Goal: Task Accomplishment & Management: Use online tool/utility

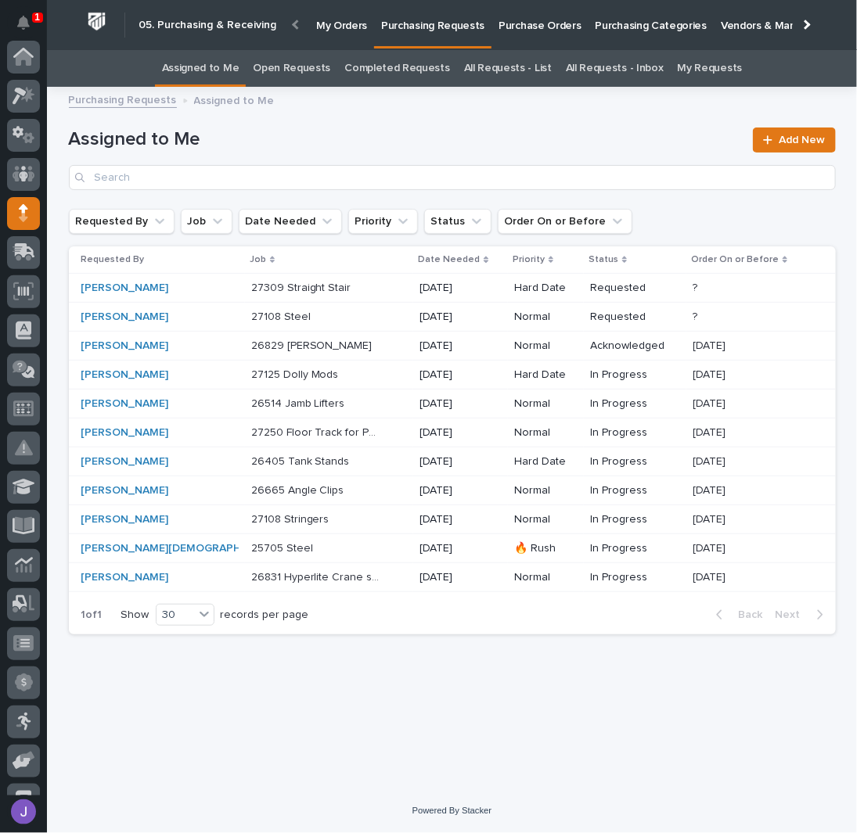
scroll to position [157, 0]
click at [260, 313] on p "27108 Steel" at bounding box center [282, 316] width 63 height 16
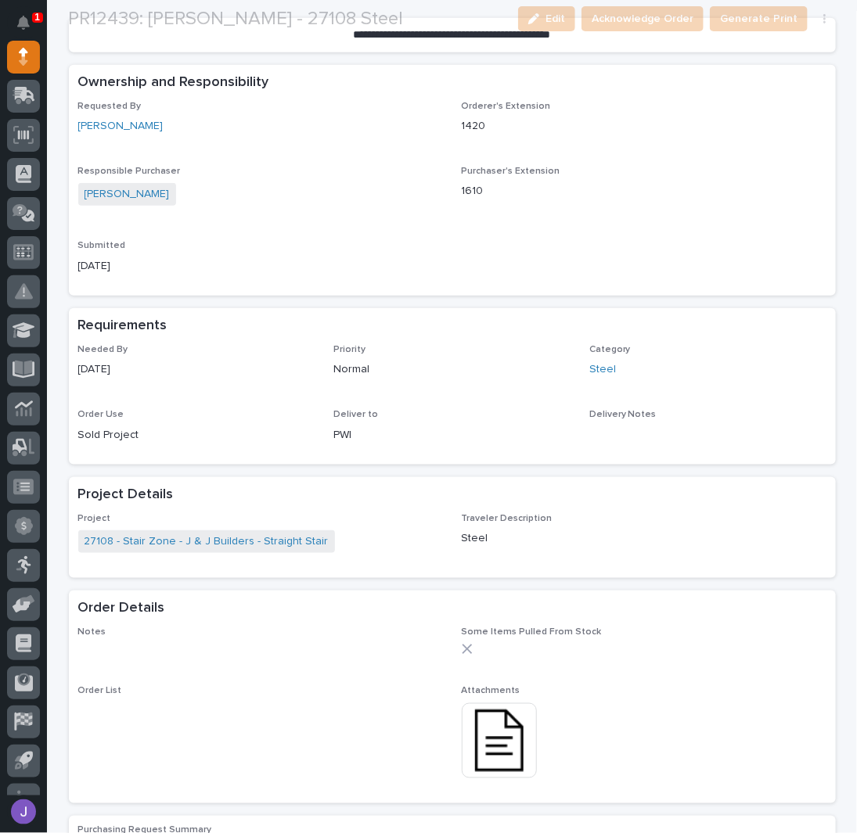
scroll to position [417, 0]
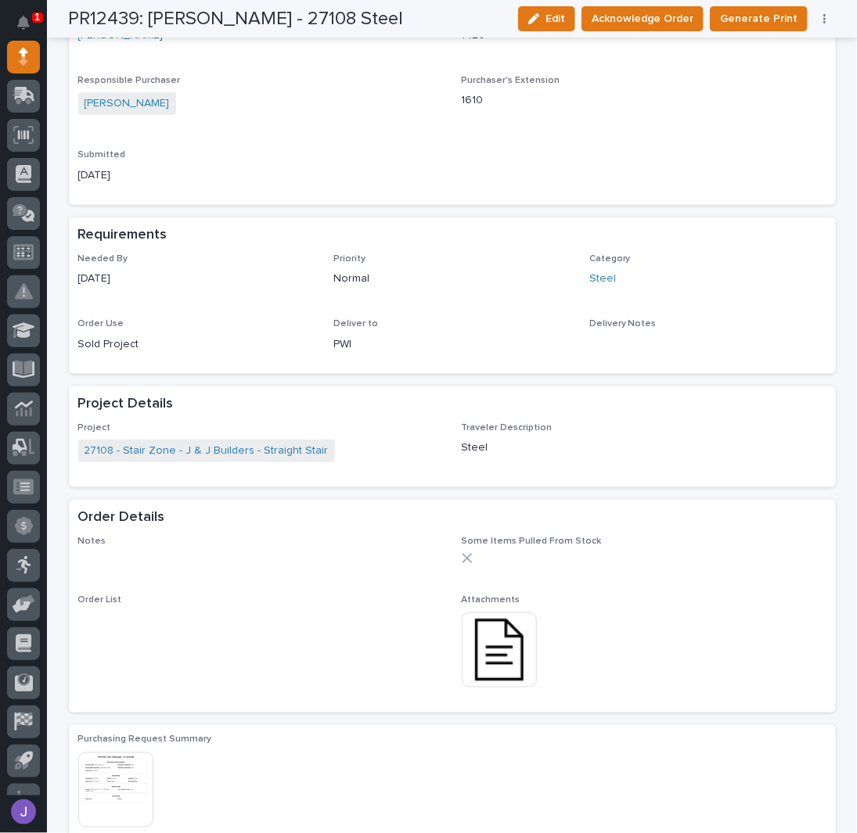
click at [482, 649] on img at bounding box center [499, 650] width 75 height 75
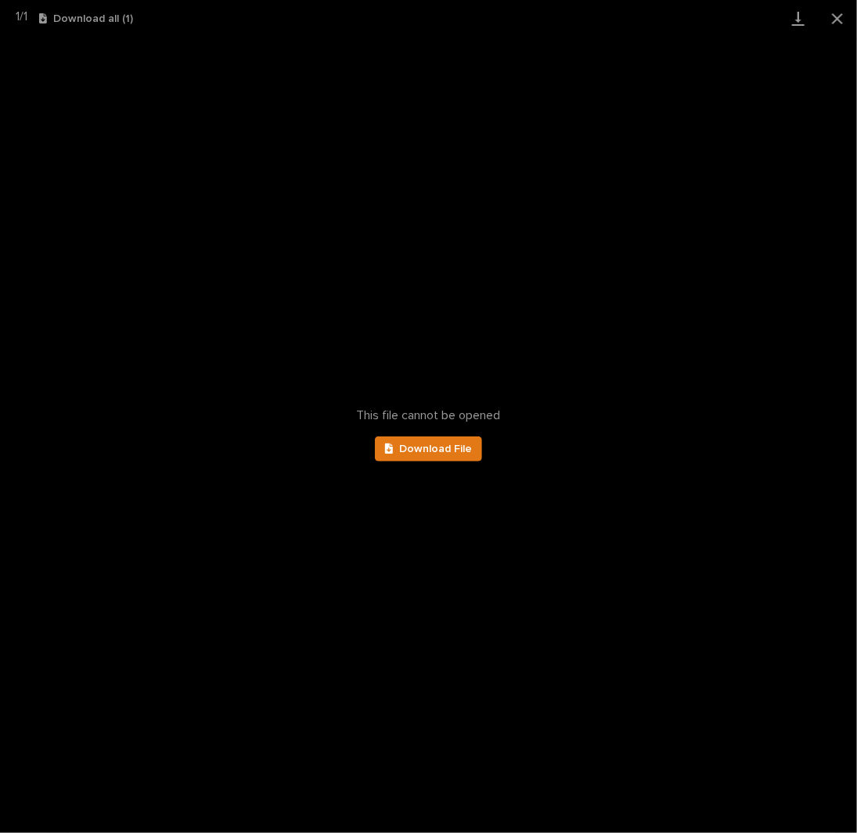
click at [445, 434] on div "This file cannot be opened Download File" at bounding box center [428, 435] width 857 height 797
click at [442, 446] on span "Download File" at bounding box center [435, 449] width 73 height 11
click at [836, 18] on button "Close gallery" at bounding box center [837, 18] width 39 height 37
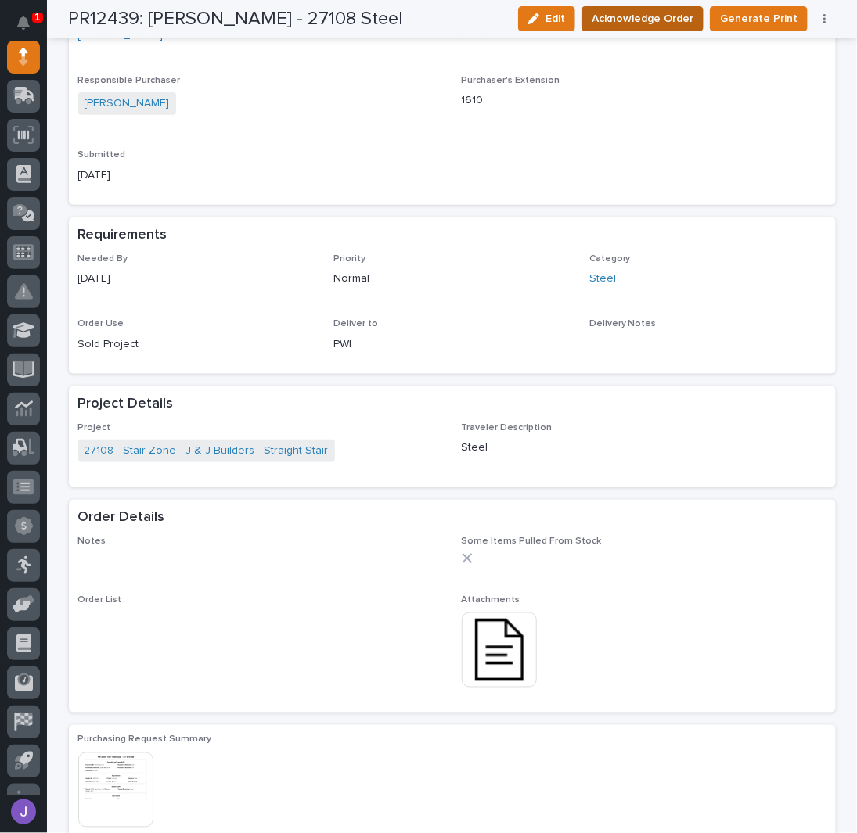
click at [659, 16] on span "Acknowledge Order" at bounding box center [643, 18] width 102 height 19
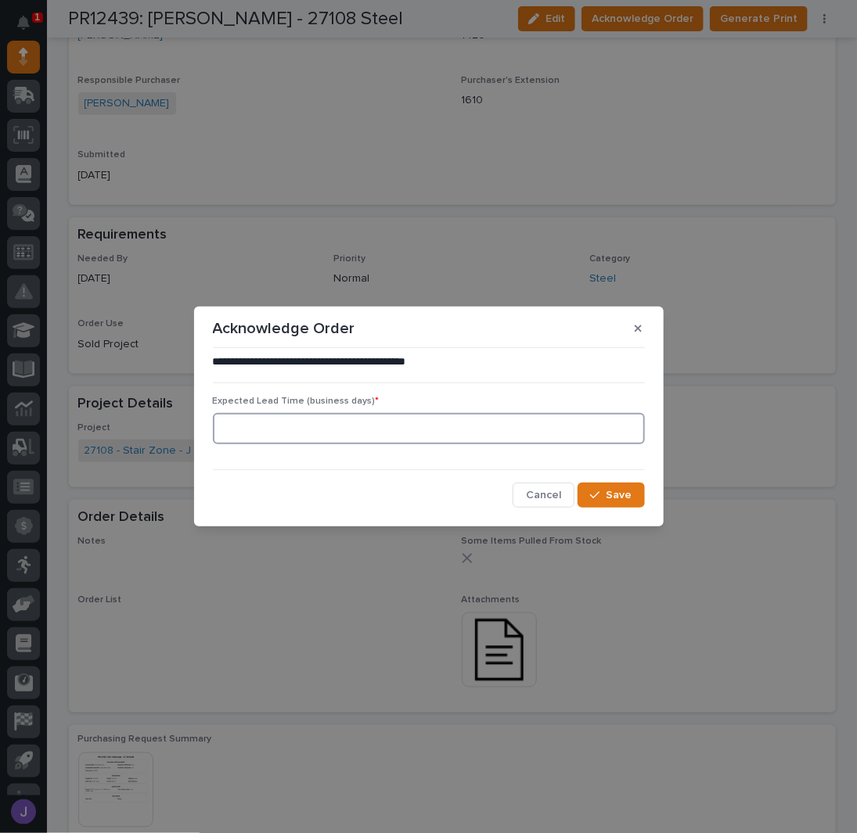
click at [367, 441] on input at bounding box center [429, 428] width 432 height 31
type input "0"
click at [628, 498] on span "Save" at bounding box center [620, 495] width 26 height 14
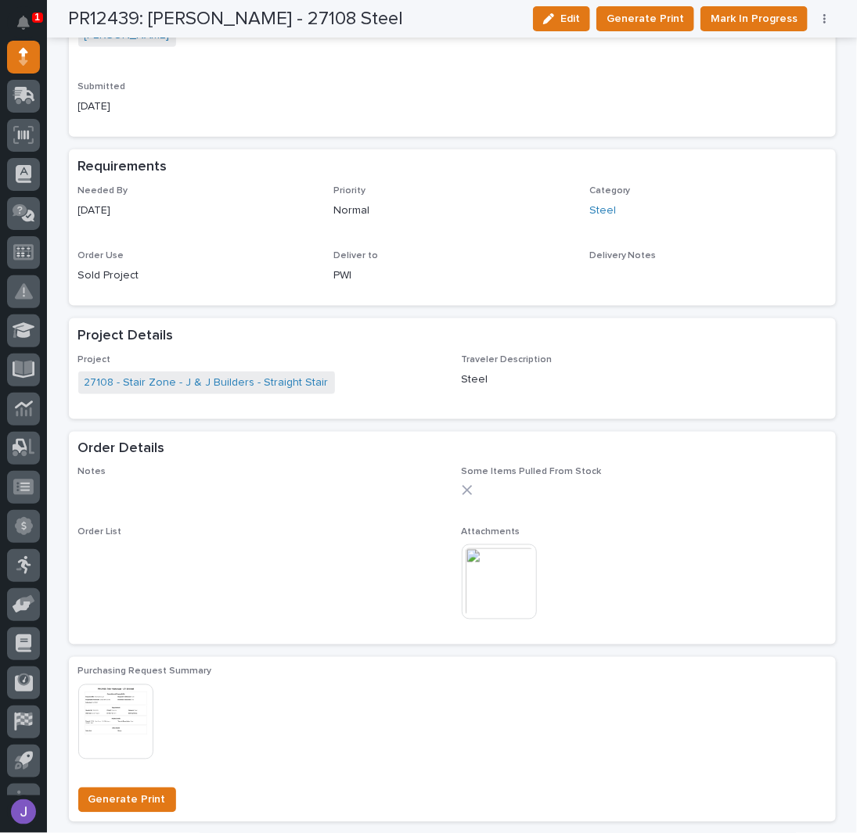
scroll to position [0, 0]
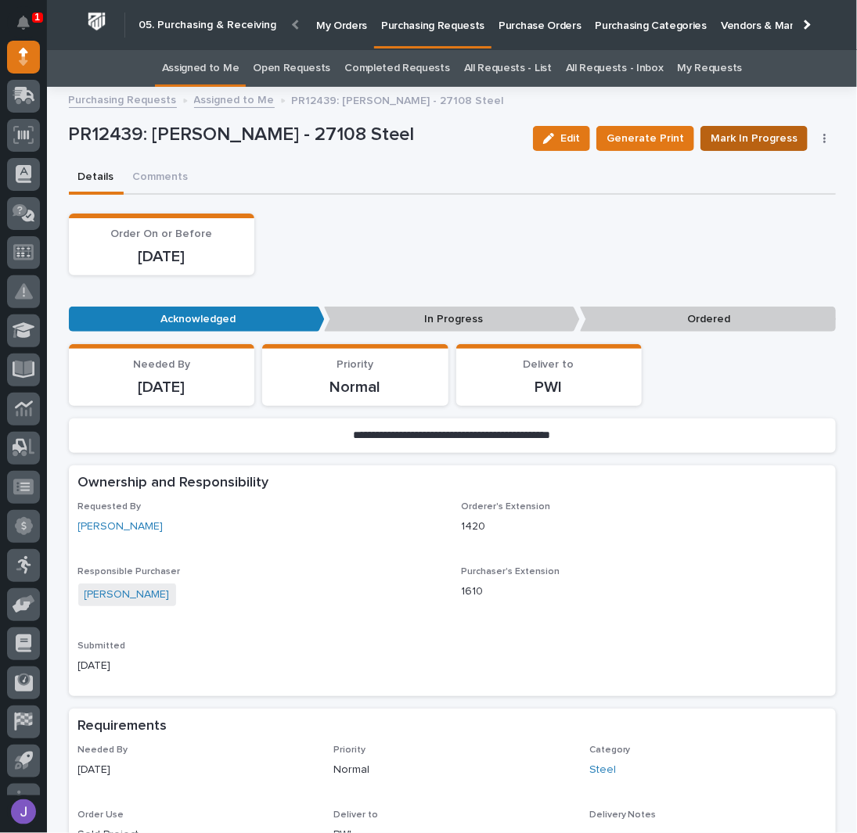
click at [715, 144] on span "Mark In Progress" at bounding box center [754, 138] width 87 height 19
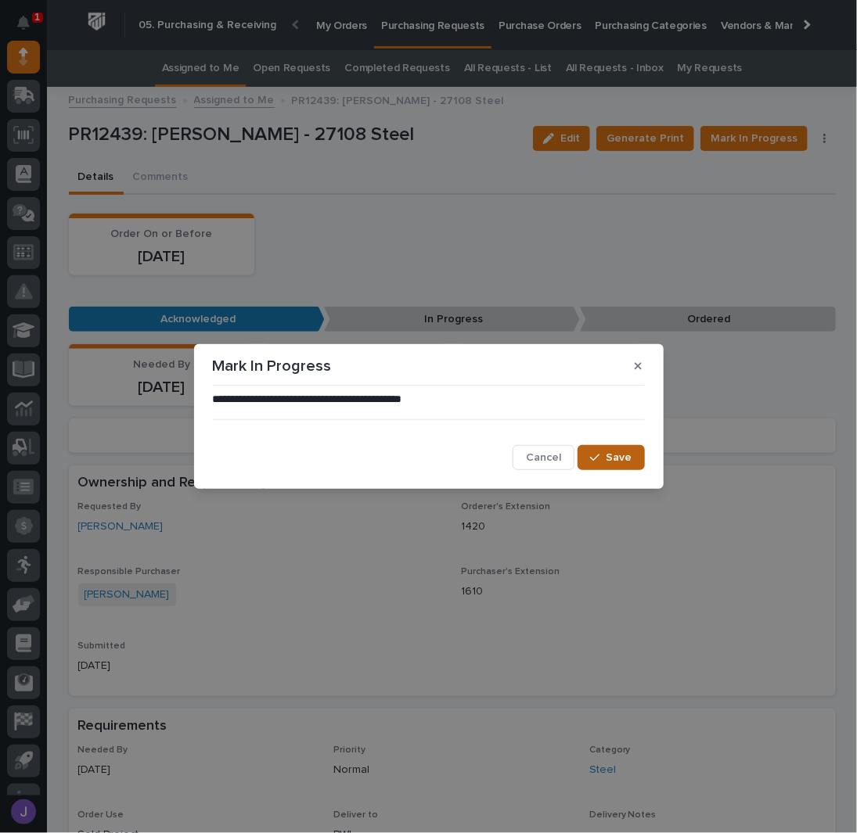
click at [636, 459] on button "Save" at bounding box center [611, 457] width 67 height 25
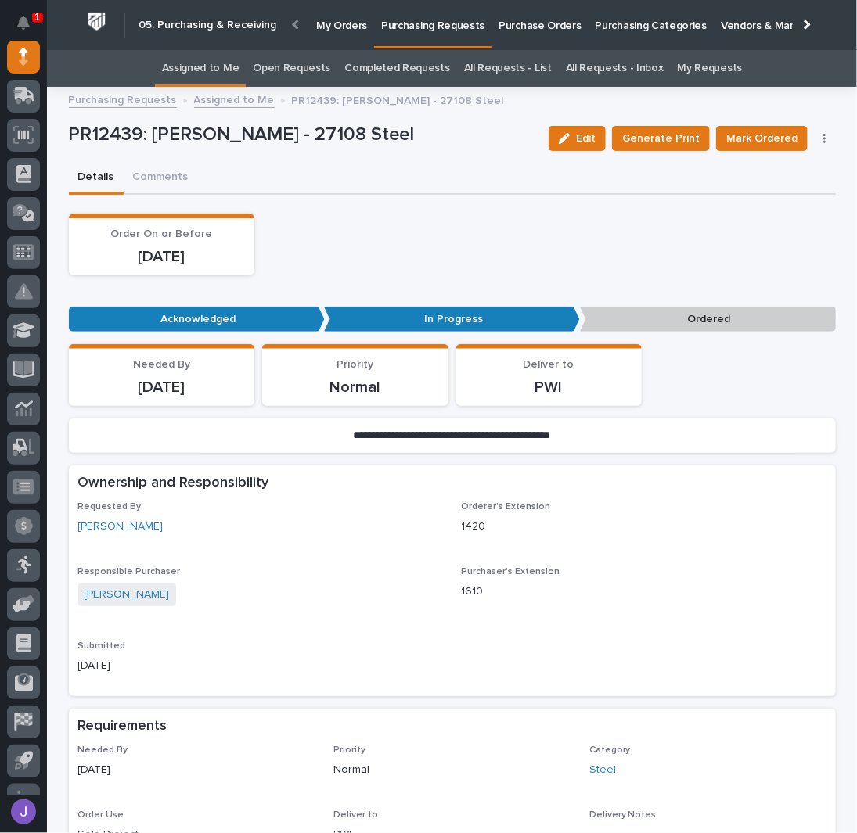
click at [232, 63] on link "Assigned to Me" at bounding box center [200, 68] width 77 height 37
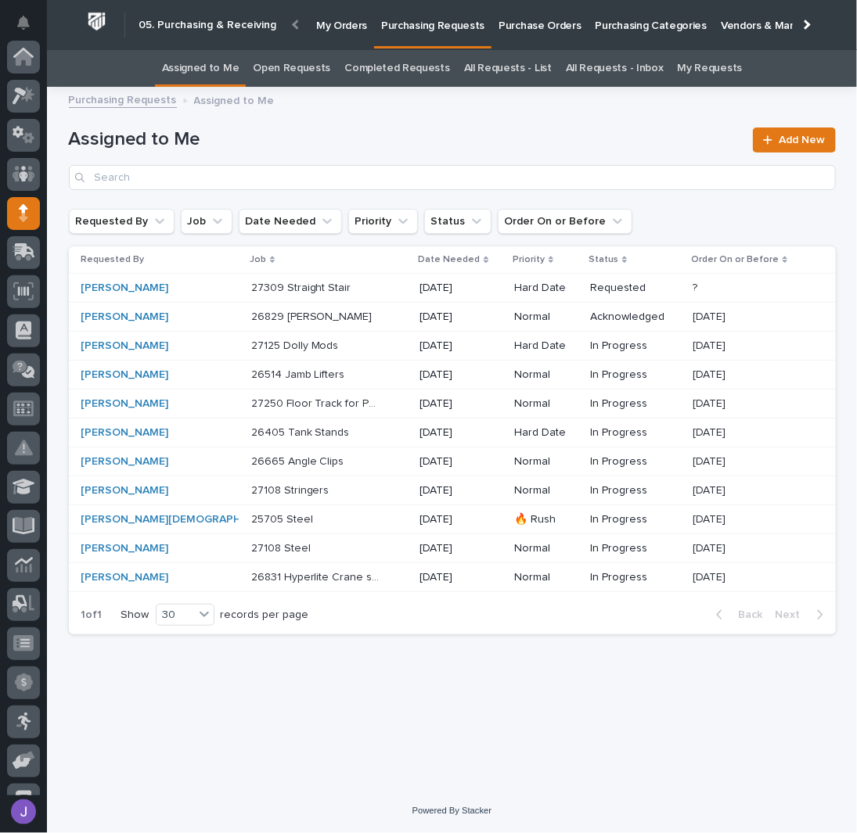
scroll to position [157, 0]
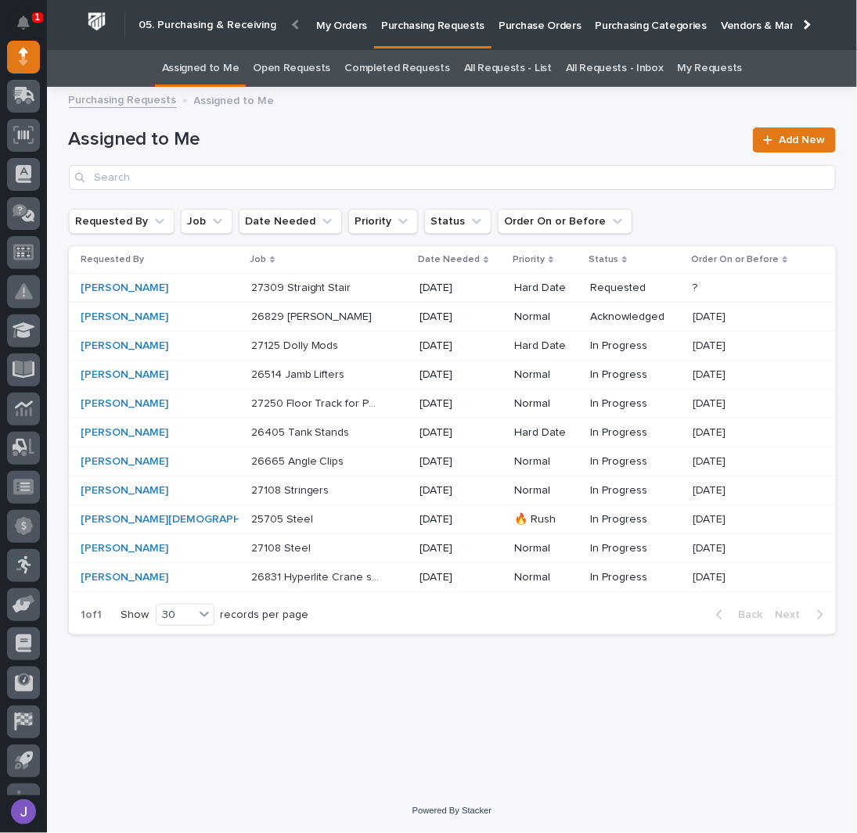
click at [313, 490] on p at bounding box center [316, 490] width 131 height 13
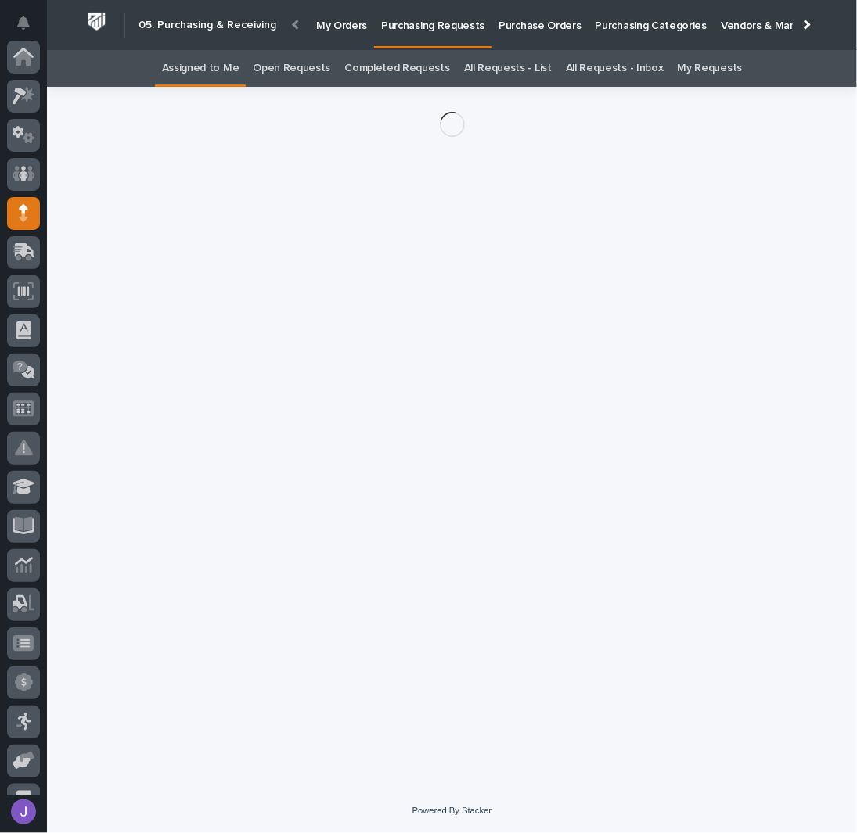
scroll to position [157, 0]
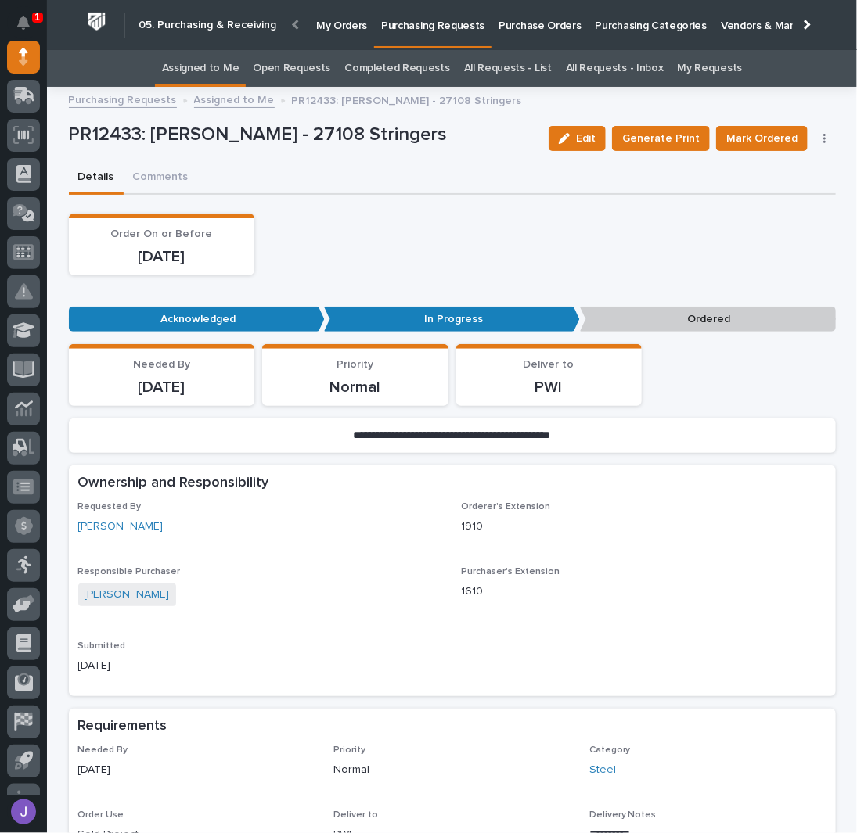
click at [819, 143] on div "Edit Generate Print Mark Ordered Cancel Order Edit Linked PO's" at bounding box center [688, 138] width 293 height 47
click at [823, 138] on icon "button" at bounding box center [824, 138] width 2 height 9
click at [796, 164] on button "Cancel Order" at bounding box center [776, 169] width 103 height 25
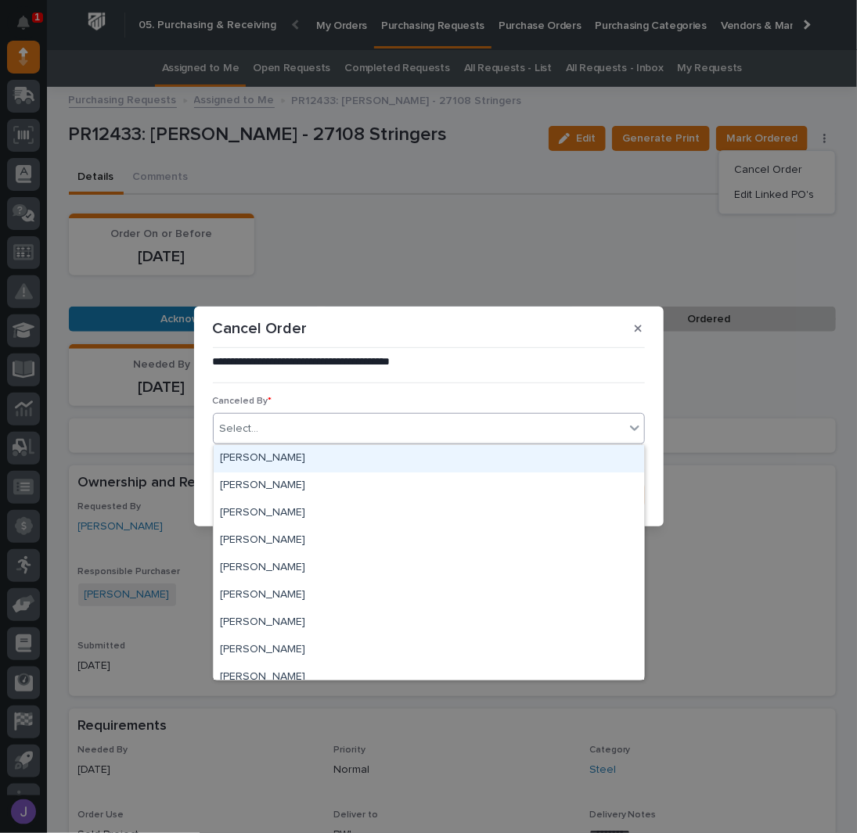
click at [332, 441] on div "Select..." at bounding box center [419, 429] width 411 height 26
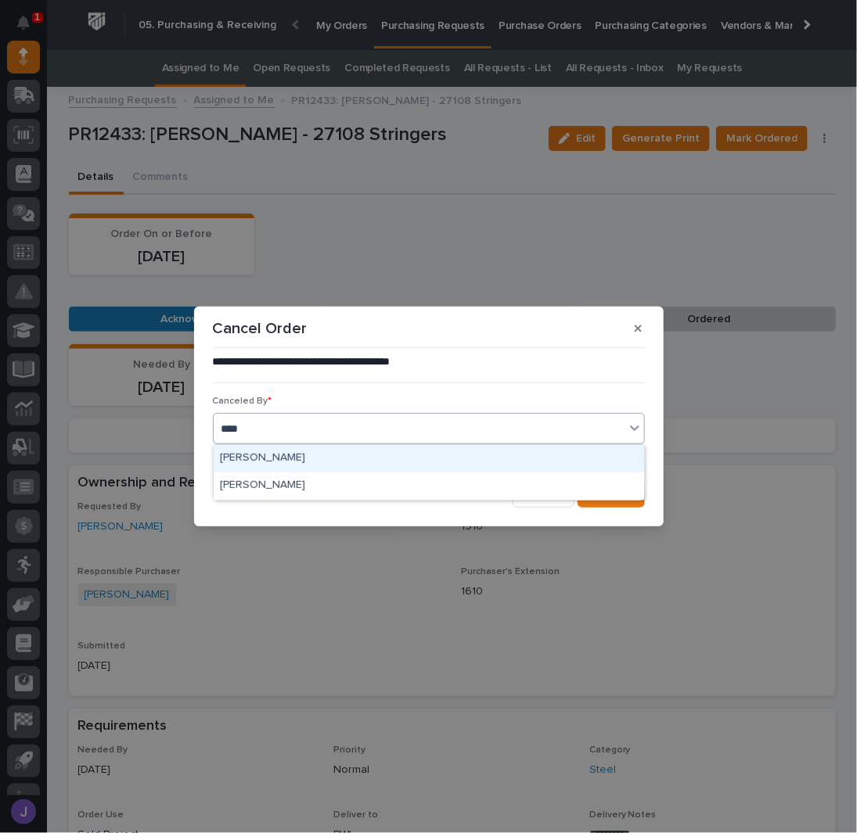
type input "*****"
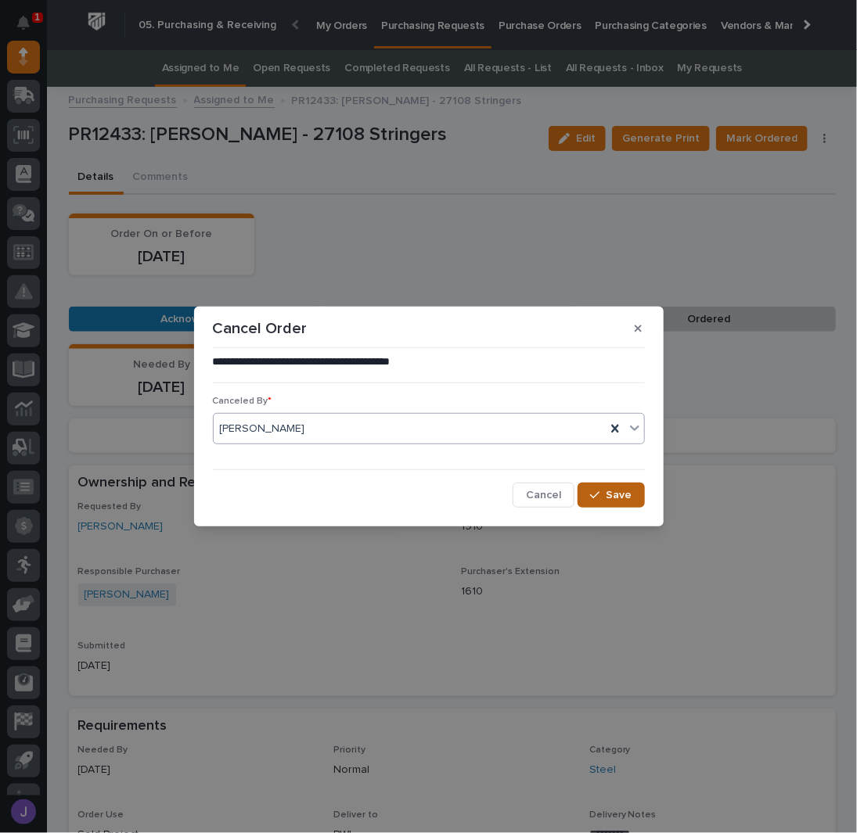
click at [599, 499] on icon "button" at bounding box center [594, 495] width 9 height 11
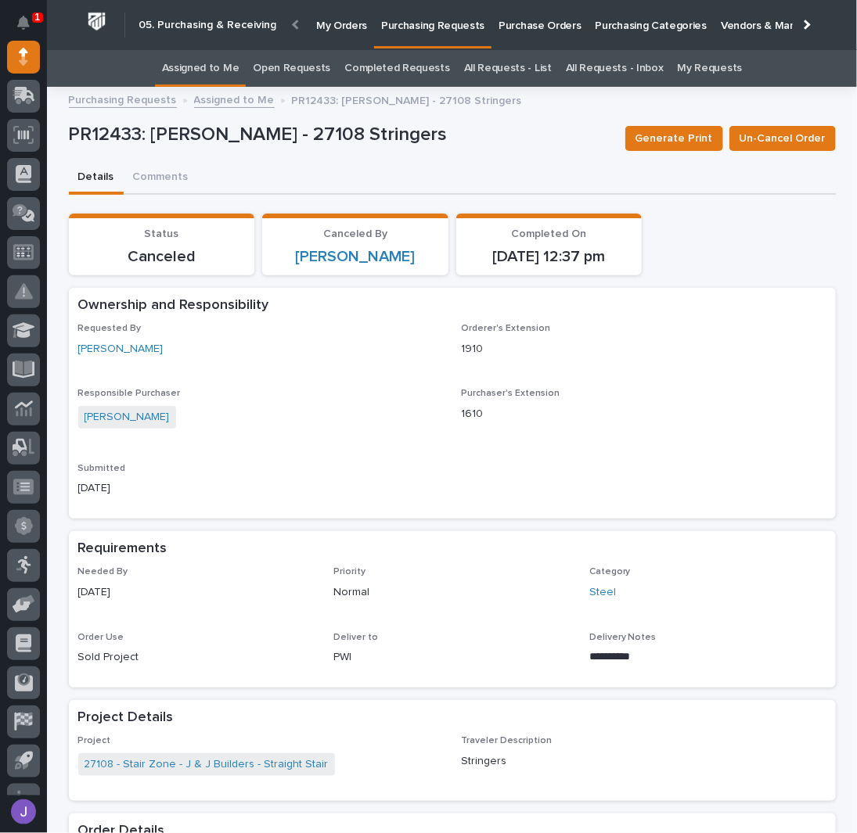
click at [226, 66] on link "Assigned to Me" at bounding box center [200, 68] width 77 height 37
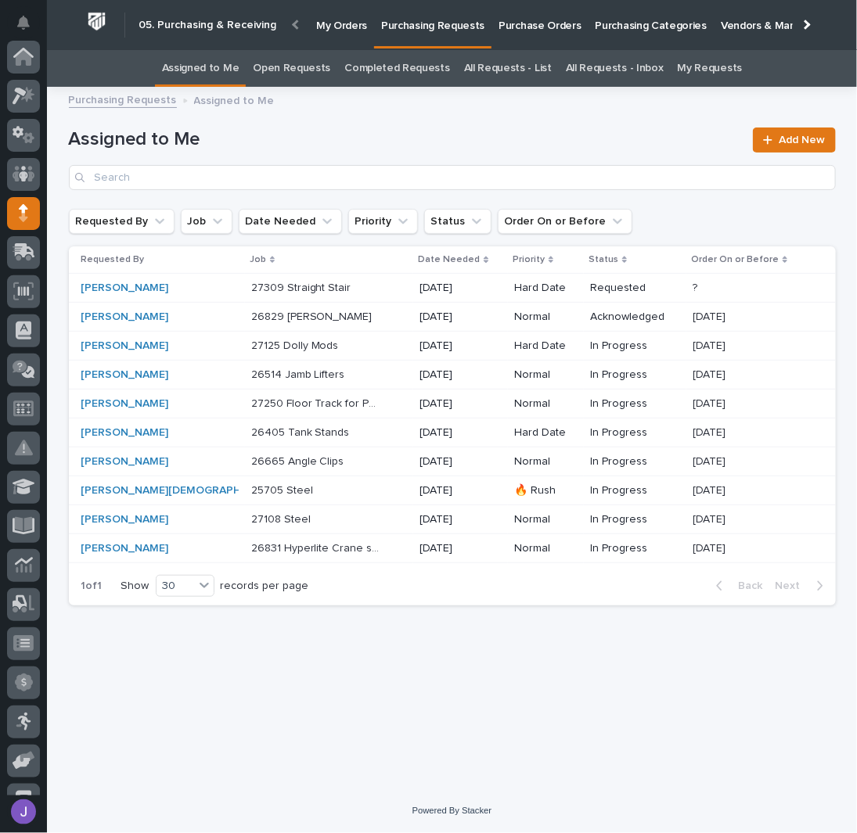
scroll to position [157, 0]
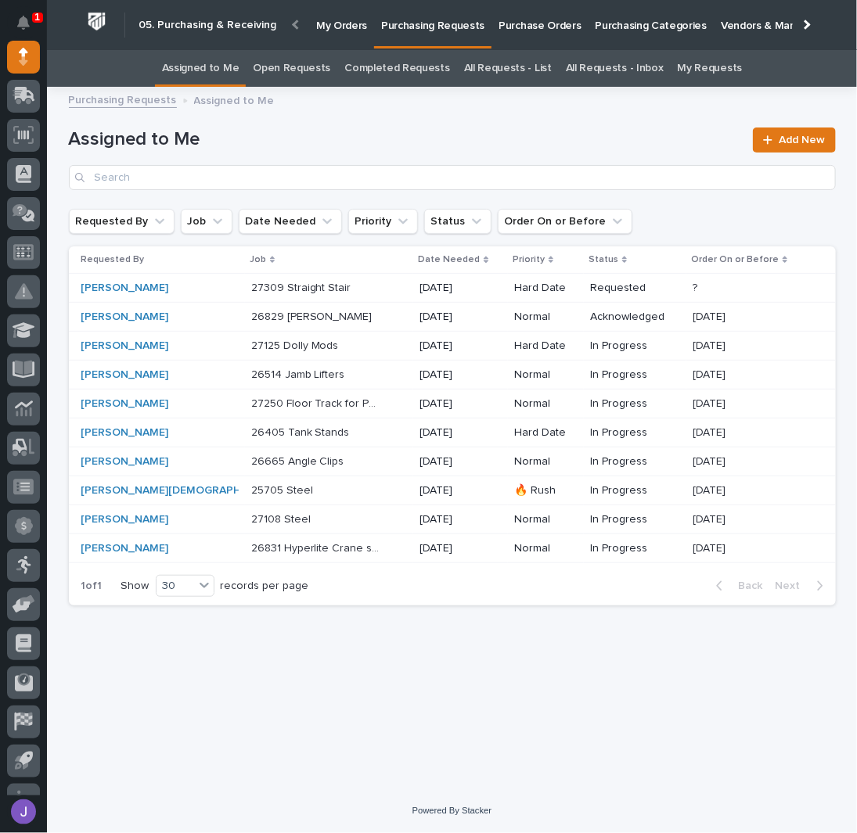
click at [446, 146] on h1 "Assigned to Me" at bounding box center [406, 139] width 675 height 23
click at [340, 290] on p at bounding box center [316, 288] width 131 height 13
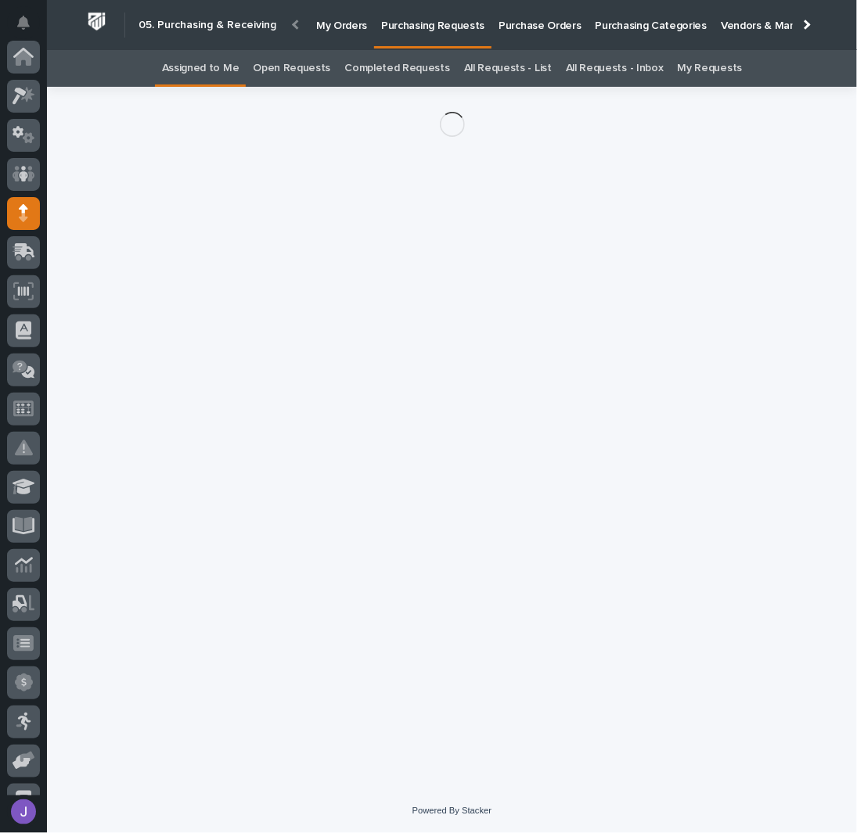
scroll to position [157, 0]
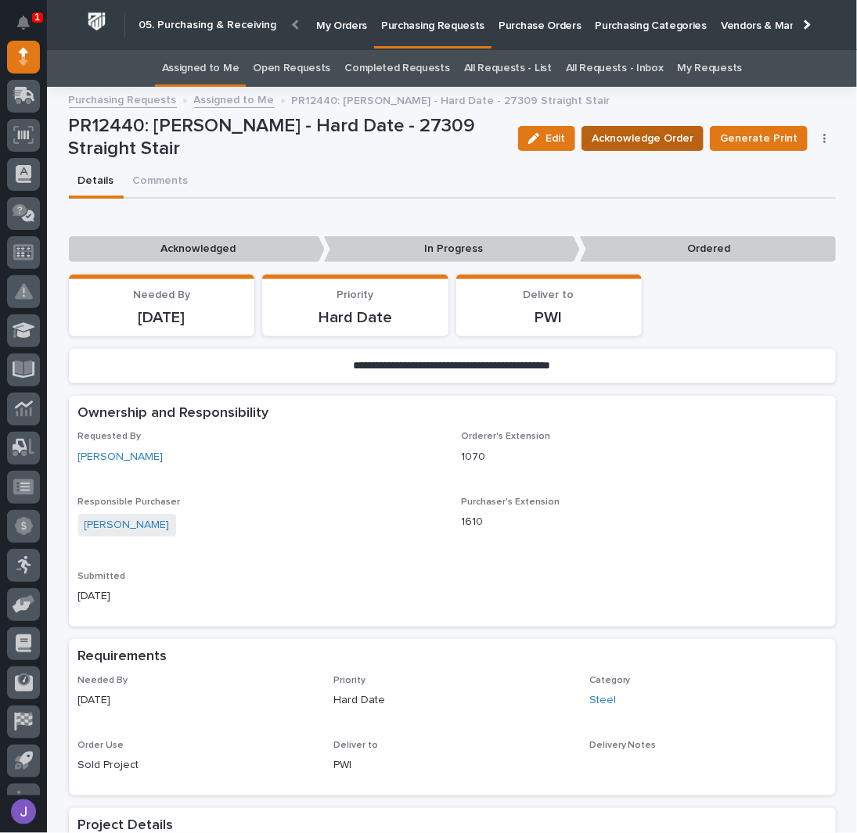
click at [671, 146] on span "Acknowledge Order" at bounding box center [643, 138] width 102 height 19
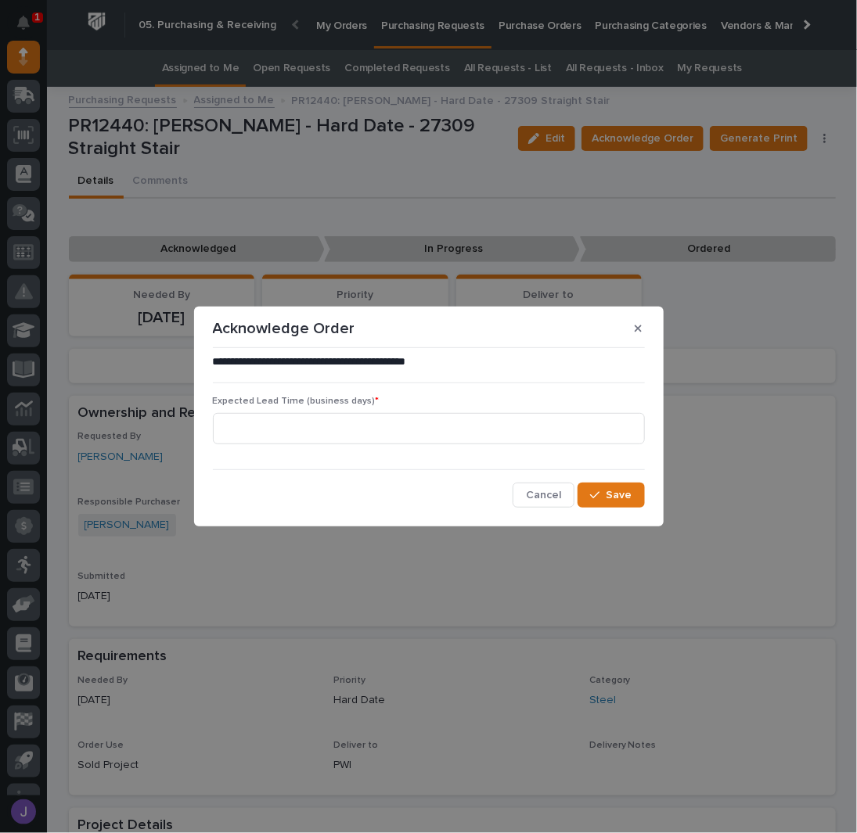
click at [266, 447] on div "Expected Lead Time (business days) *" at bounding box center [429, 426] width 432 height 61
click at [261, 435] on input at bounding box center [429, 428] width 432 height 31
type input "0"
click at [599, 494] on icon "button" at bounding box center [594, 495] width 9 height 7
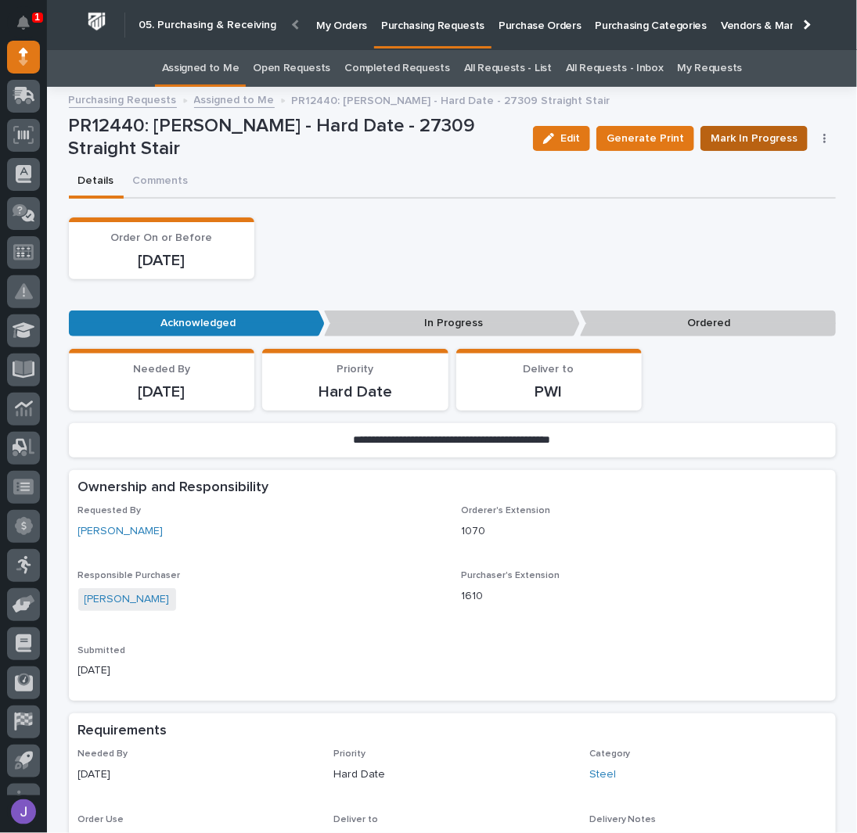
click at [738, 146] on span "Mark In Progress" at bounding box center [754, 138] width 87 height 19
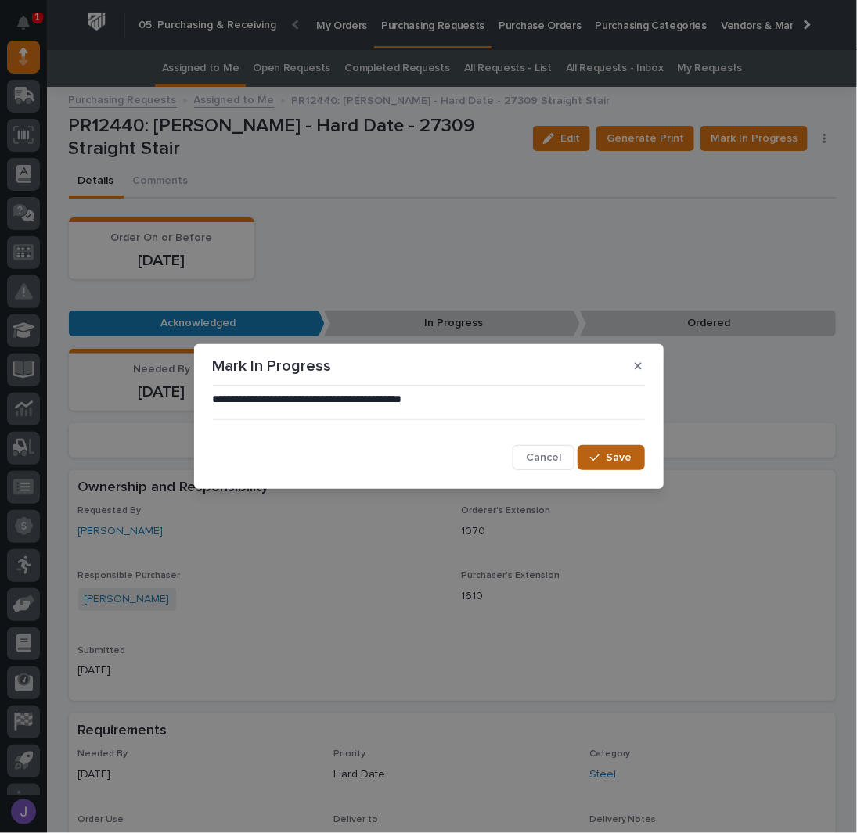
click at [617, 452] on span "Save" at bounding box center [620, 458] width 26 height 14
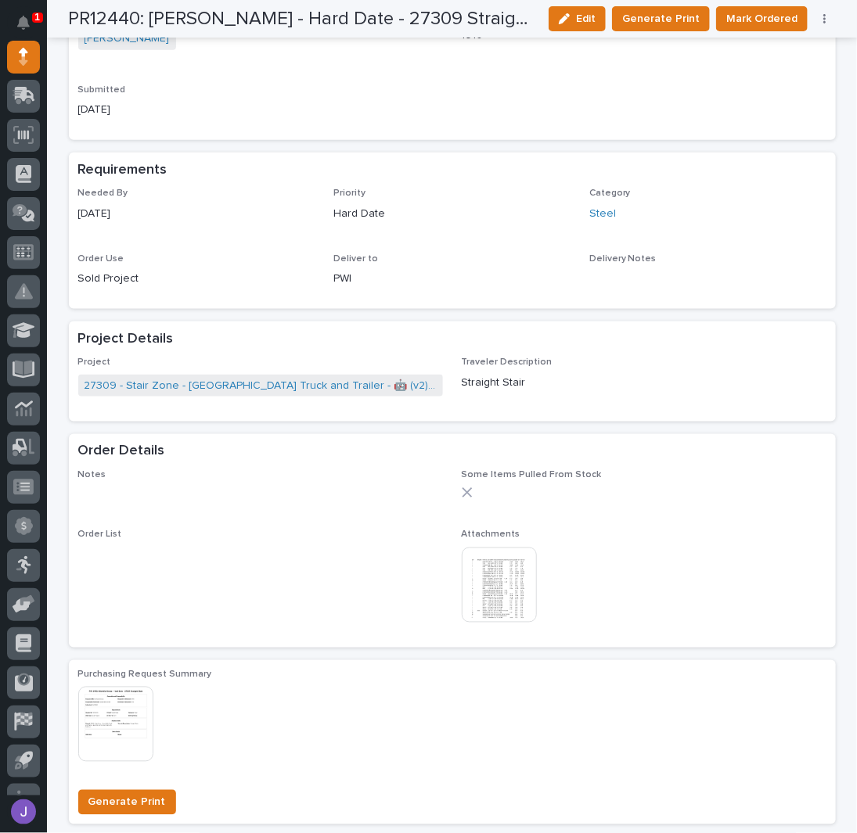
scroll to position [626, 0]
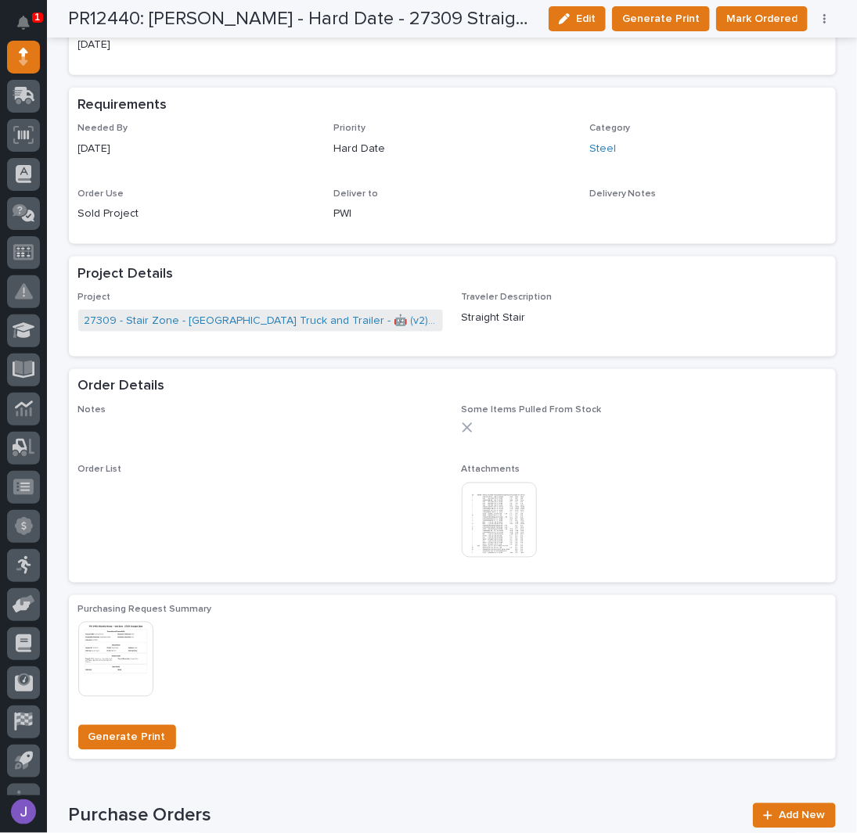
click at [492, 532] on img at bounding box center [499, 520] width 75 height 75
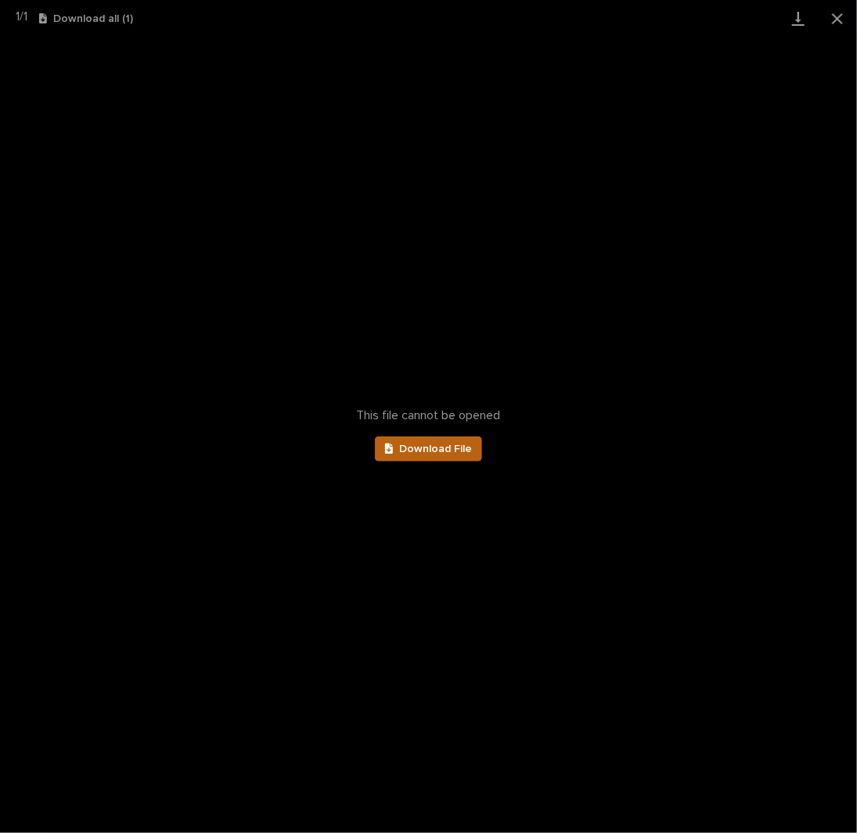
click at [446, 452] on span "Download File" at bounding box center [435, 449] width 73 height 11
click at [843, 20] on button "Close gallery" at bounding box center [837, 18] width 39 height 37
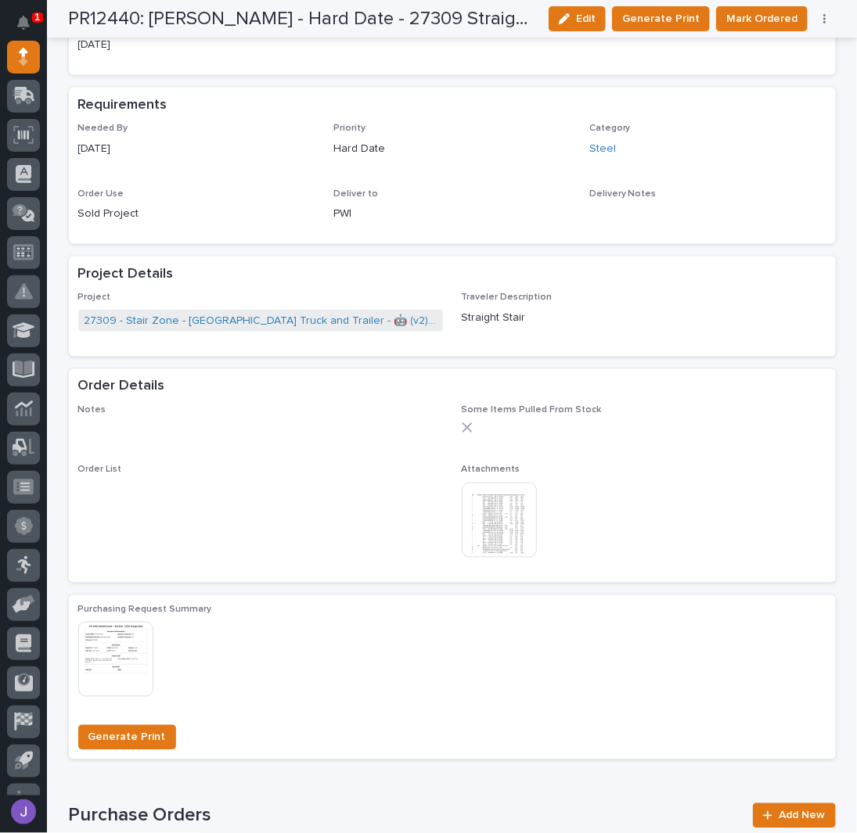
click at [502, 512] on img at bounding box center [499, 520] width 75 height 75
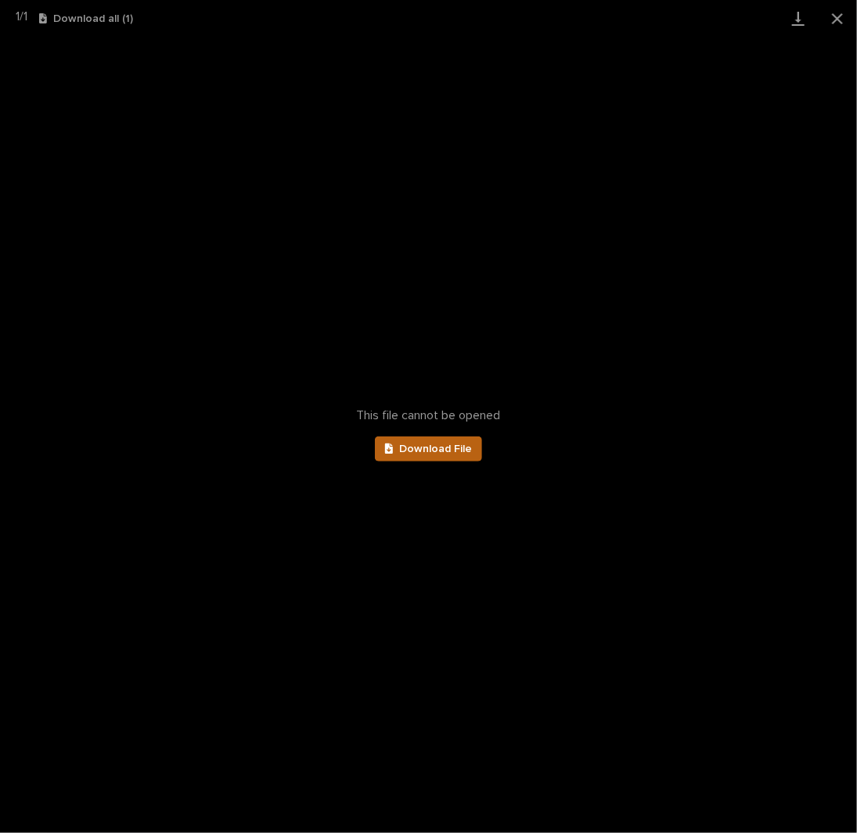
click at [449, 455] on link "Download File" at bounding box center [429, 449] width 108 height 25
click at [844, 18] on button "Close gallery" at bounding box center [837, 18] width 39 height 37
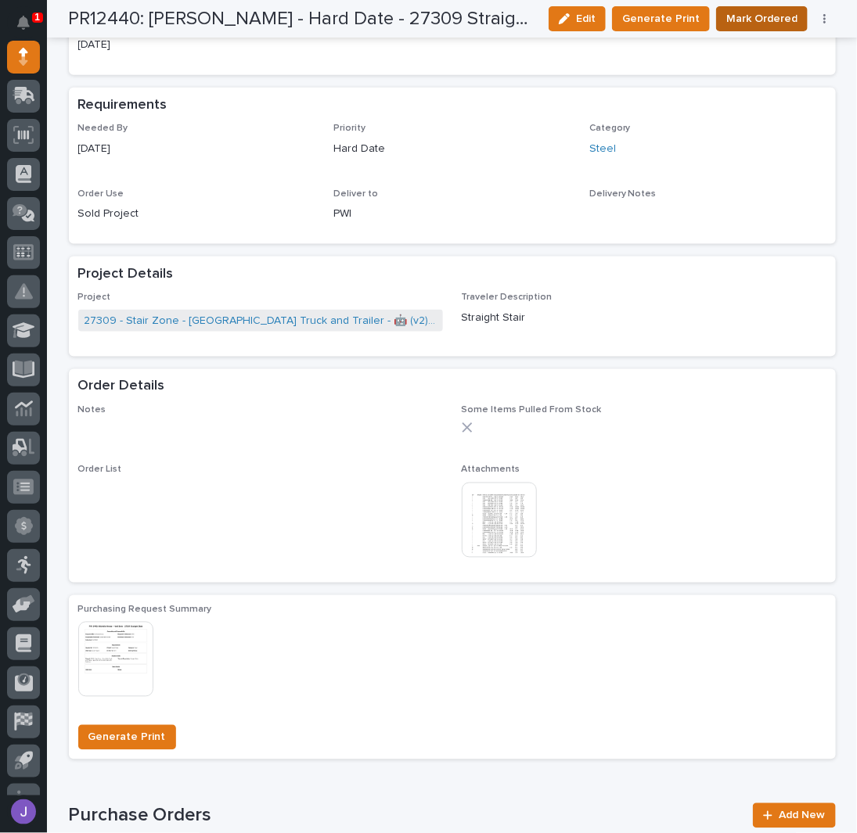
click at [743, 18] on span "Mark Ordered" at bounding box center [761, 18] width 71 height 19
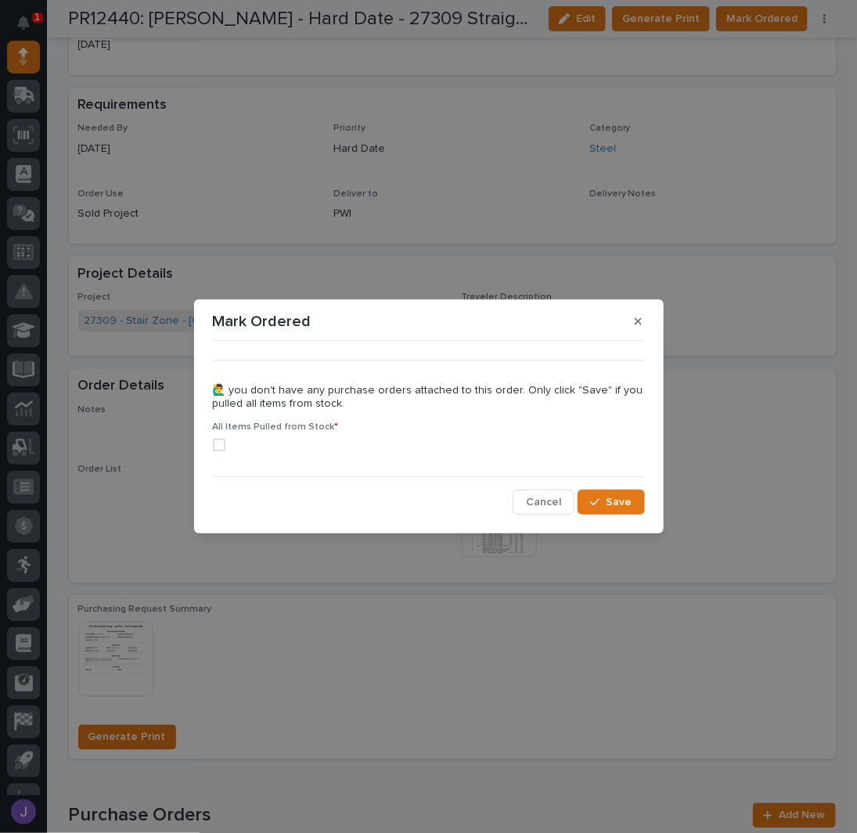
click at [221, 445] on span at bounding box center [219, 445] width 13 height 13
drag, startPoint x: 609, startPoint y: 509, endPoint x: 607, endPoint y: 501, distance: 8.9
click at [609, 508] on span "Save" at bounding box center [620, 502] width 26 height 14
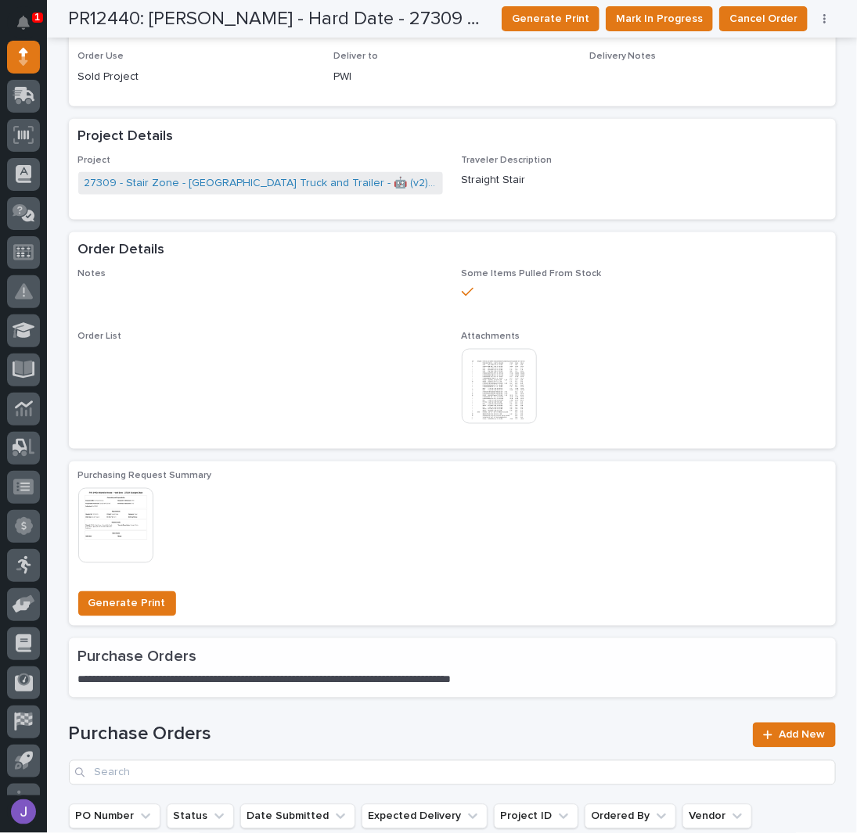
scroll to position [589, 0]
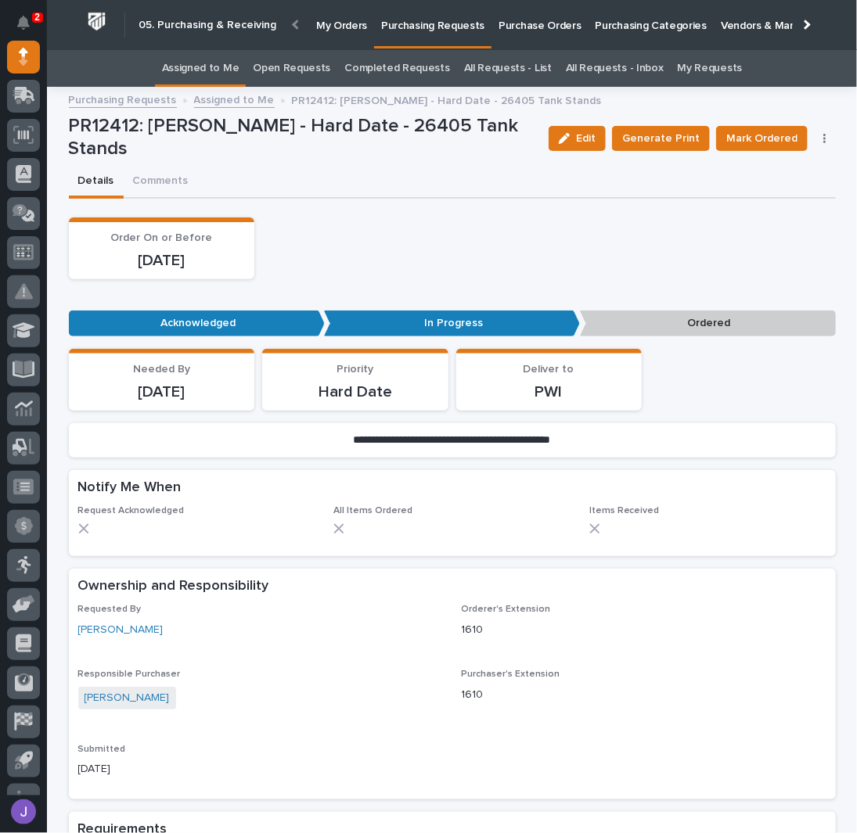
click at [232, 77] on link "Assigned to Me" at bounding box center [200, 68] width 77 height 37
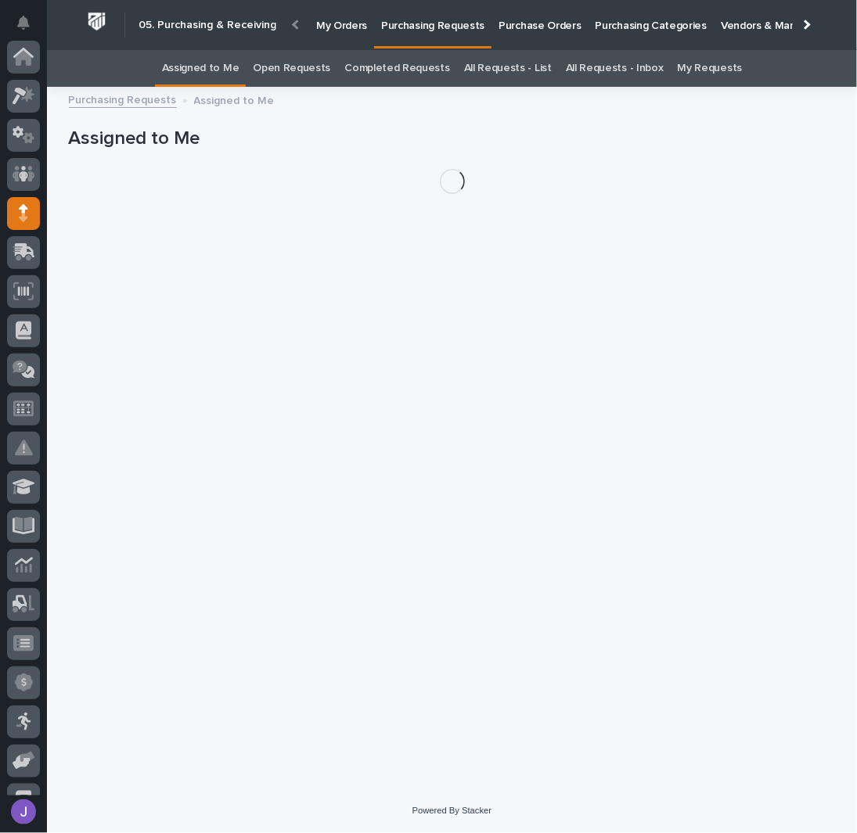
scroll to position [157, 0]
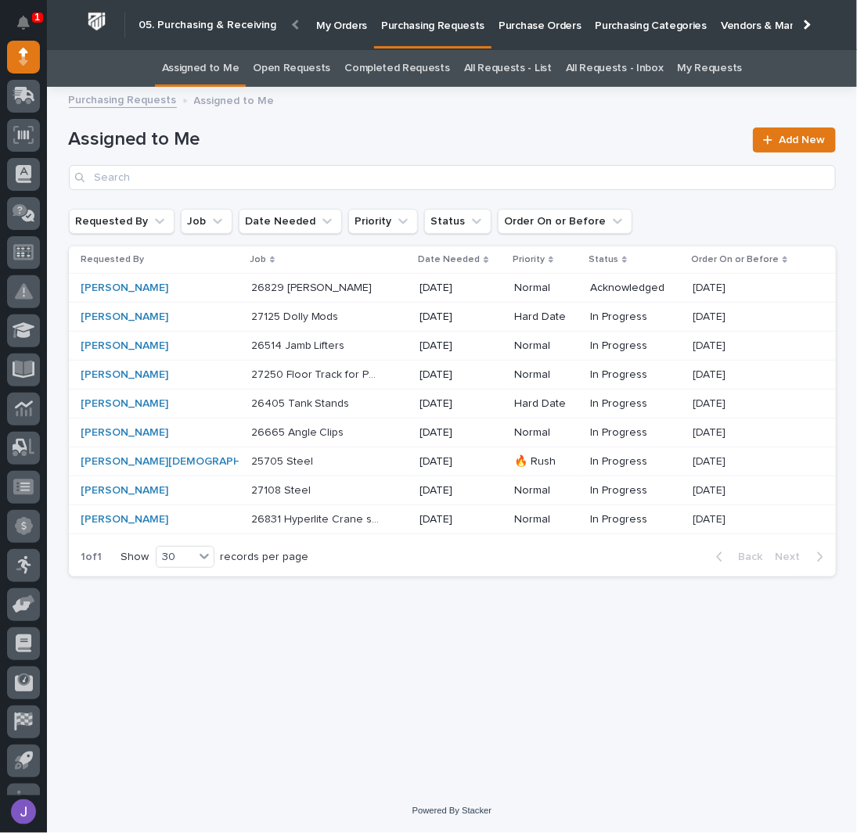
click at [344, 298] on div "26829 Jib Crane 26829 Jib Crane" at bounding box center [329, 288] width 157 height 26
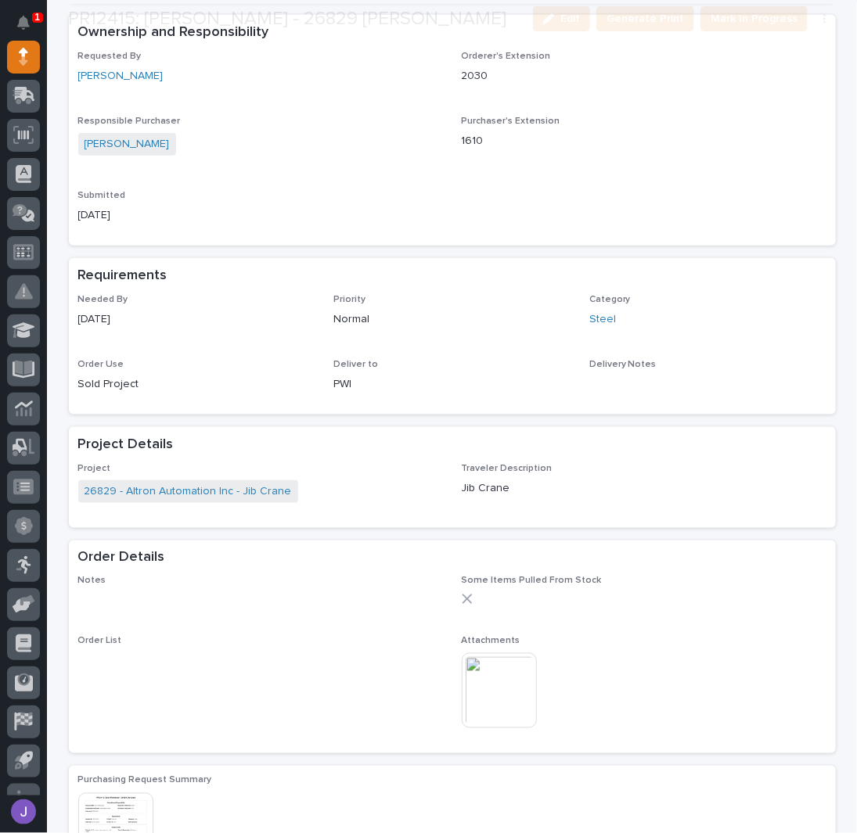
scroll to position [613, 0]
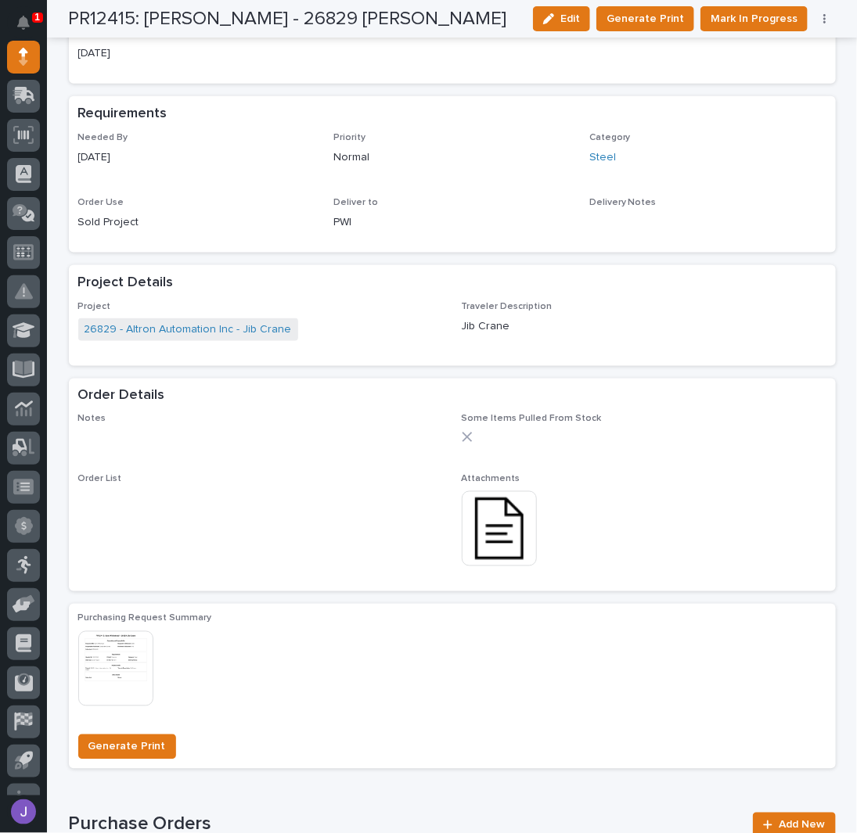
click at [506, 545] on img at bounding box center [499, 528] width 75 height 75
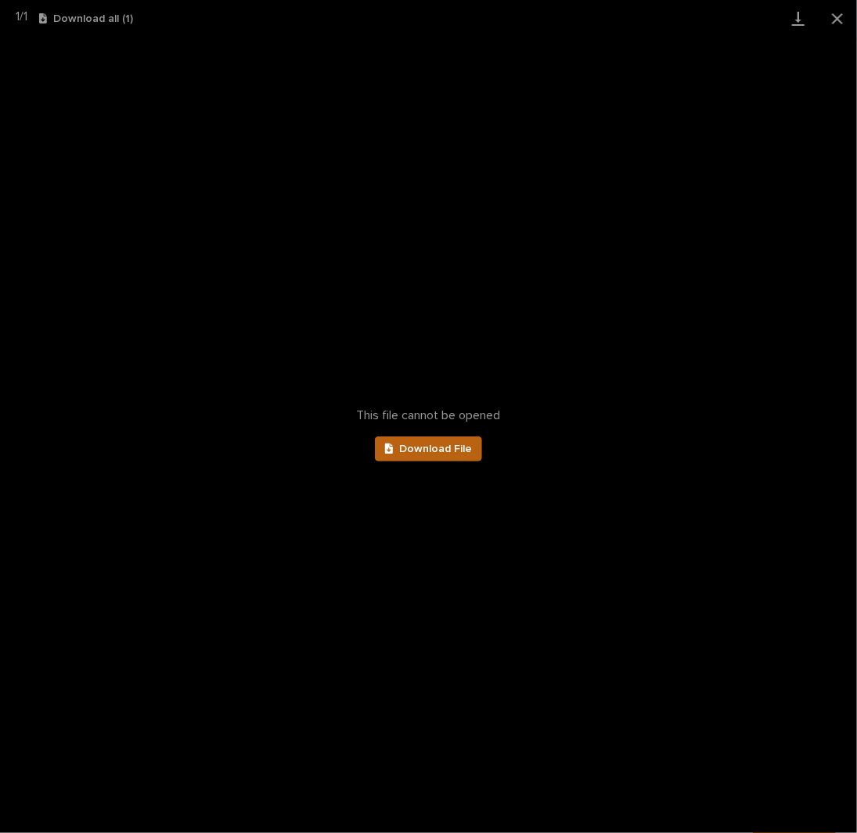
click at [444, 447] on span "Download File" at bounding box center [435, 449] width 73 height 11
click at [837, 16] on button "Close gallery" at bounding box center [837, 18] width 39 height 37
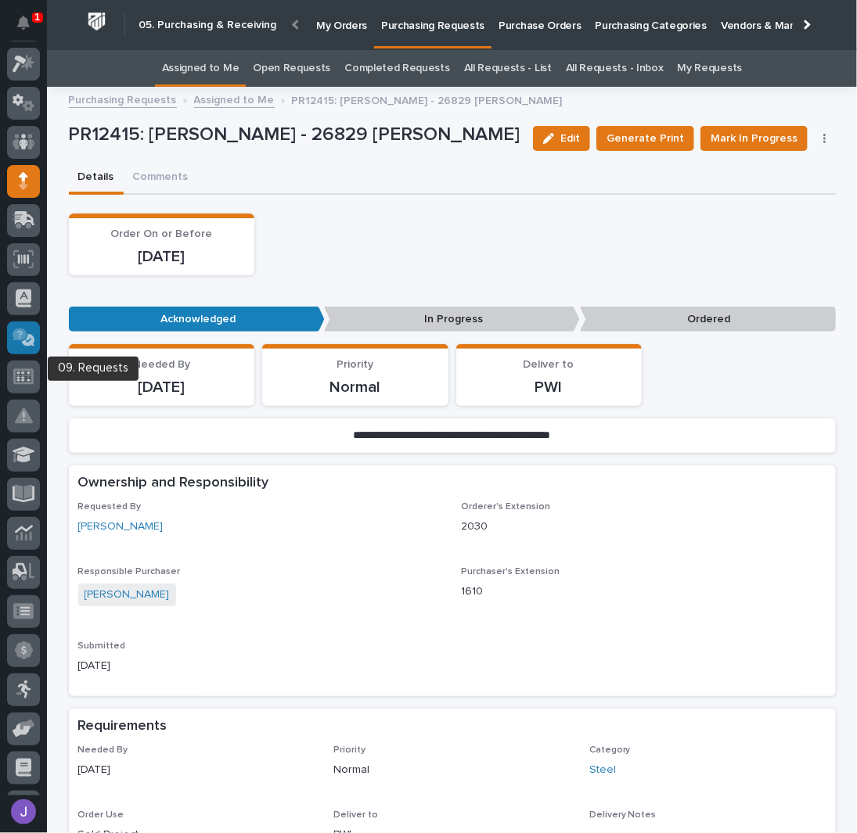
scroll to position [0, 0]
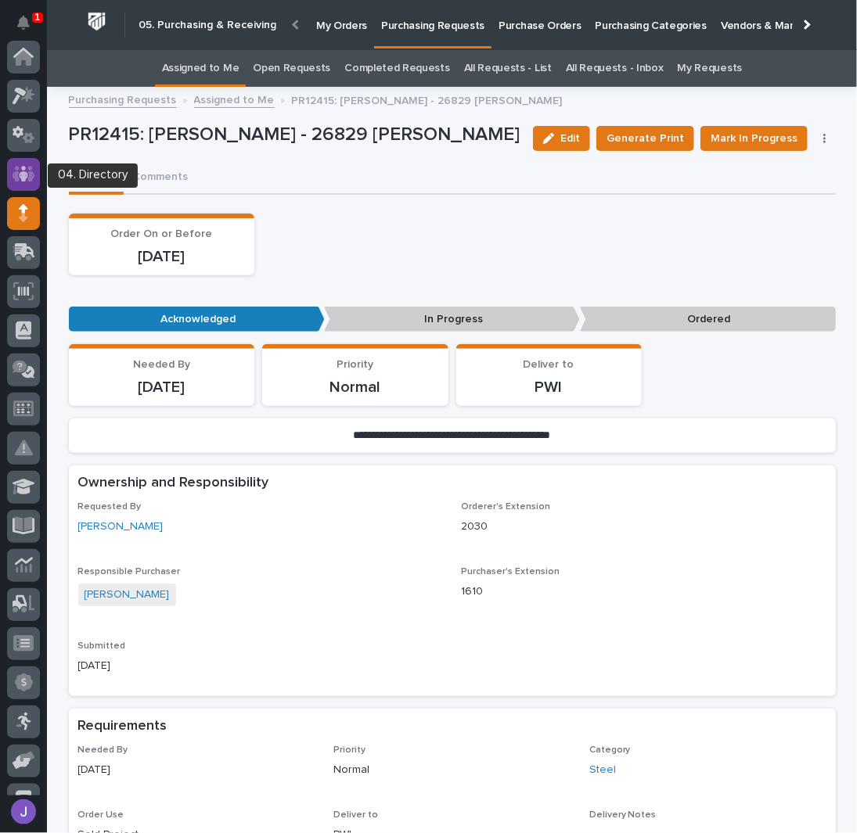
click at [31, 176] on icon at bounding box center [24, 174] width 23 height 16
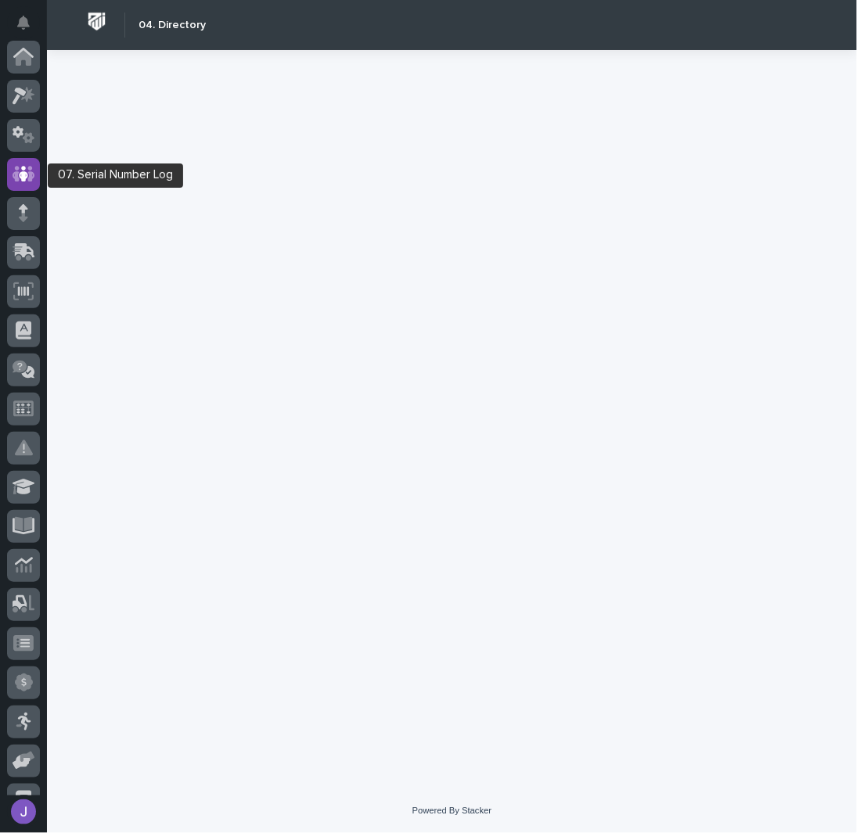
scroll to position [117, 0]
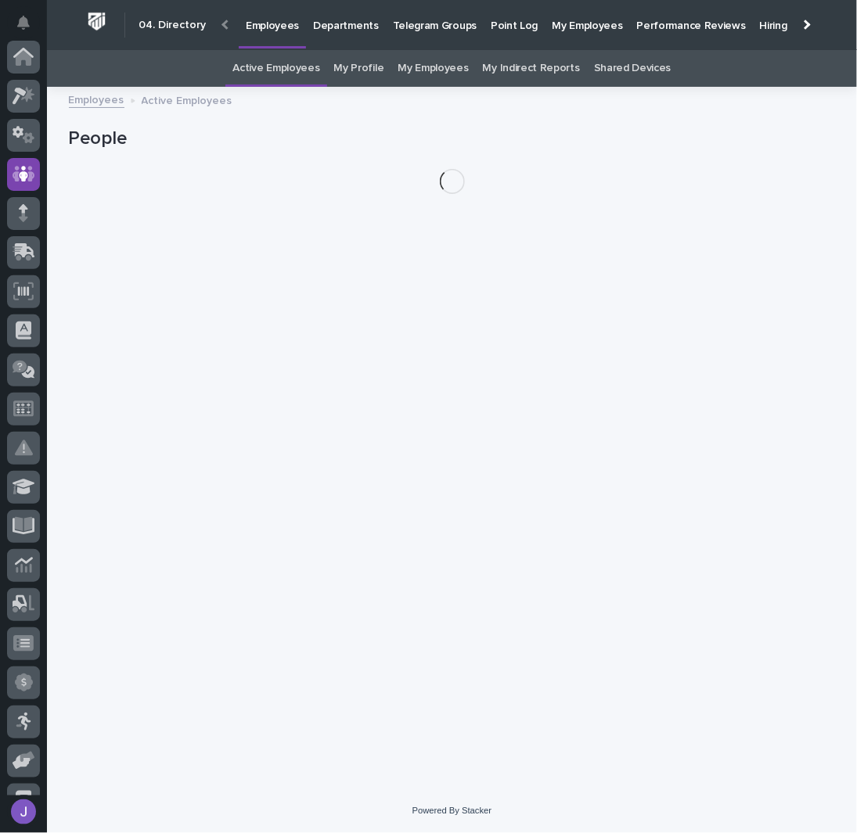
scroll to position [117, 0]
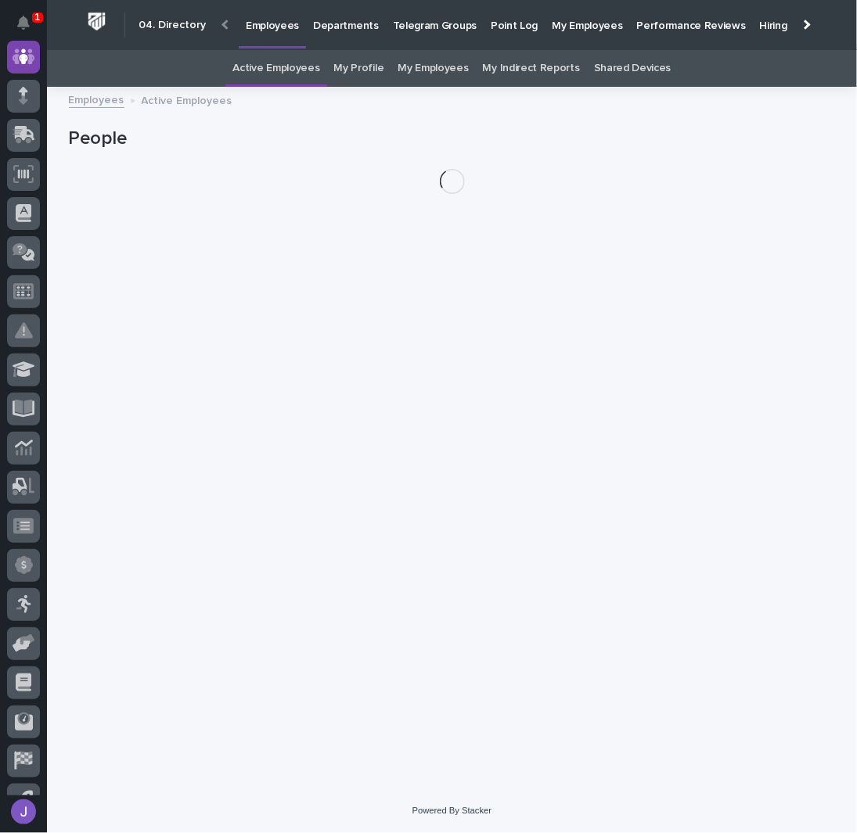
click at [317, 68] on link "Active Employees" at bounding box center [275, 68] width 87 height 37
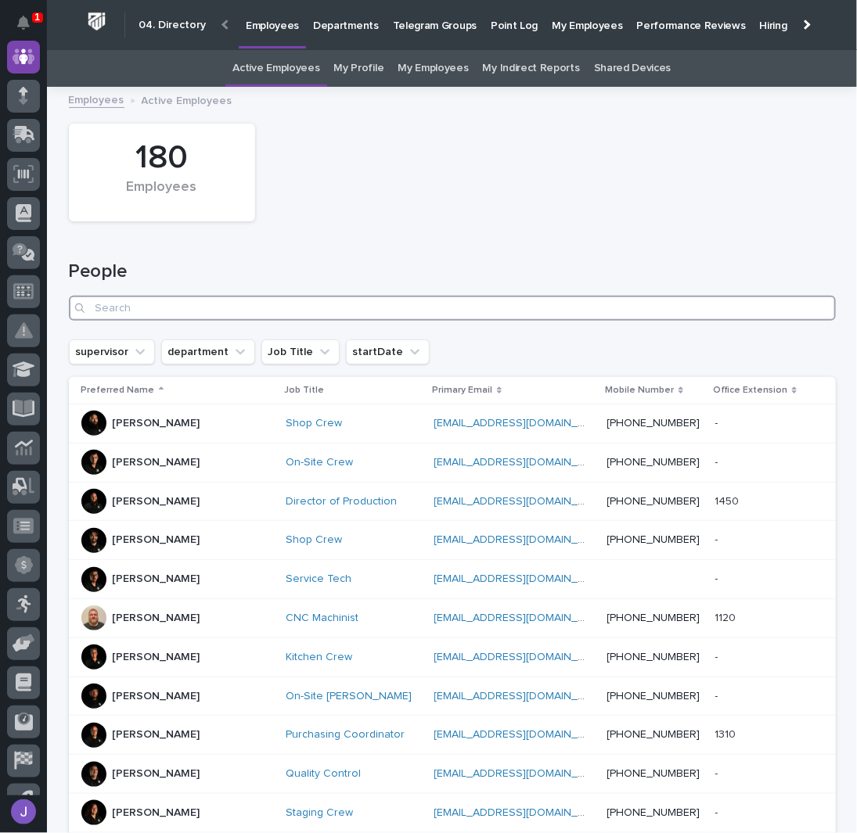
click at [250, 312] on input "Search" at bounding box center [452, 308] width 767 height 25
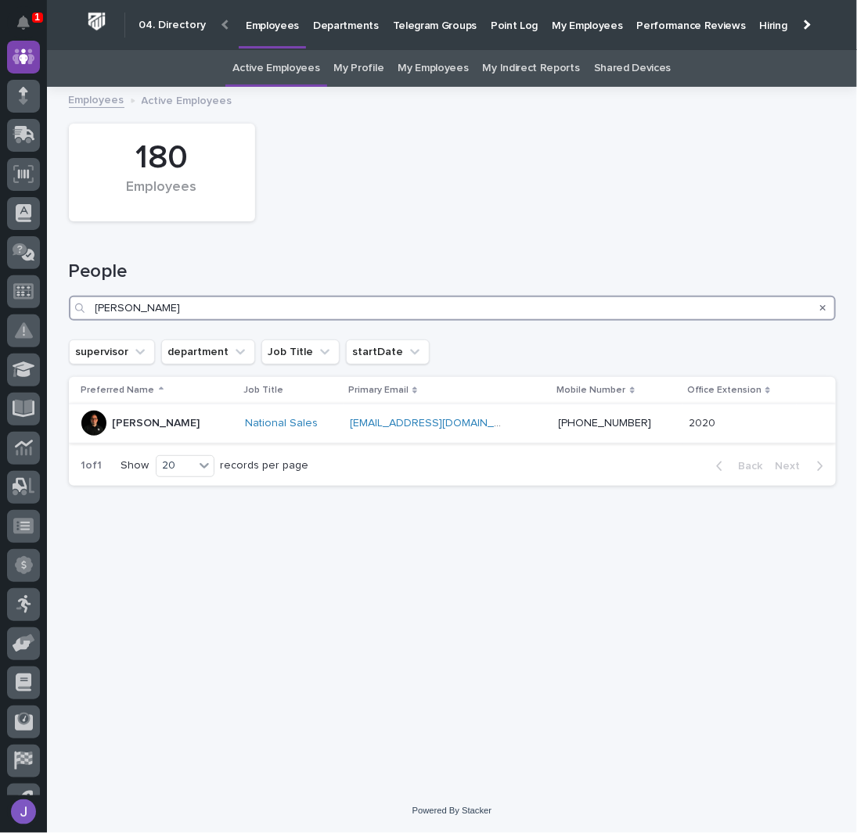
type input "derek"
click at [127, 431] on div "Derek Lenhart" at bounding box center [157, 424] width 88 height 26
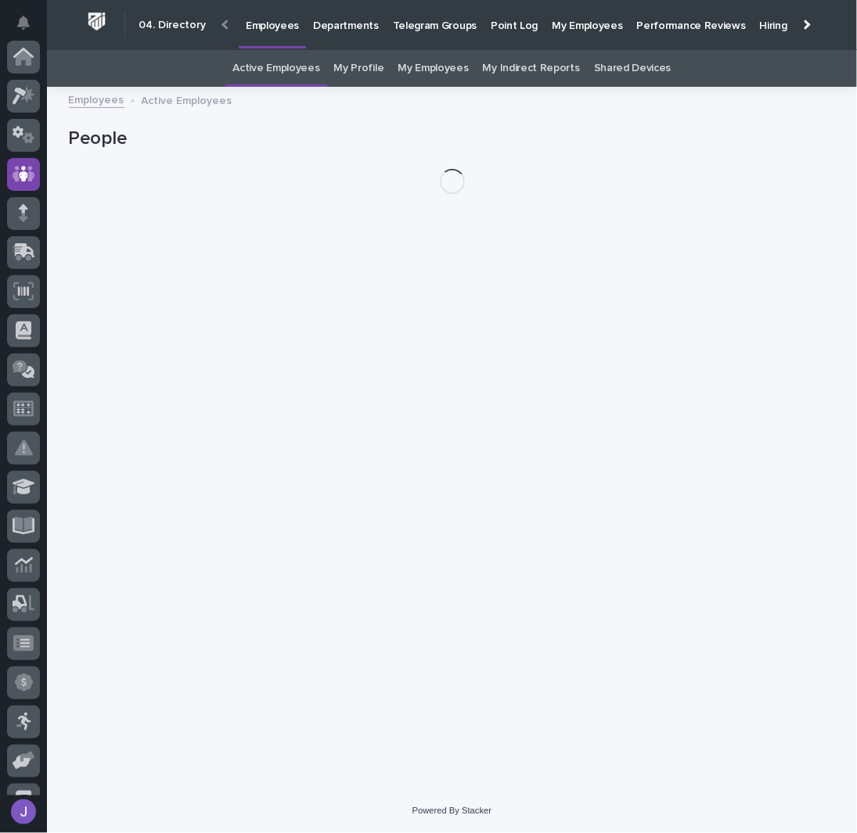
scroll to position [117, 0]
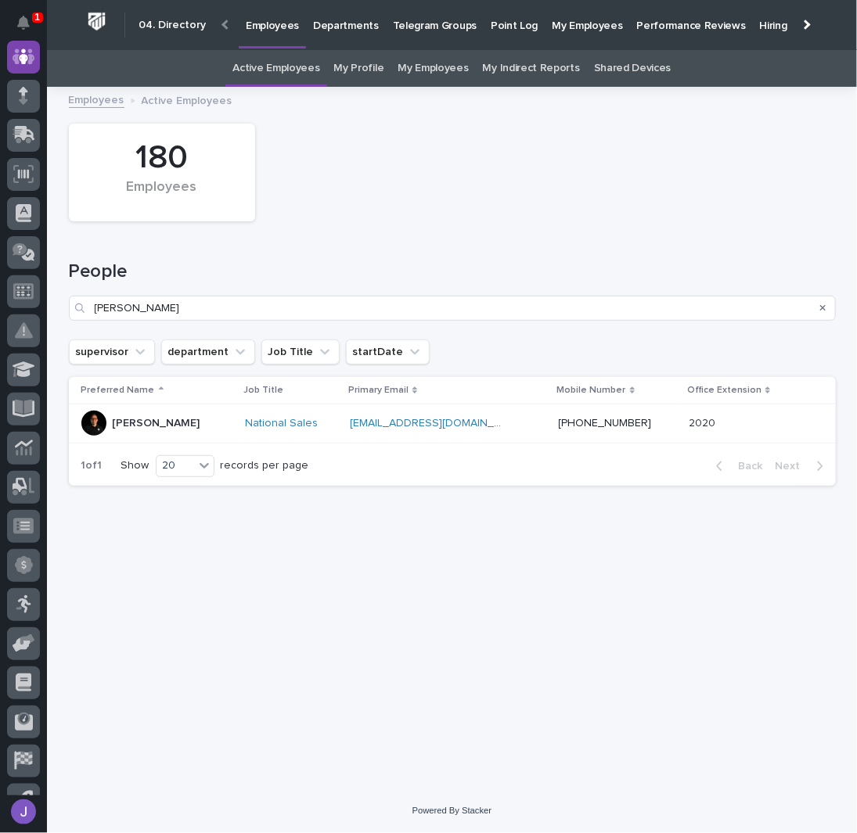
click at [99, 417] on div at bounding box center [93, 423] width 25 height 25
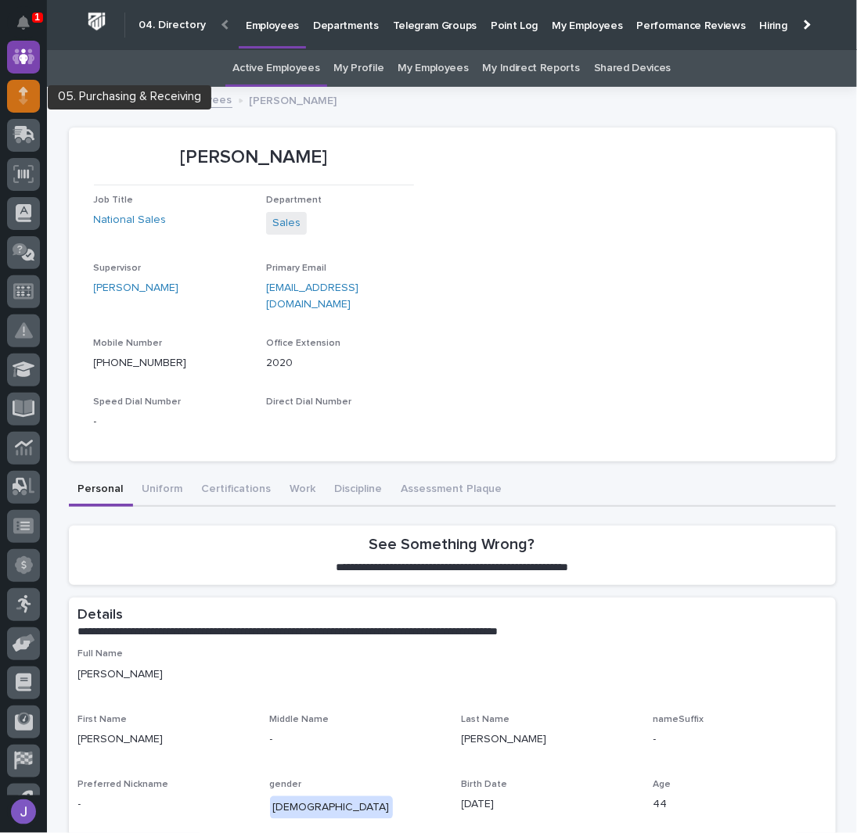
click at [27, 103] on icon at bounding box center [23, 96] width 9 height 18
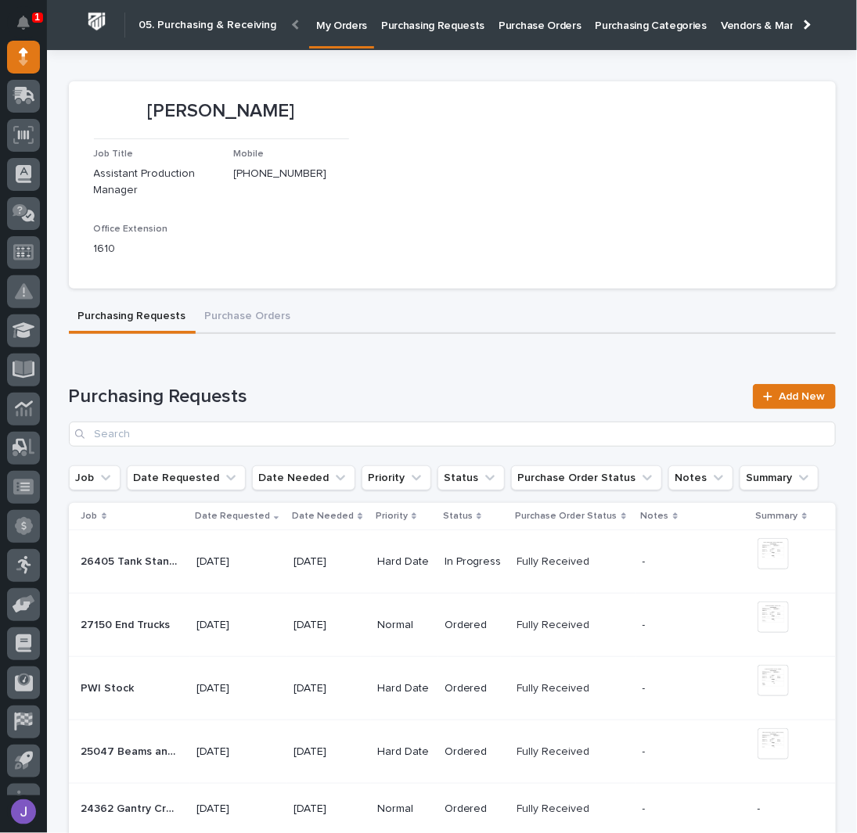
click at [419, 24] on p "Purchasing Requests" at bounding box center [432, 16] width 103 height 33
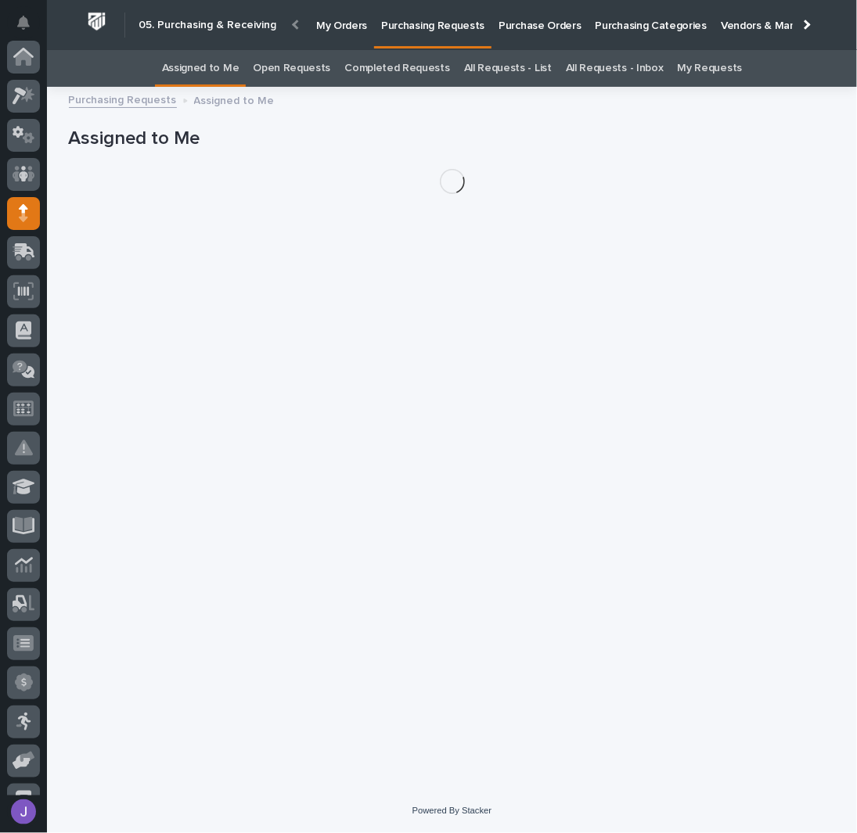
scroll to position [157, 0]
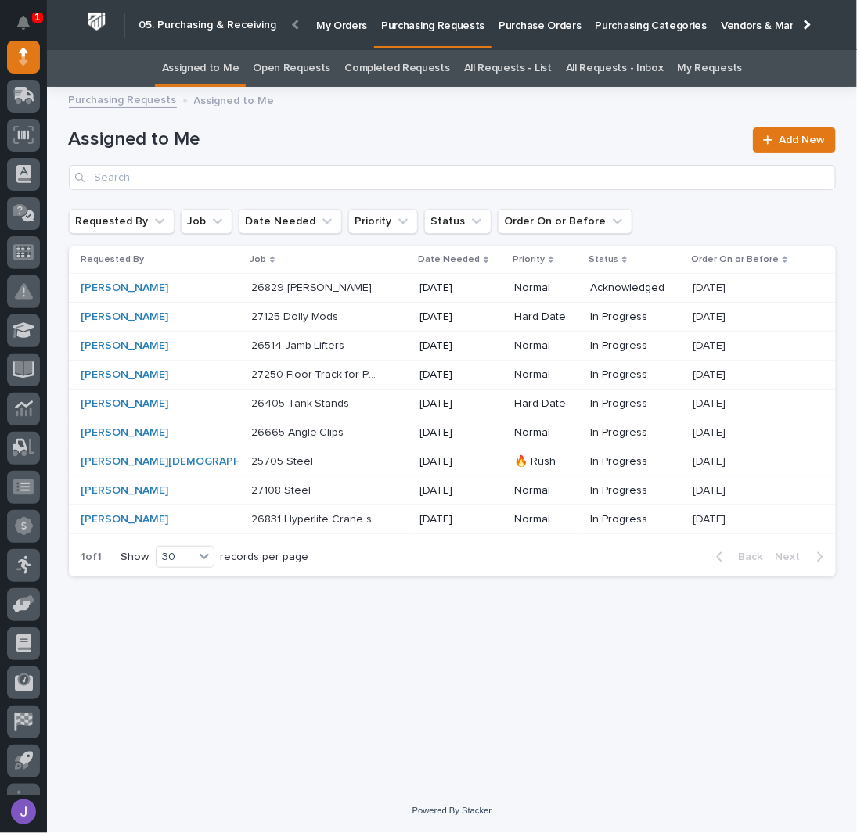
click at [324, 289] on p at bounding box center [316, 288] width 131 height 13
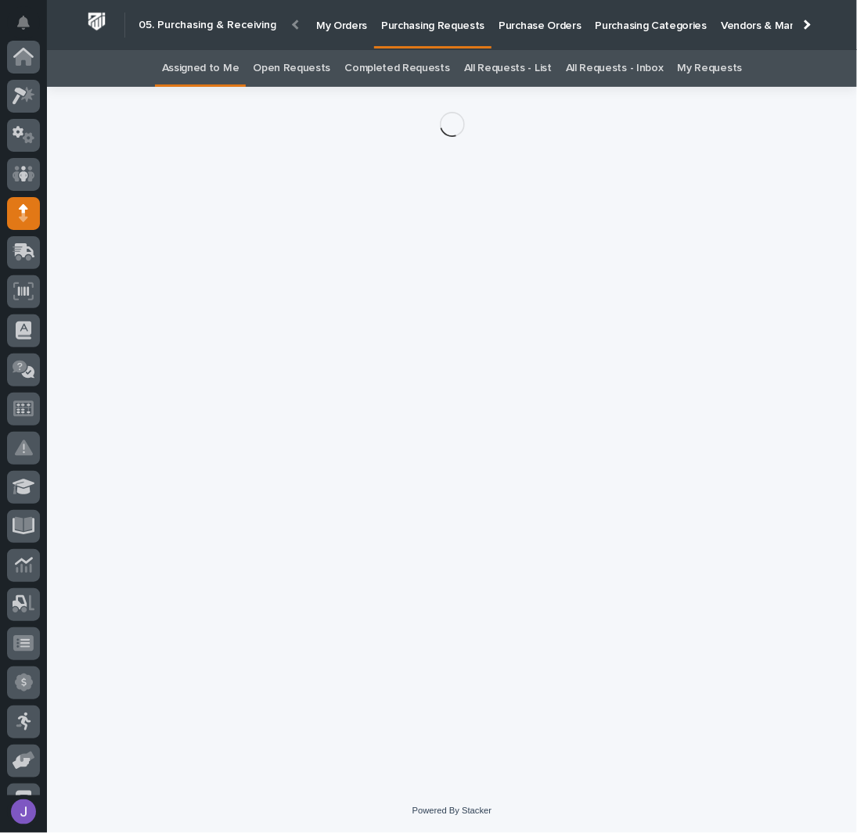
scroll to position [157, 0]
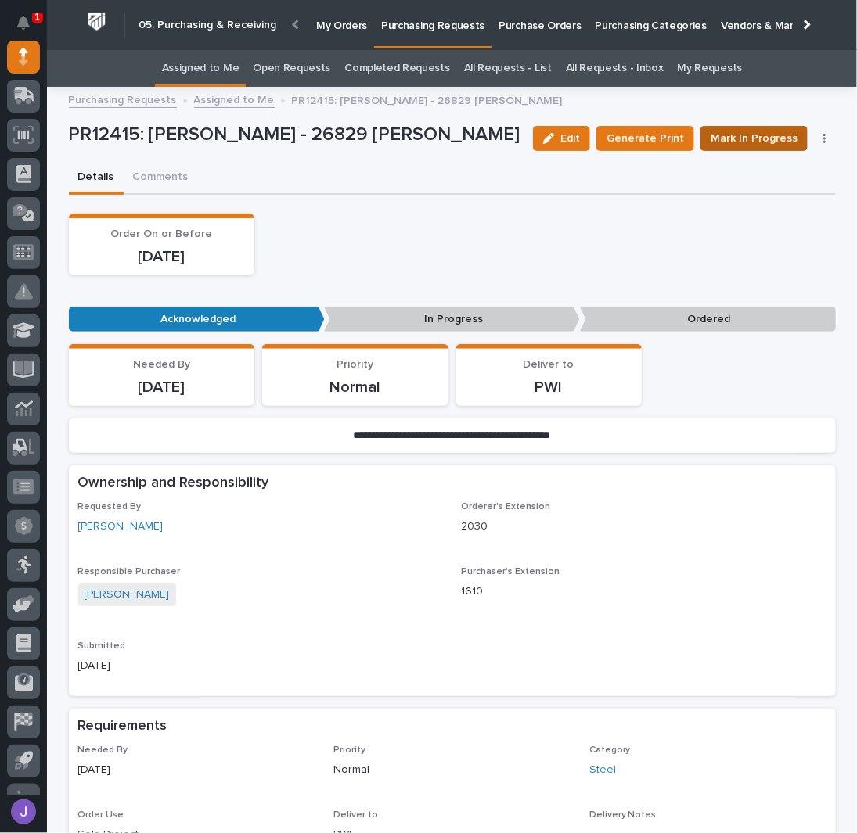
click at [758, 141] on span "Mark In Progress" at bounding box center [754, 138] width 87 height 19
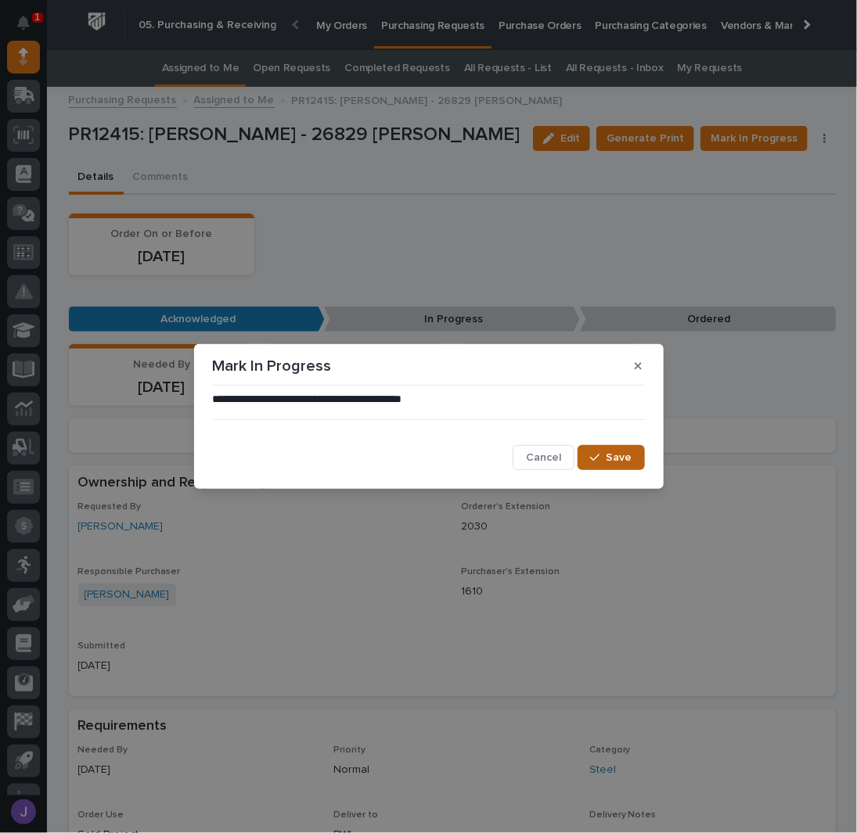
click at [599, 453] on icon "button" at bounding box center [594, 457] width 9 height 11
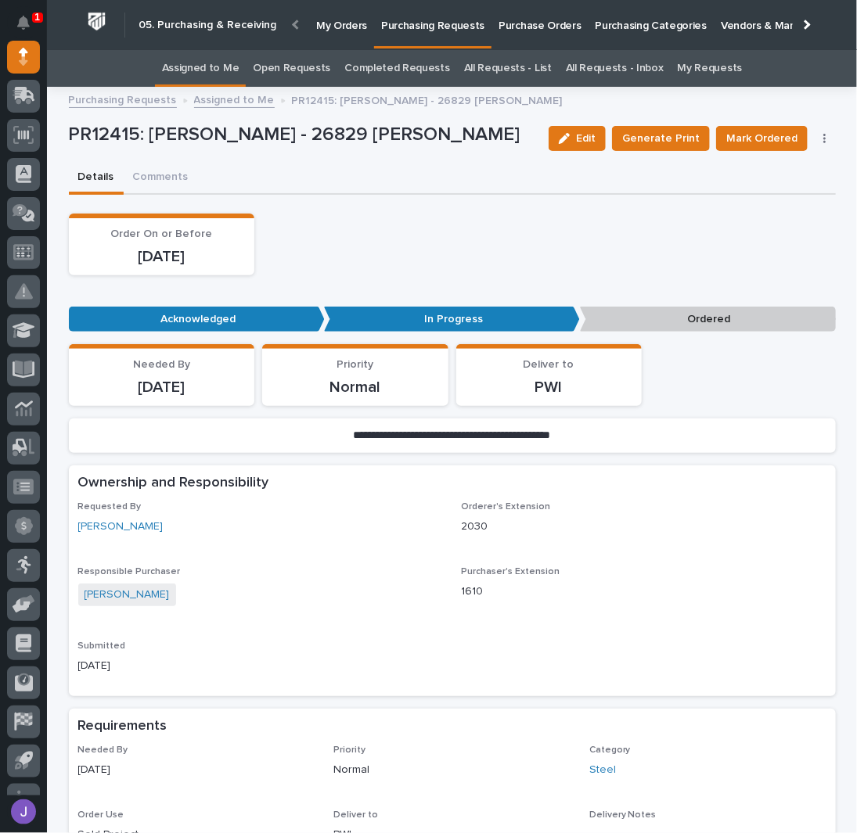
click at [646, 257] on div "Order On or Before 10/09/2025" at bounding box center [452, 245] width 767 height 62
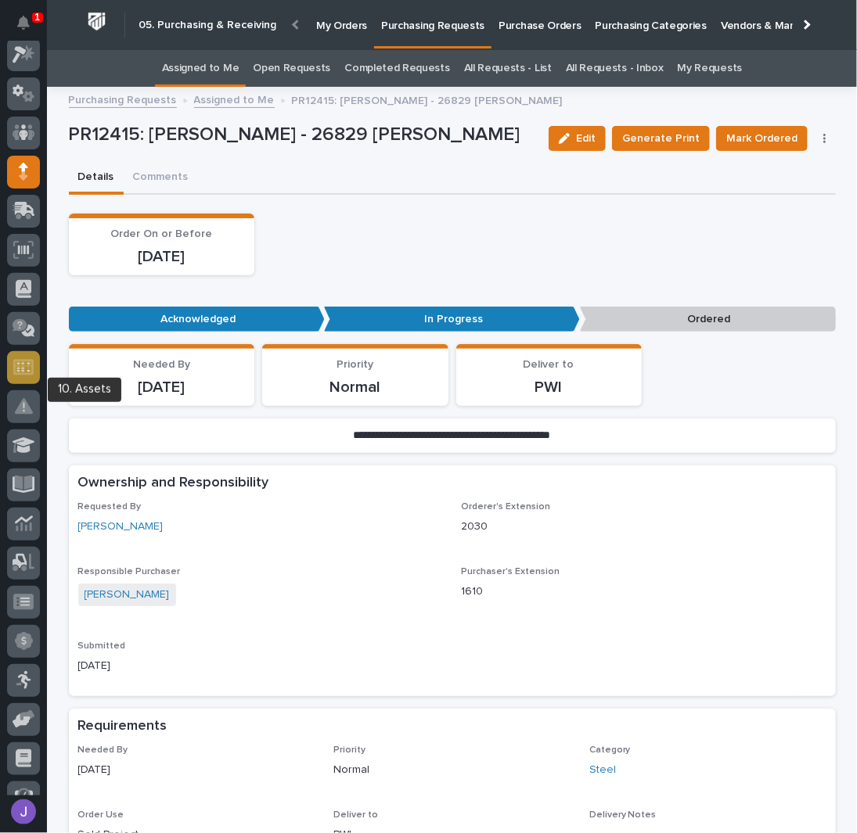
scroll to position [0, 0]
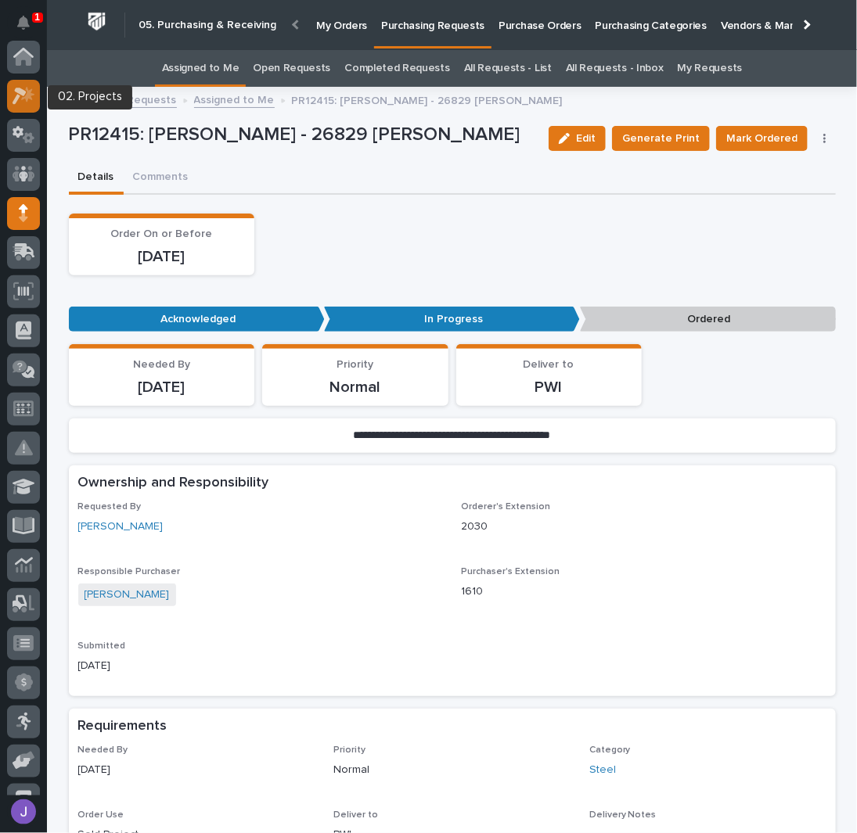
click at [24, 99] on icon at bounding box center [24, 96] width 23 height 18
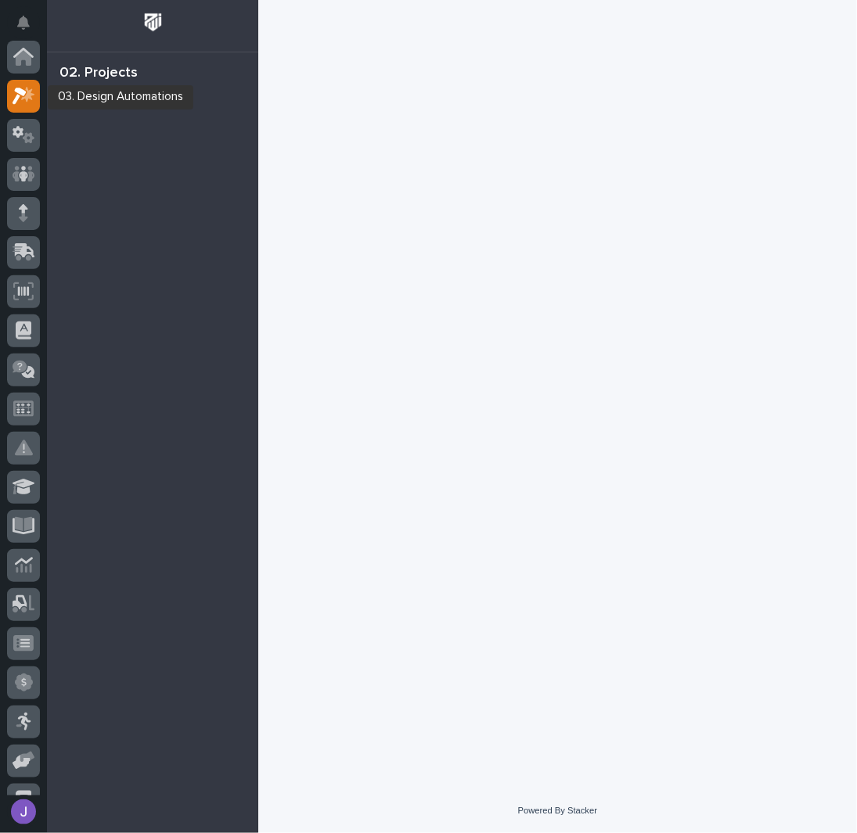
scroll to position [39, 0]
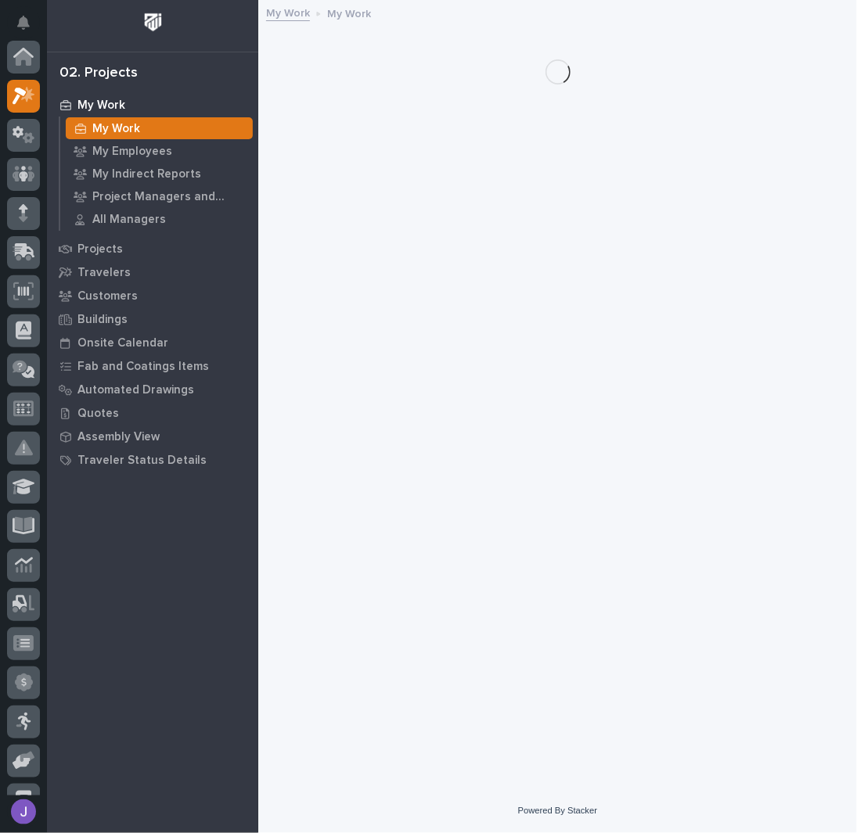
scroll to position [39, 0]
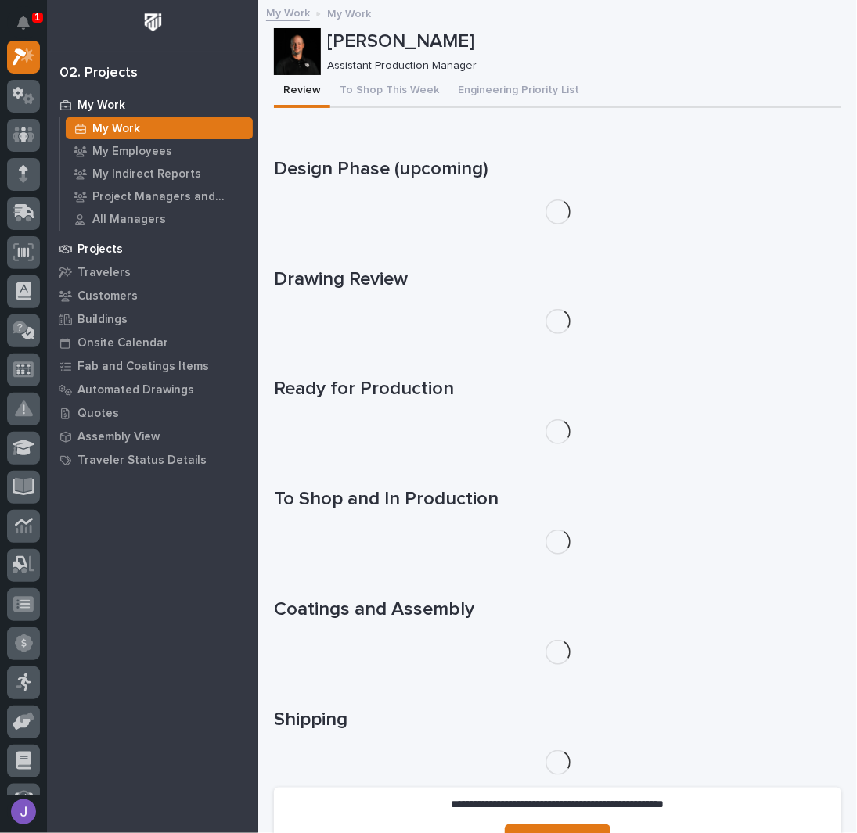
click at [105, 243] on p "Projects" at bounding box center [99, 250] width 45 height 14
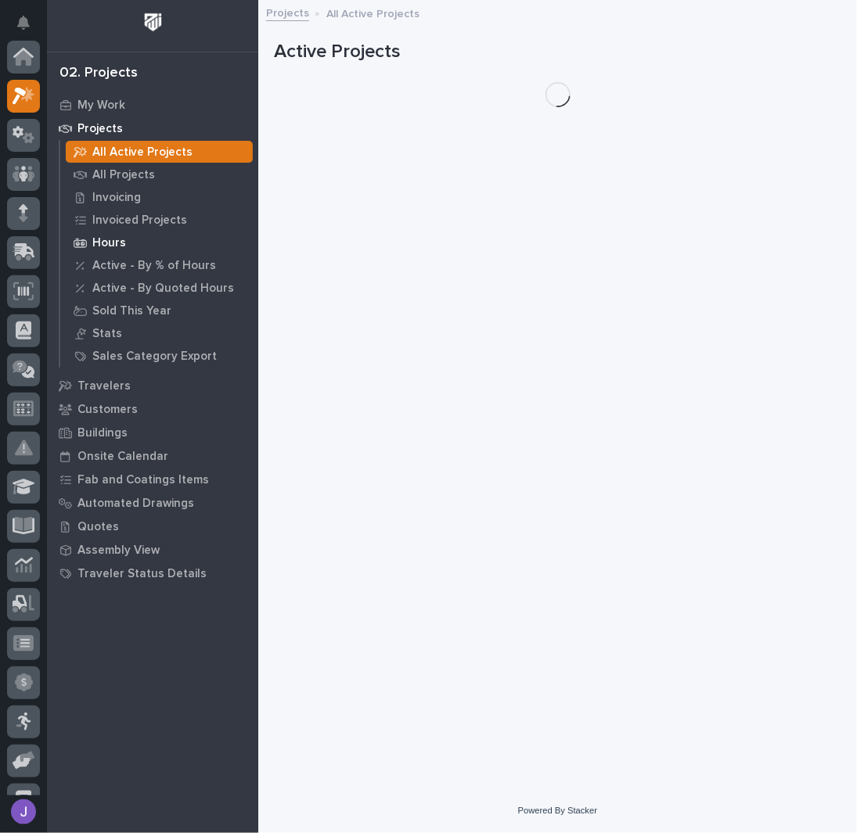
scroll to position [39, 0]
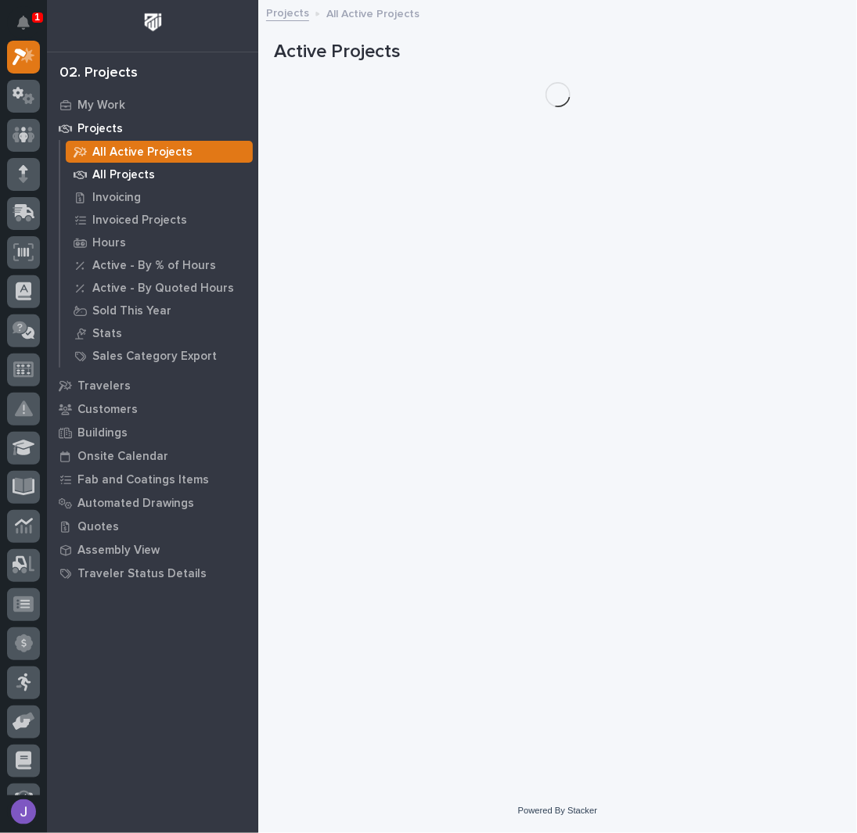
click at [121, 178] on p "All Projects" at bounding box center [123, 175] width 63 height 14
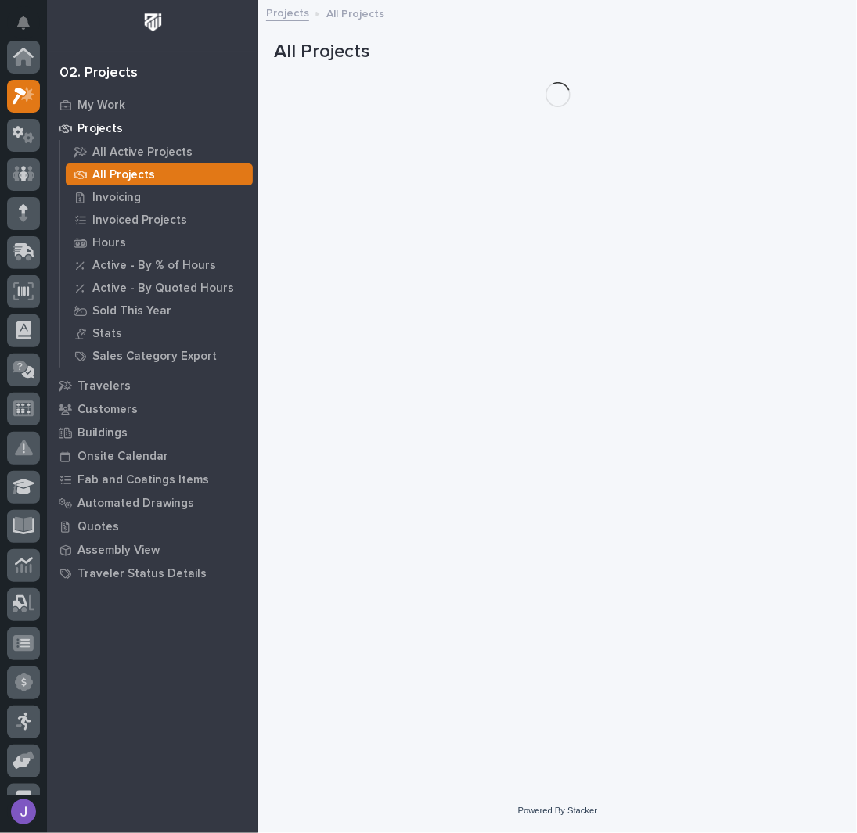
scroll to position [39, 0]
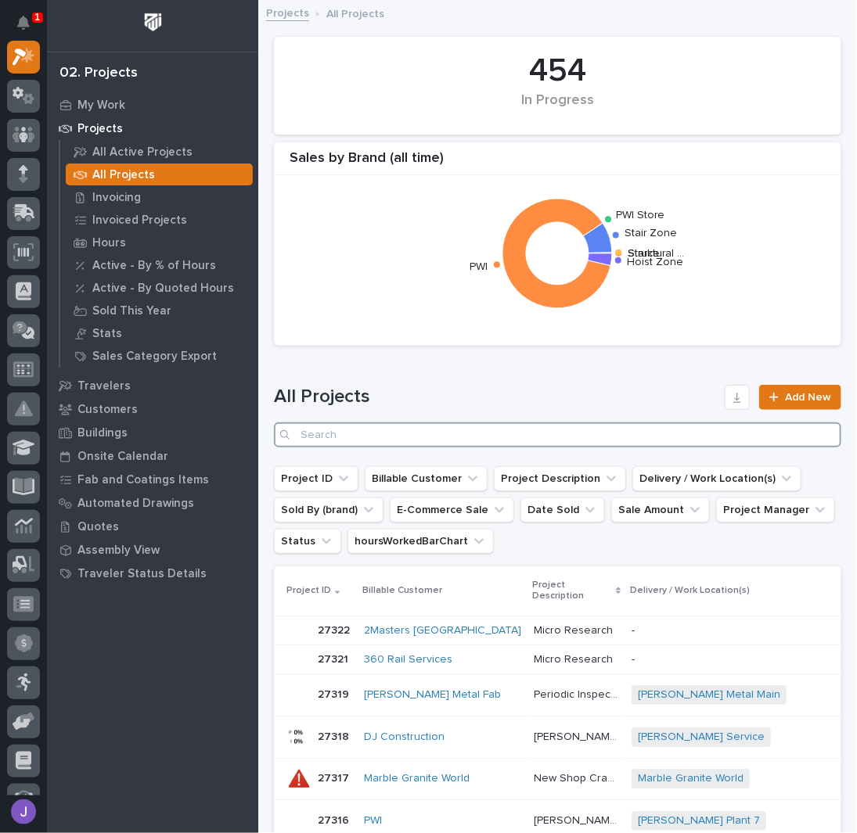
click at [327, 435] on input "Search" at bounding box center [557, 435] width 567 height 25
type input "26660"
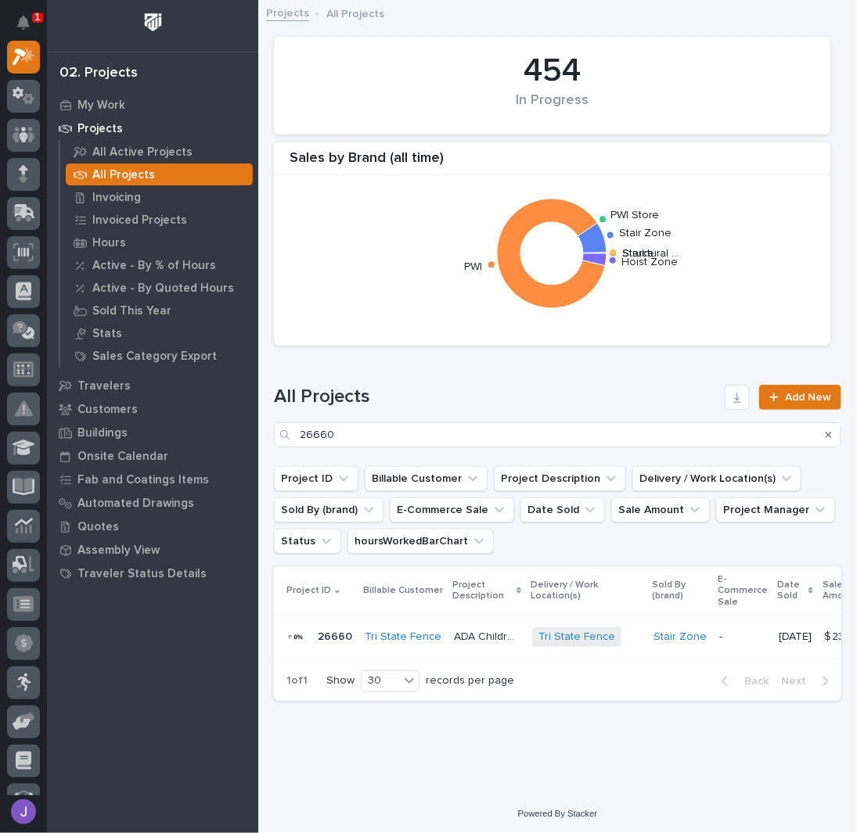
click at [484, 632] on p "ADA Childrens ramp" at bounding box center [488, 636] width 69 height 16
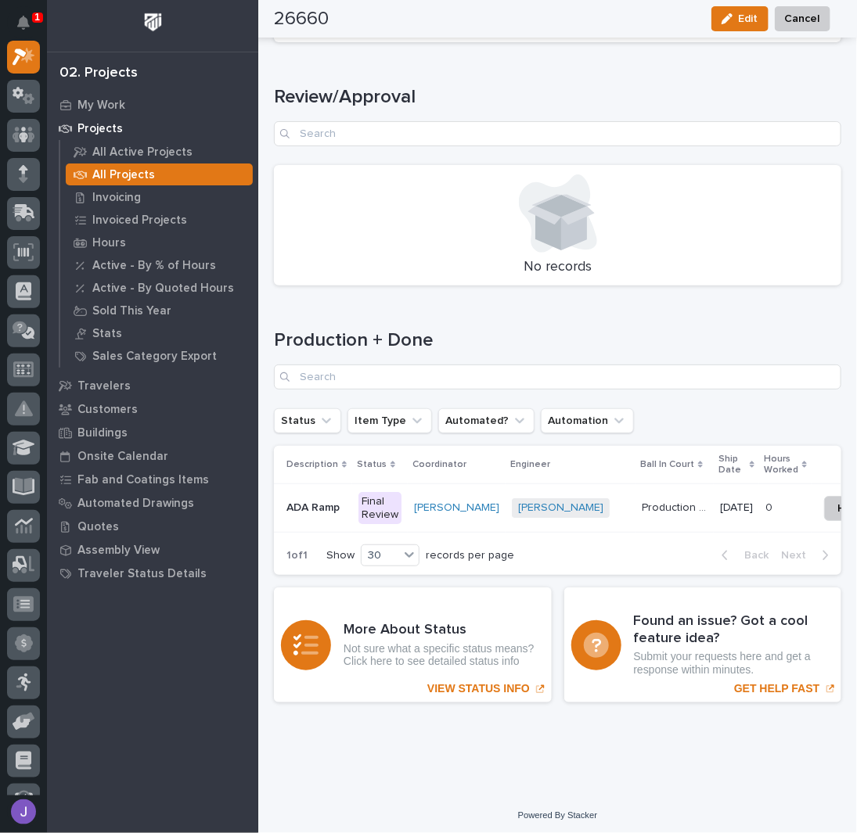
scroll to position [1951, 0]
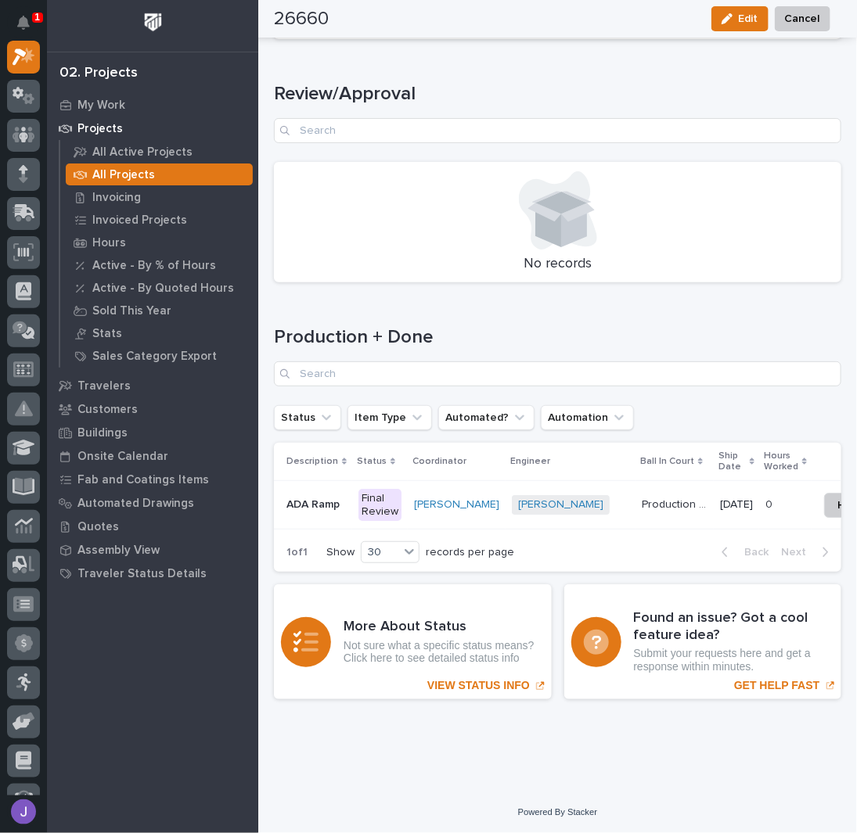
click at [379, 497] on div "Final Review" at bounding box center [379, 505] width 43 height 33
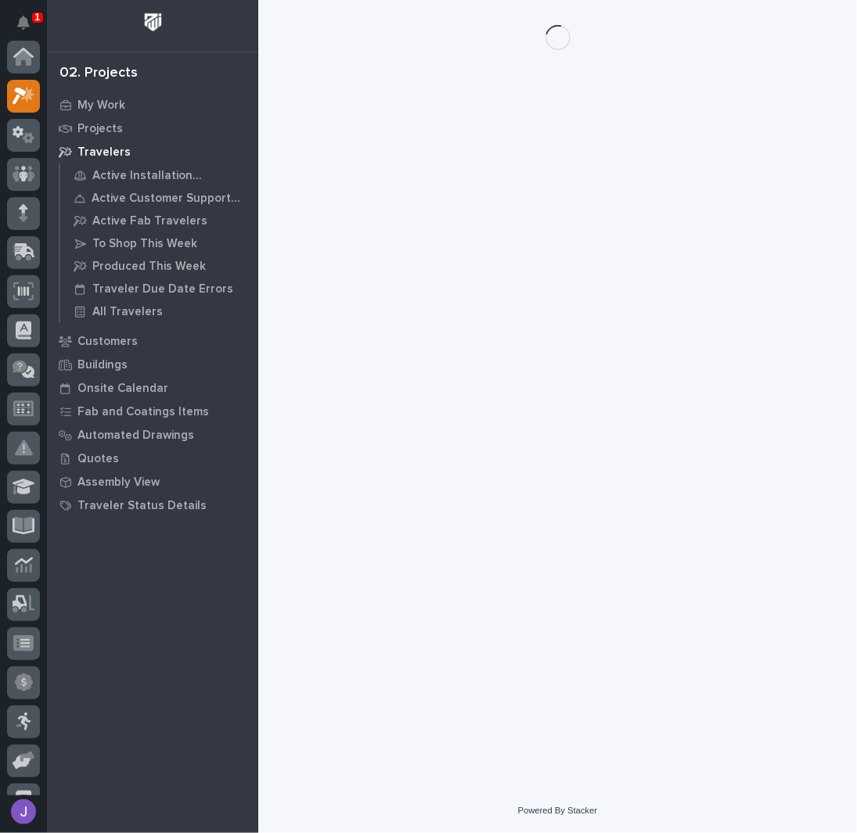
scroll to position [39, 0]
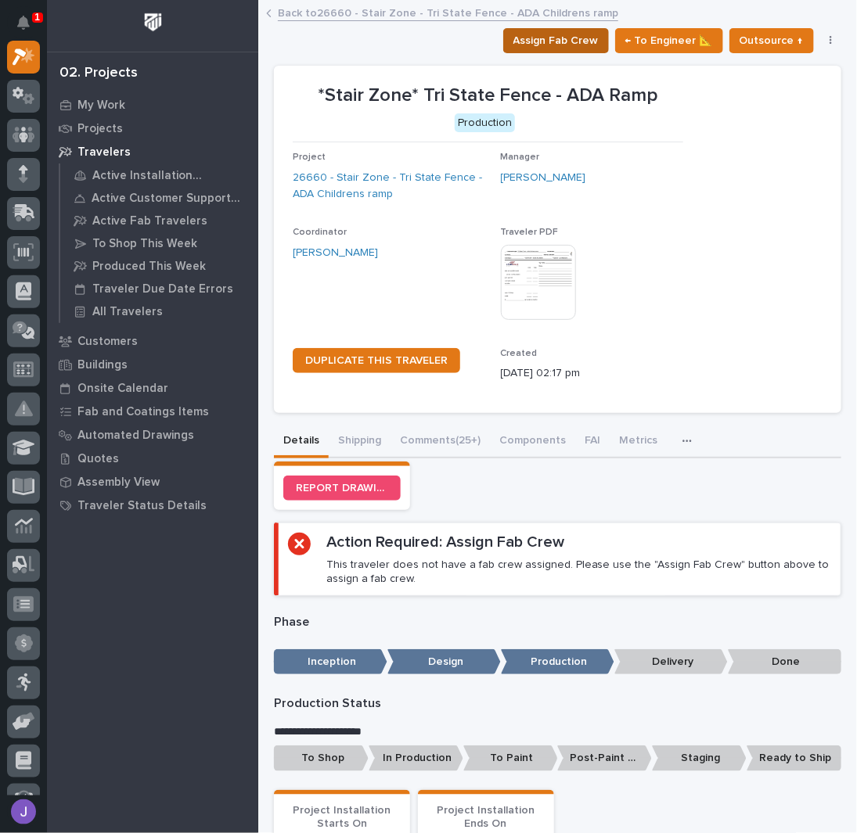
click at [535, 38] on span "Assign Fab Crew" at bounding box center [555, 40] width 85 height 19
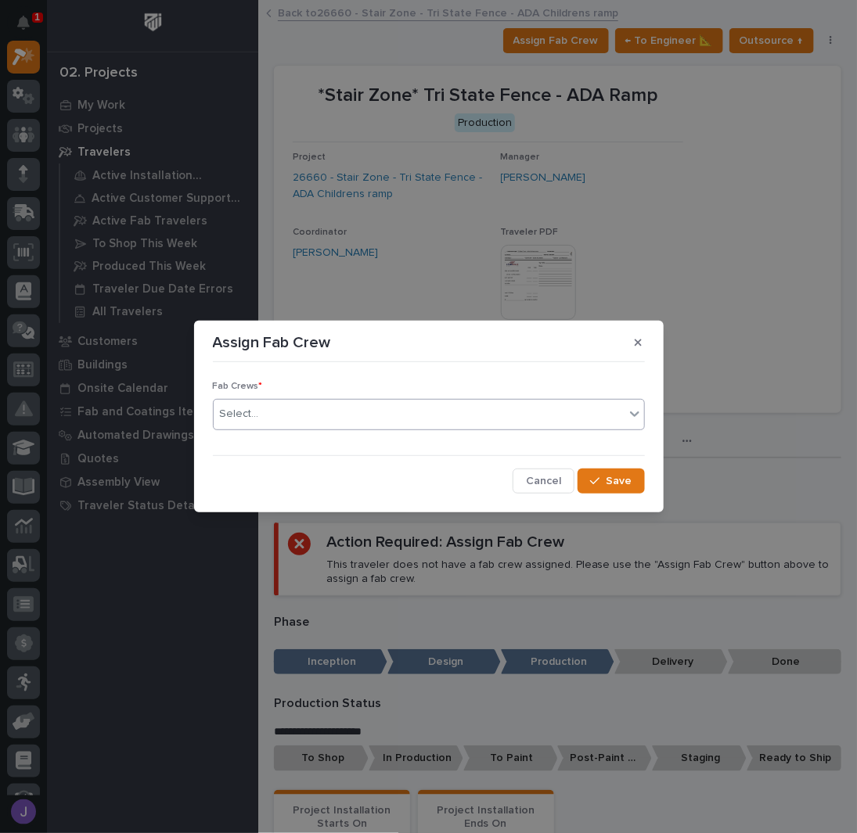
click at [355, 415] on div "Select..." at bounding box center [419, 414] width 411 height 26
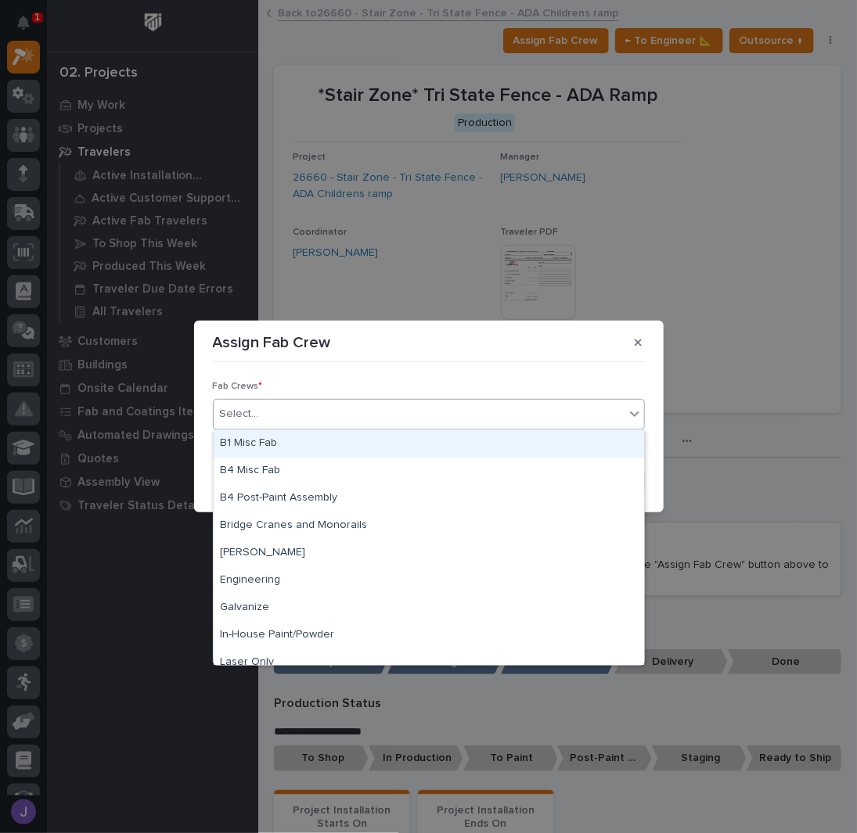
click at [308, 447] on div "B1 Misc Fab" at bounding box center [429, 443] width 430 height 27
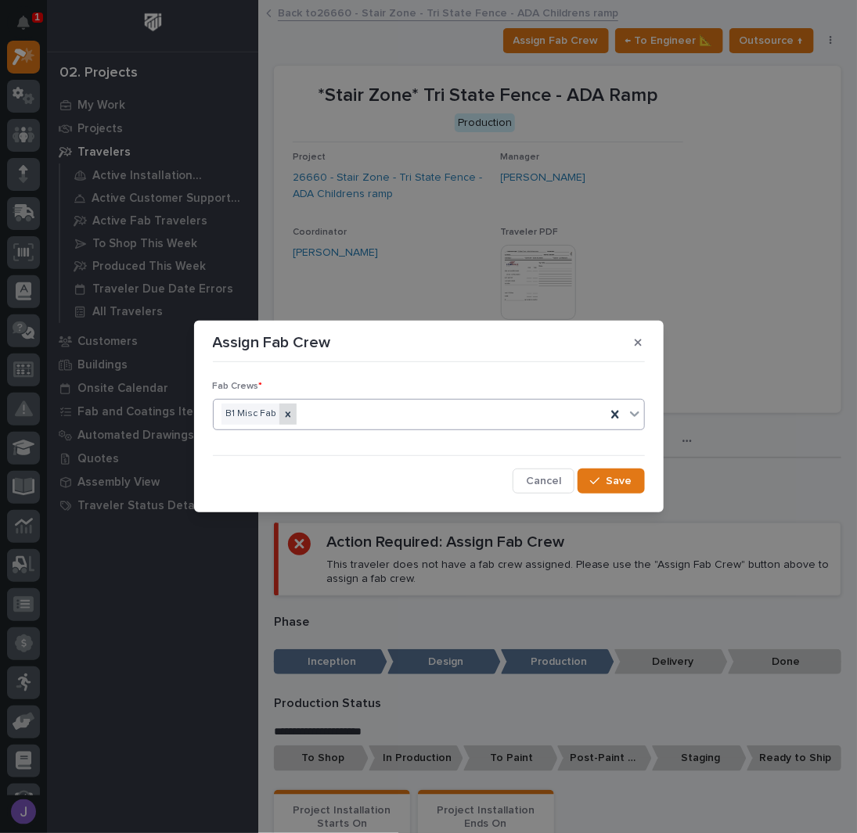
click at [287, 416] on icon at bounding box center [288, 414] width 11 height 11
click at [292, 418] on div "Select..." at bounding box center [419, 414] width 411 height 26
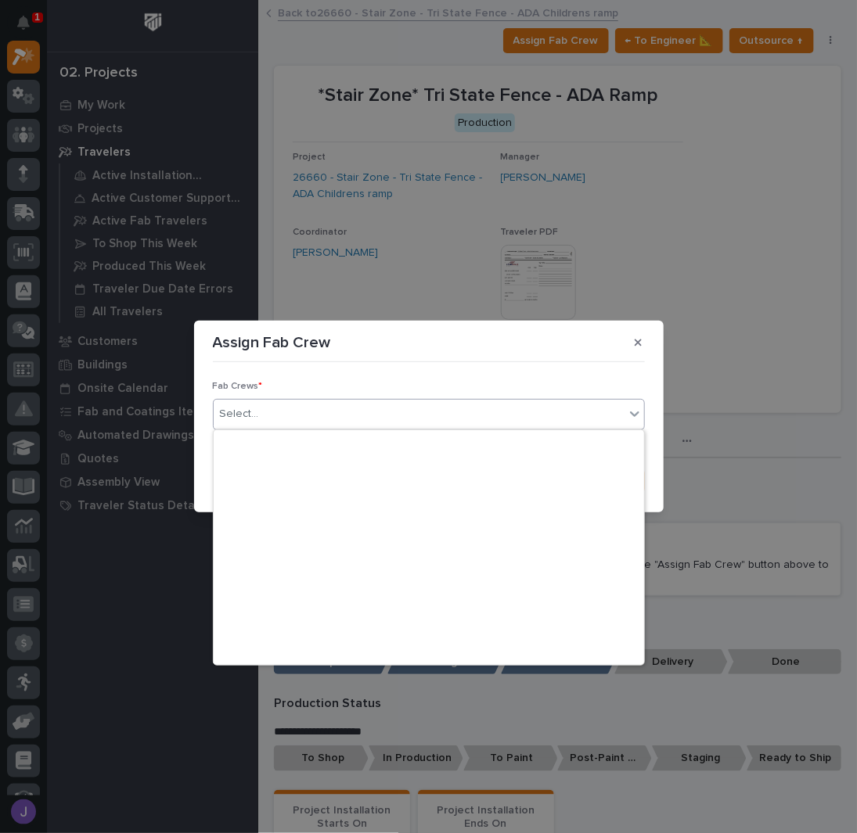
scroll to position [368, 0]
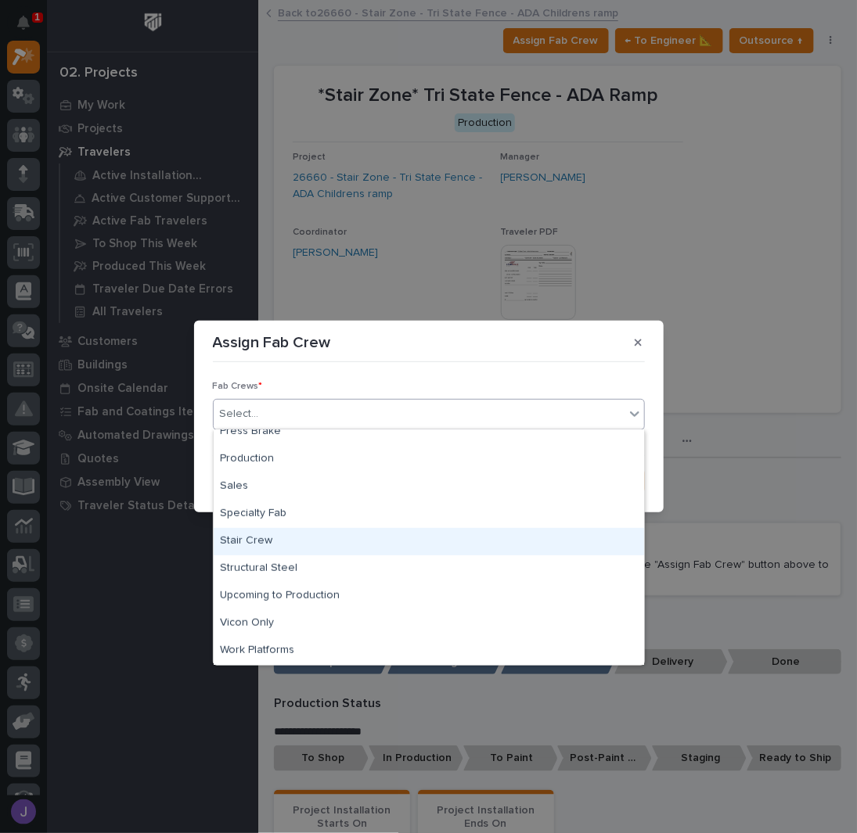
click at [279, 542] on div "Stair Crew" at bounding box center [429, 541] width 430 height 27
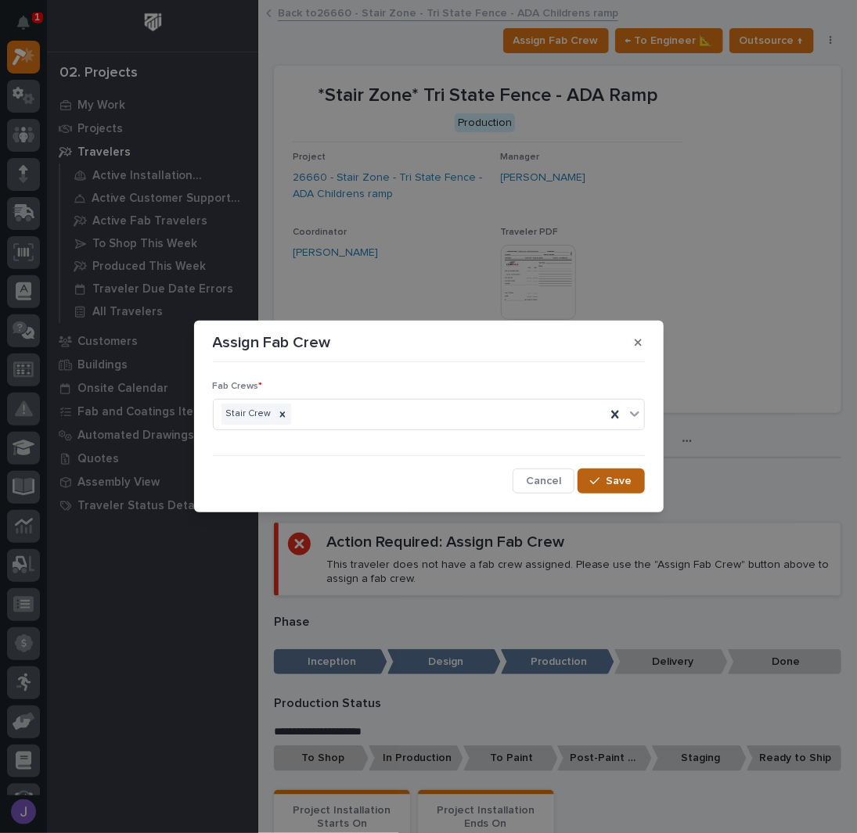
click at [609, 484] on button "Save" at bounding box center [611, 481] width 67 height 25
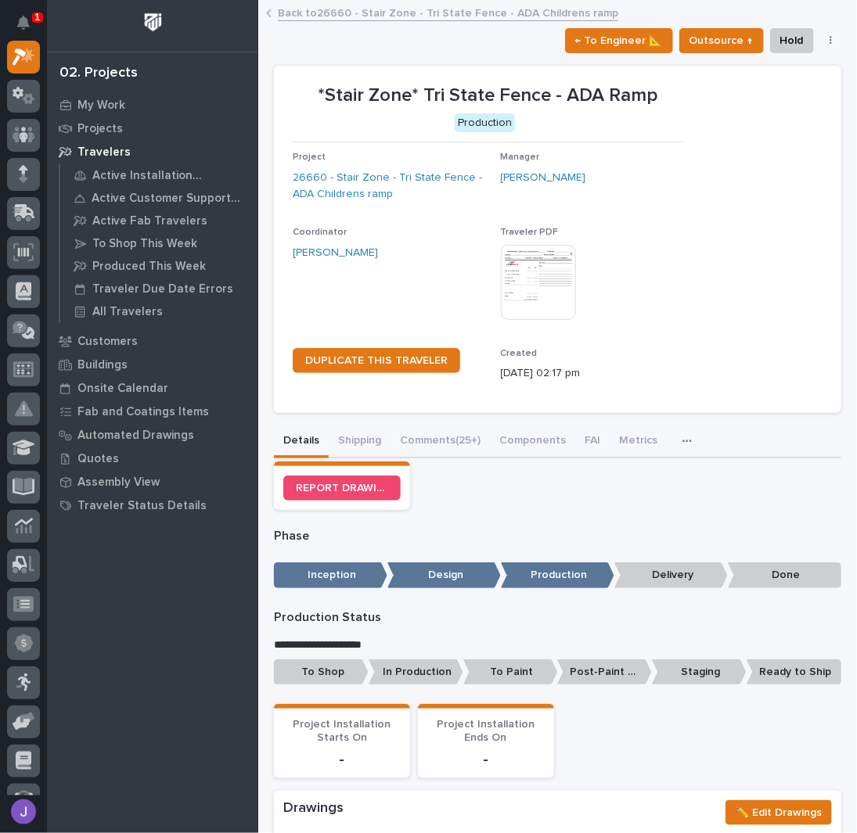
click at [346, 671] on p "To Shop" at bounding box center [321, 673] width 95 height 26
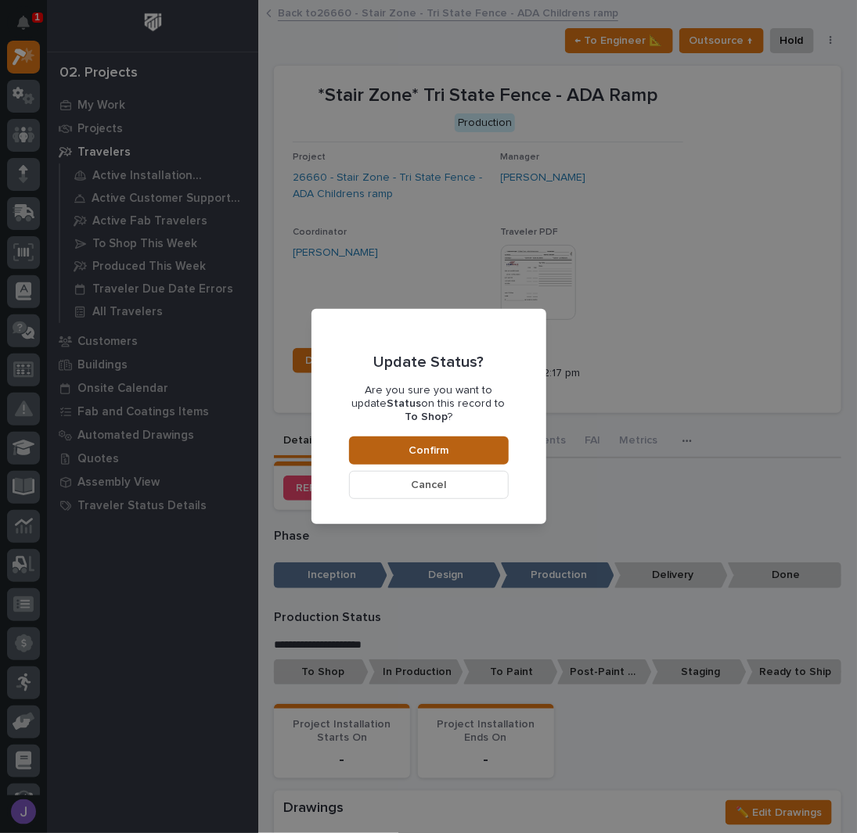
click at [445, 444] on span "Confirm" at bounding box center [429, 451] width 40 height 14
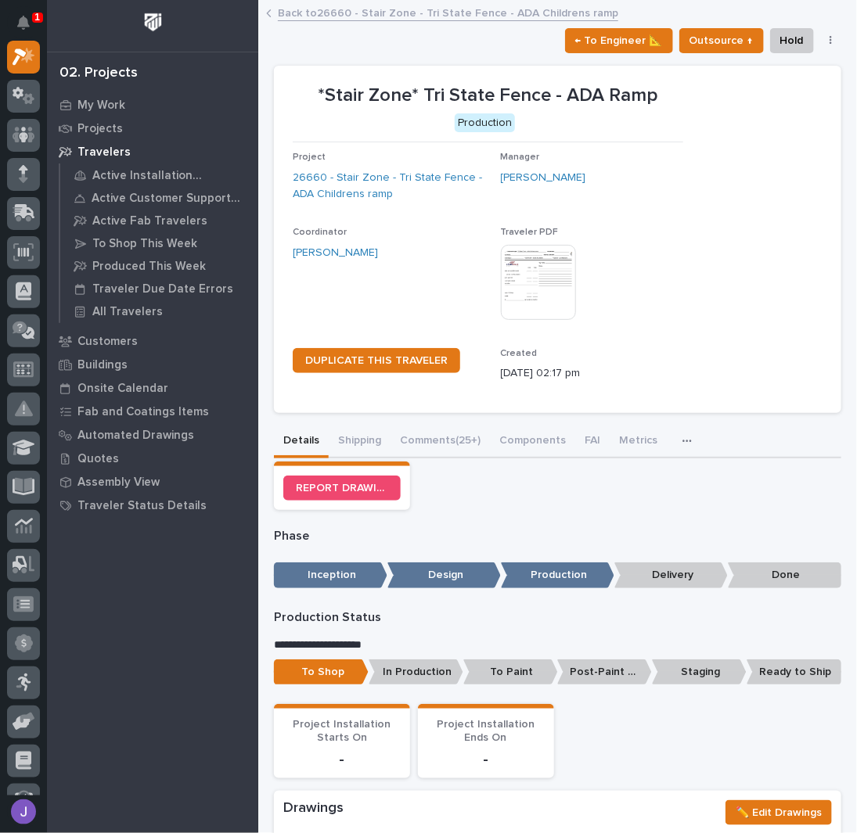
scroll to position [461, 0]
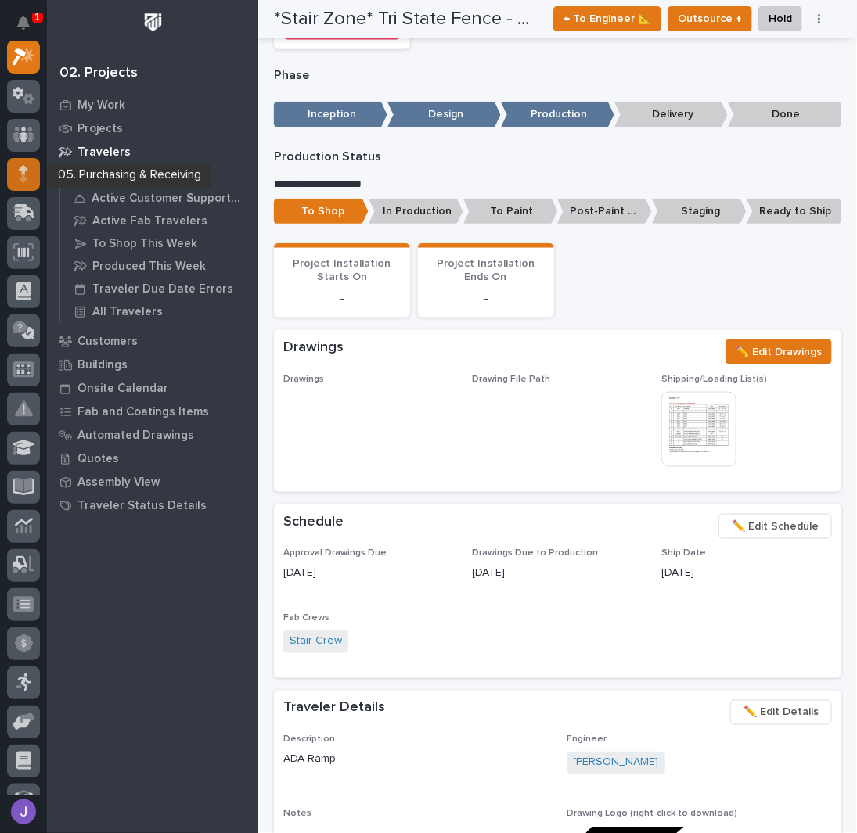
click at [32, 165] on div at bounding box center [23, 174] width 33 height 33
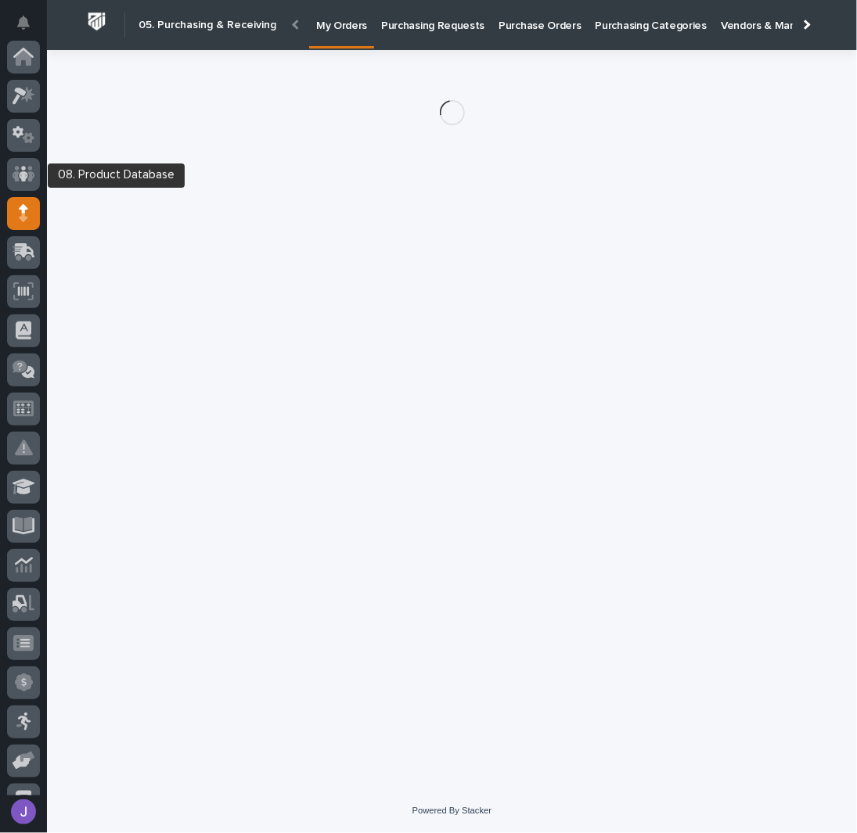
scroll to position [157, 0]
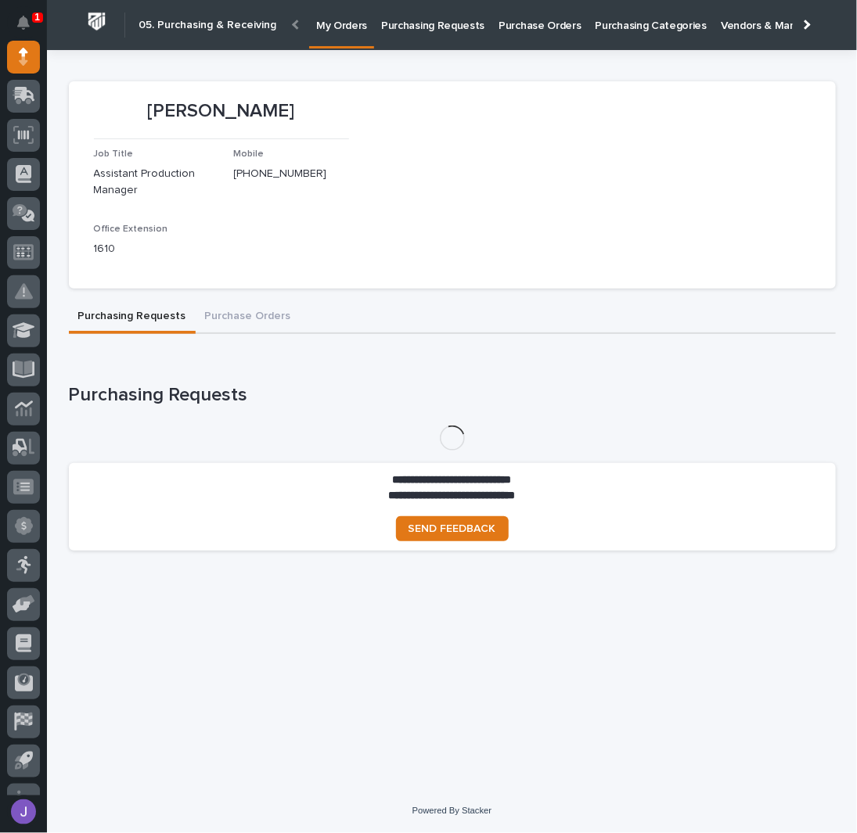
click at [465, 20] on p "Purchasing Requests" at bounding box center [432, 16] width 103 height 33
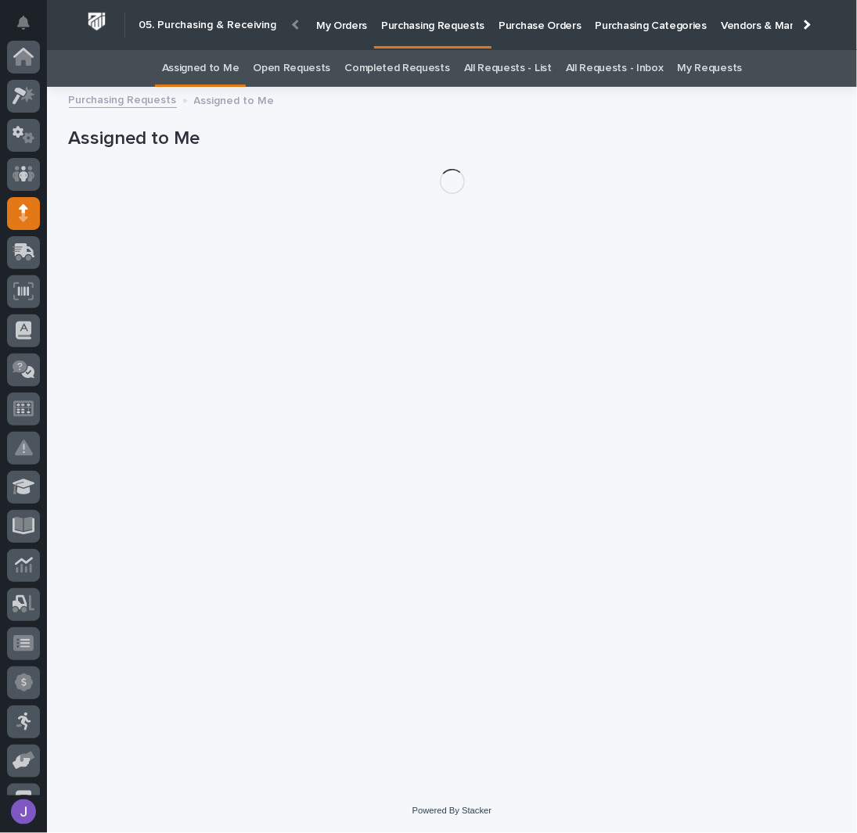
scroll to position [157, 0]
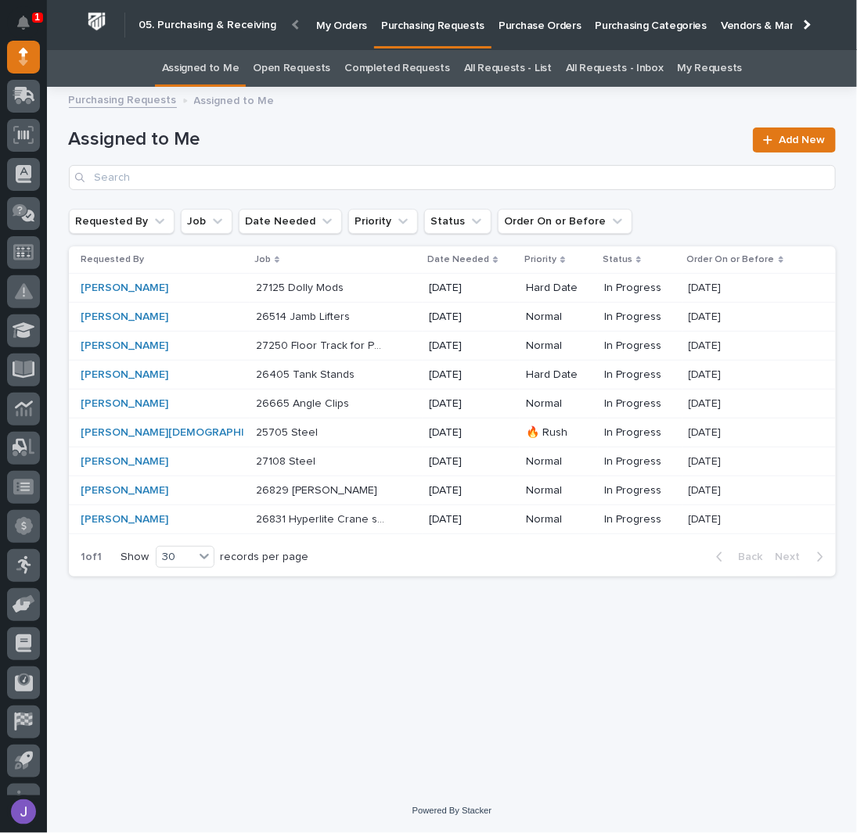
click at [522, 59] on link "All Requests - List" at bounding box center [508, 68] width 88 height 37
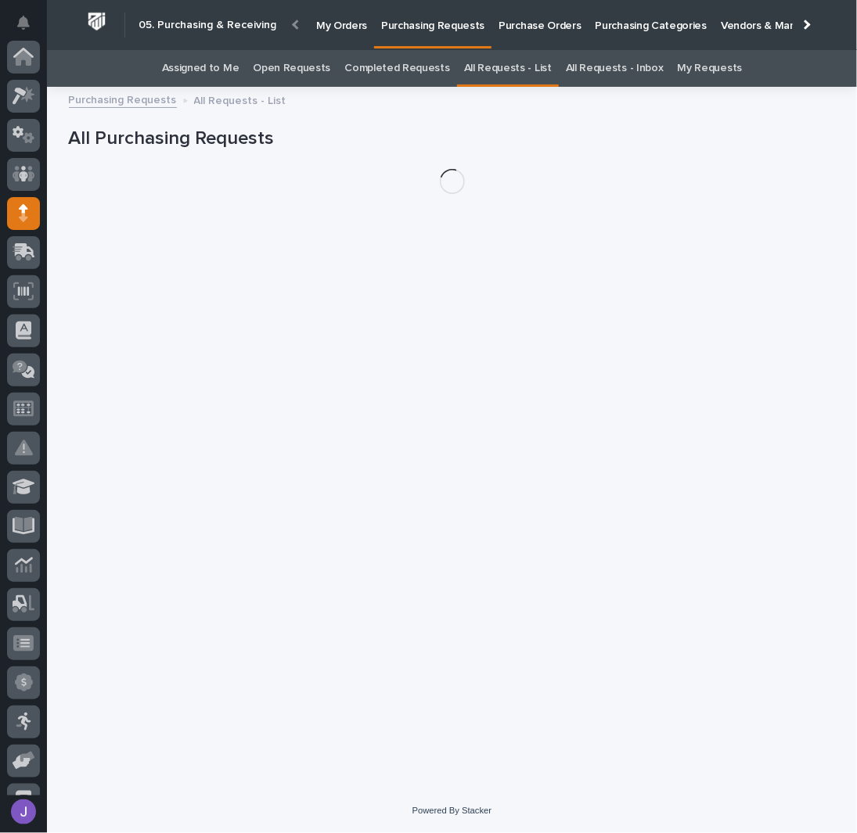
scroll to position [157, 0]
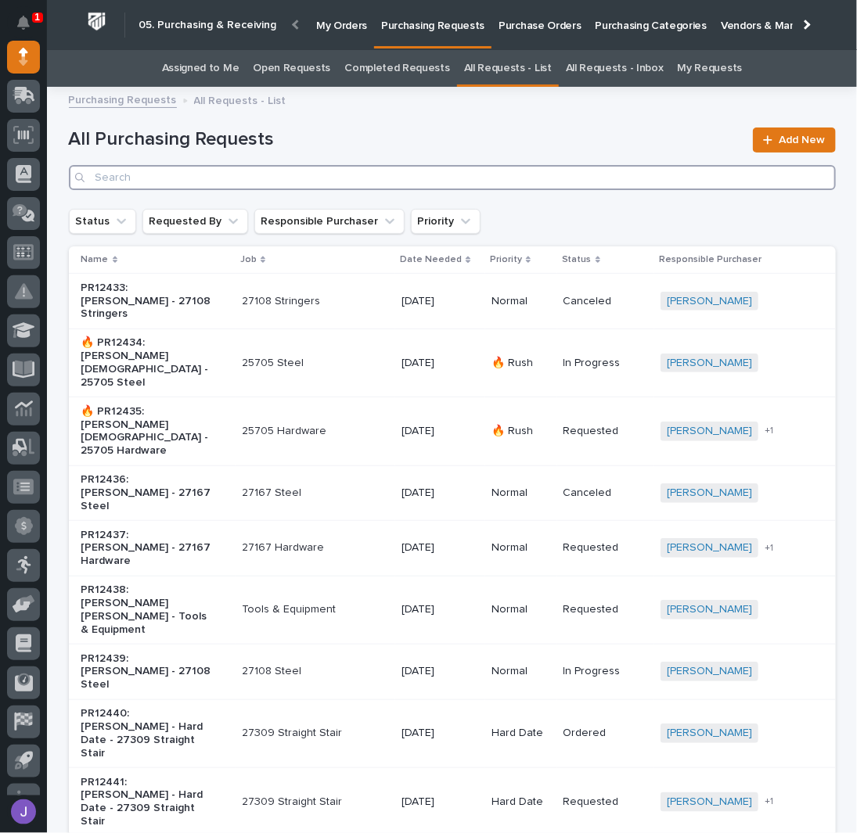
click at [292, 179] on input "Search" at bounding box center [452, 177] width 767 height 25
type input "26660"
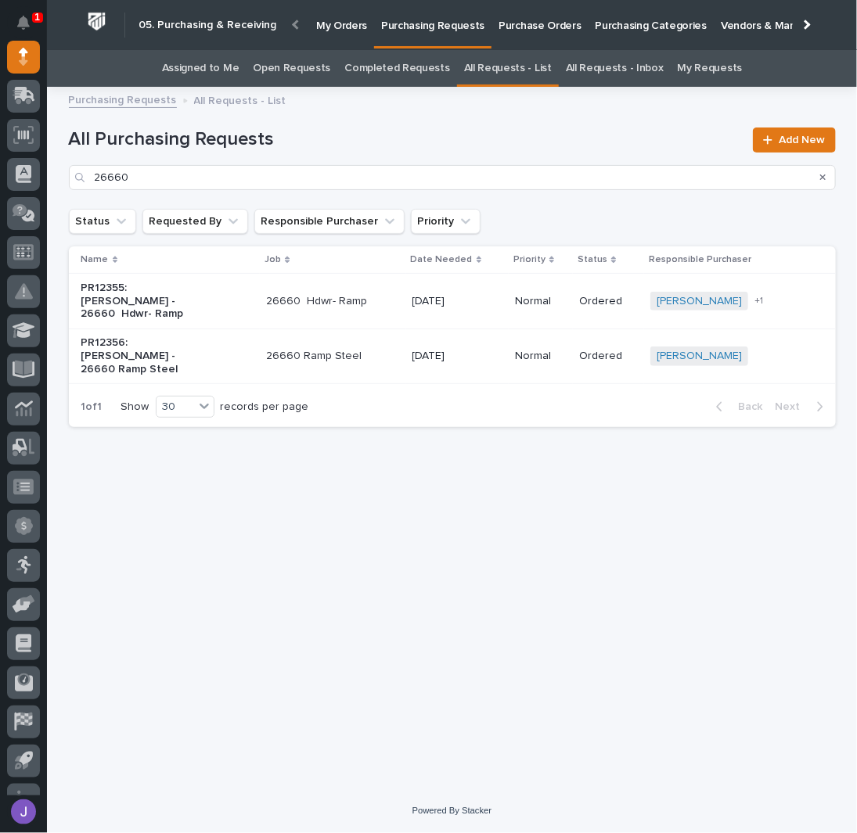
click at [254, 355] on div "PR12356: Brian Bontrager - 26660 Ramp Steel" at bounding box center [167, 356] width 173 height 52
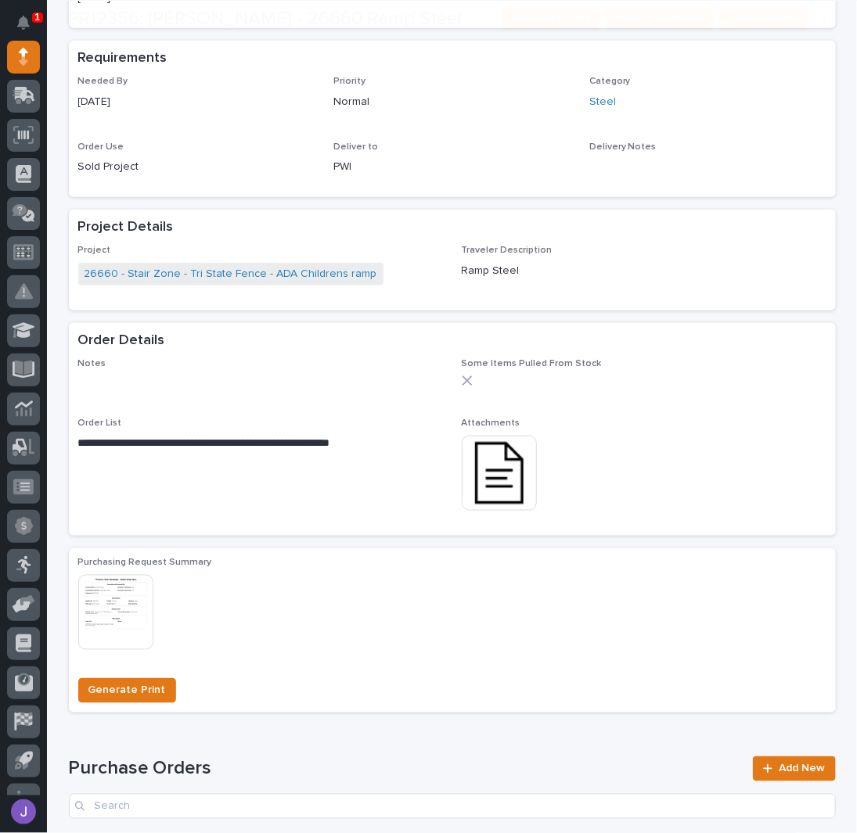
scroll to position [521, 0]
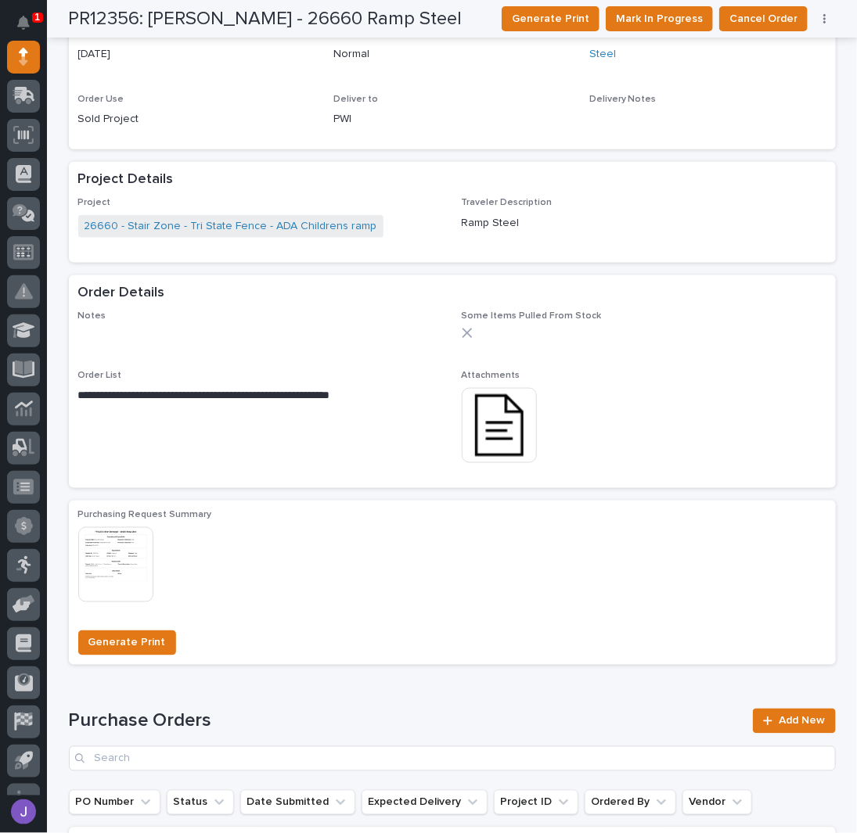
click at [481, 423] on img at bounding box center [499, 425] width 75 height 75
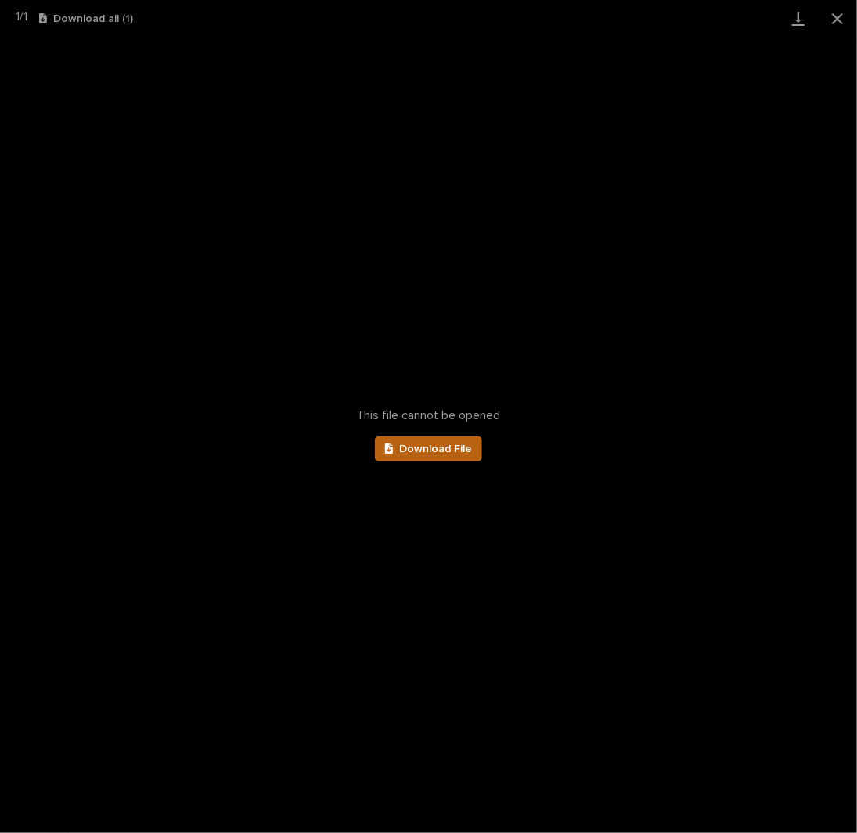
click at [438, 455] on link "Download File" at bounding box center [429, 449] width 108 height 25
click at [832, 18] on button "Close gallery" at bounding box center [837, 18] width 39 height 37
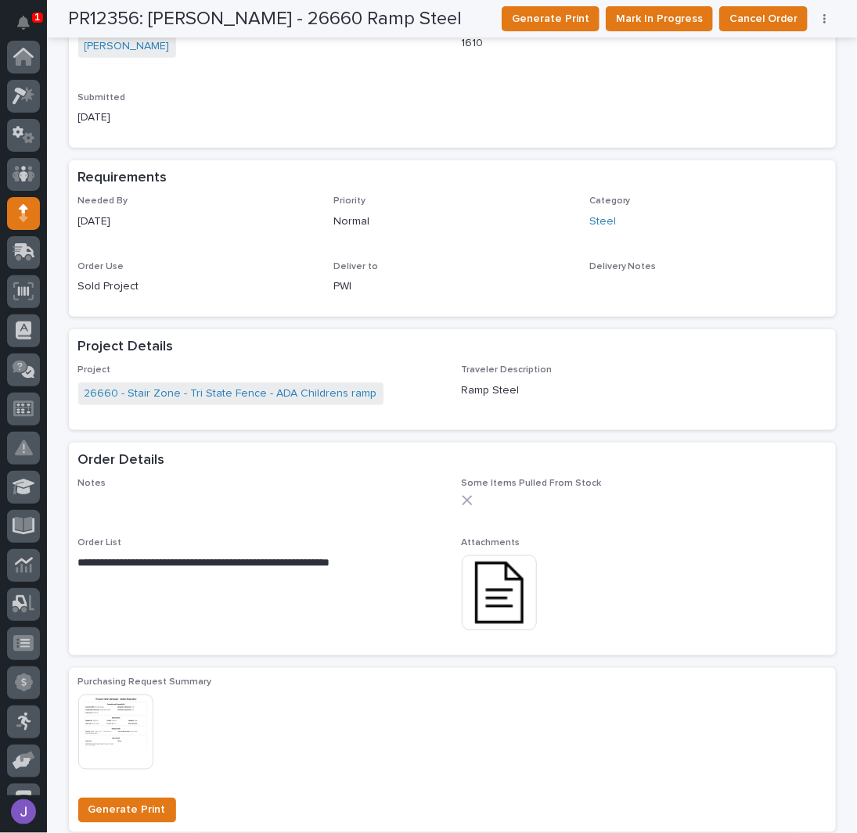
scroll to position [0, 0]
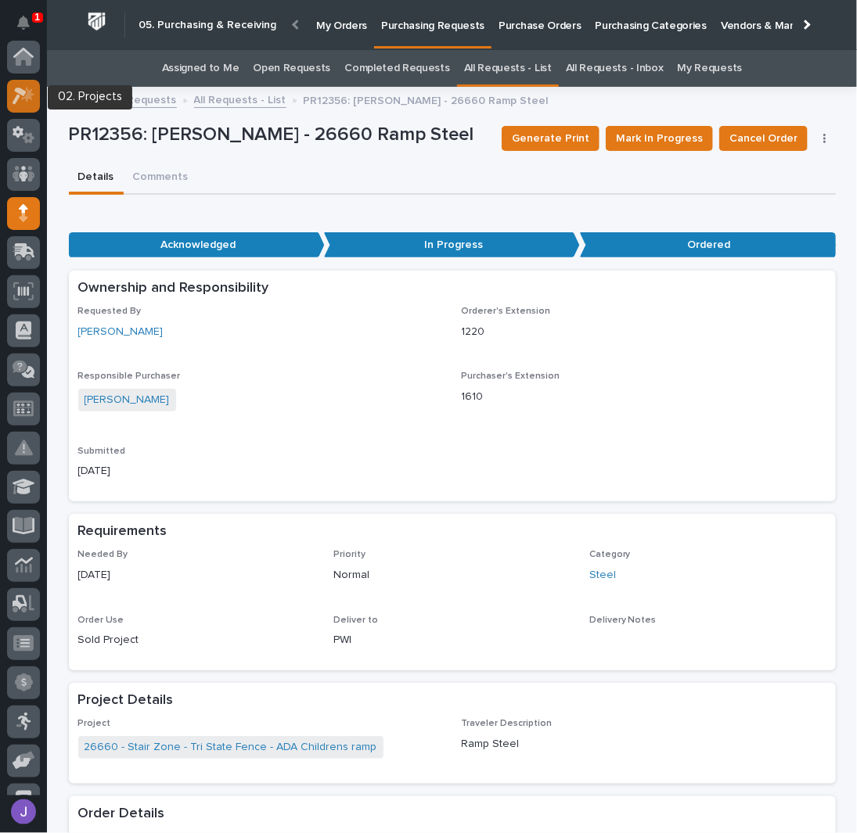
click at [16, 96] on icon at bounding box center [20, 96] width 14 height 17
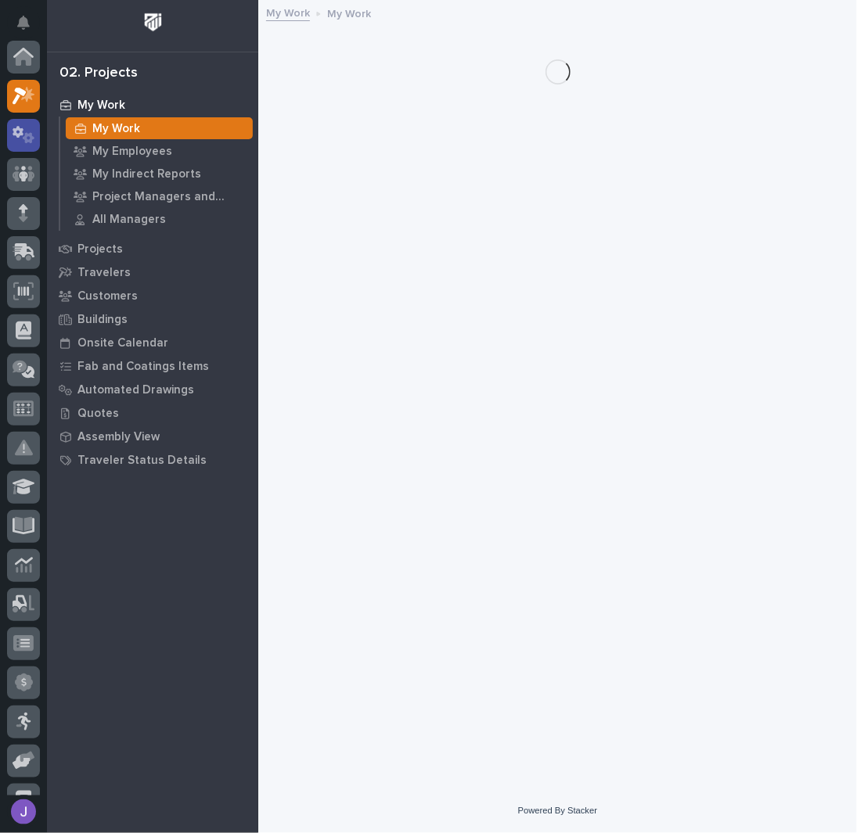
scroll to position [39, 0]
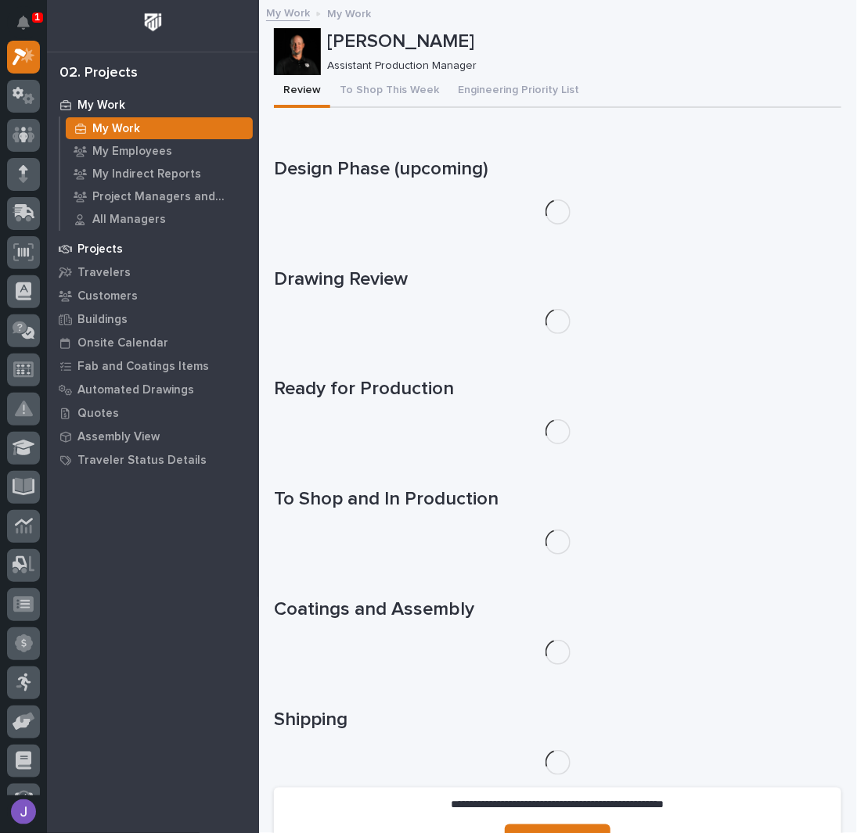
click at [112, 257] on div "Projects" at bounding box center [152, 249] width 203 height 22
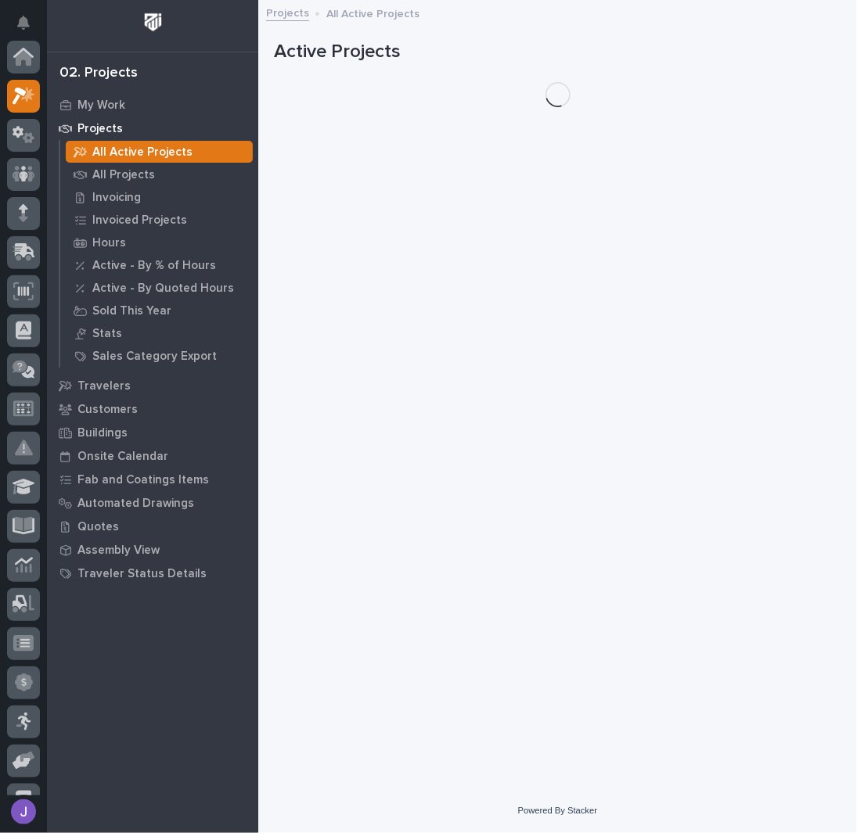
scroll to position [39, 0]
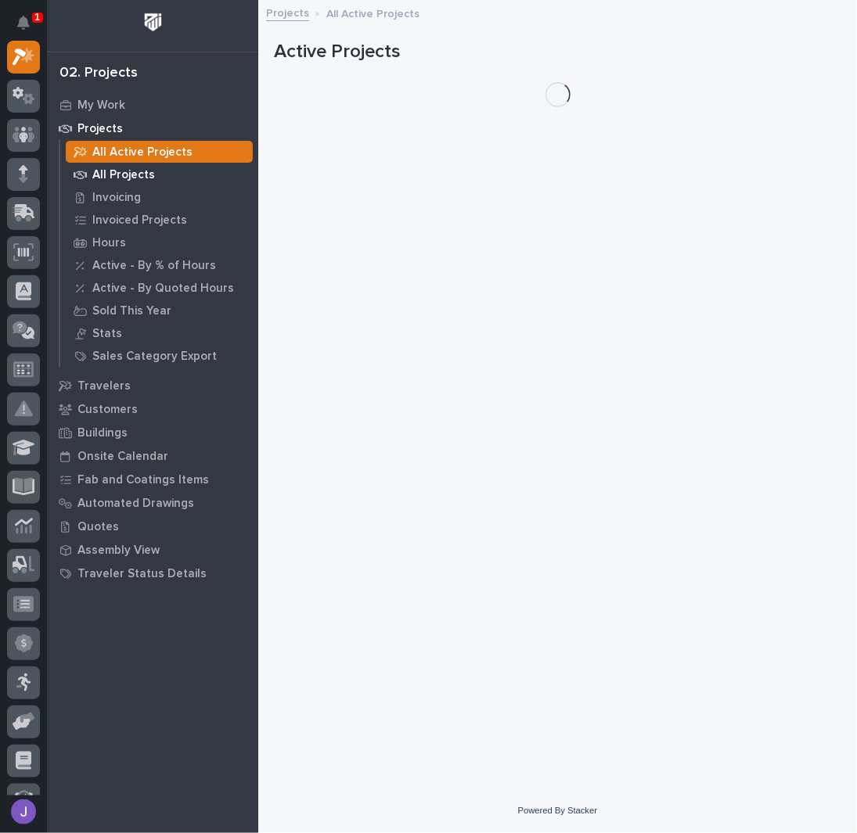
click at [111, 179] on p "All Projects" at bounding box center [123, 175] width 63 height 14
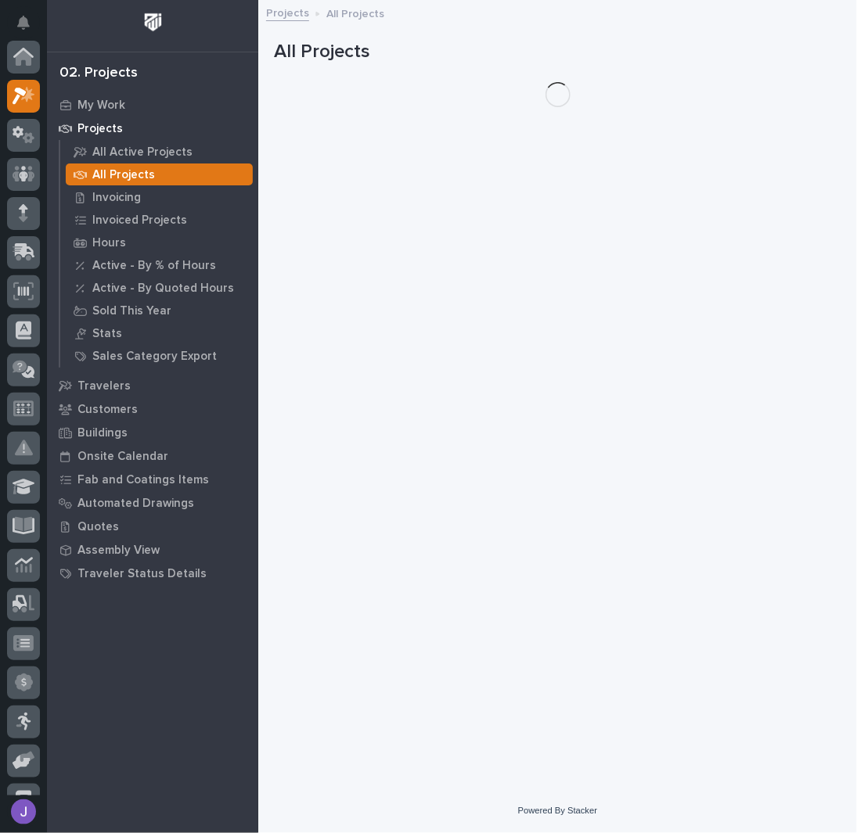
scroll to position [39, 0]
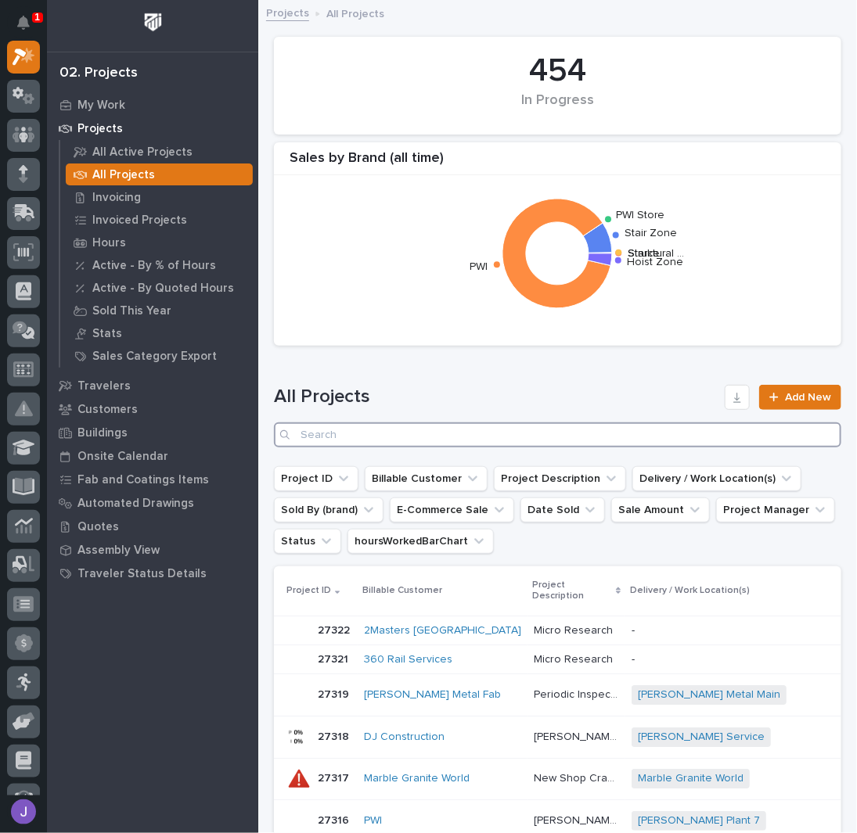
click at [339, 439] on input "Search" at bounding box center [557, 435] width 567 height 25
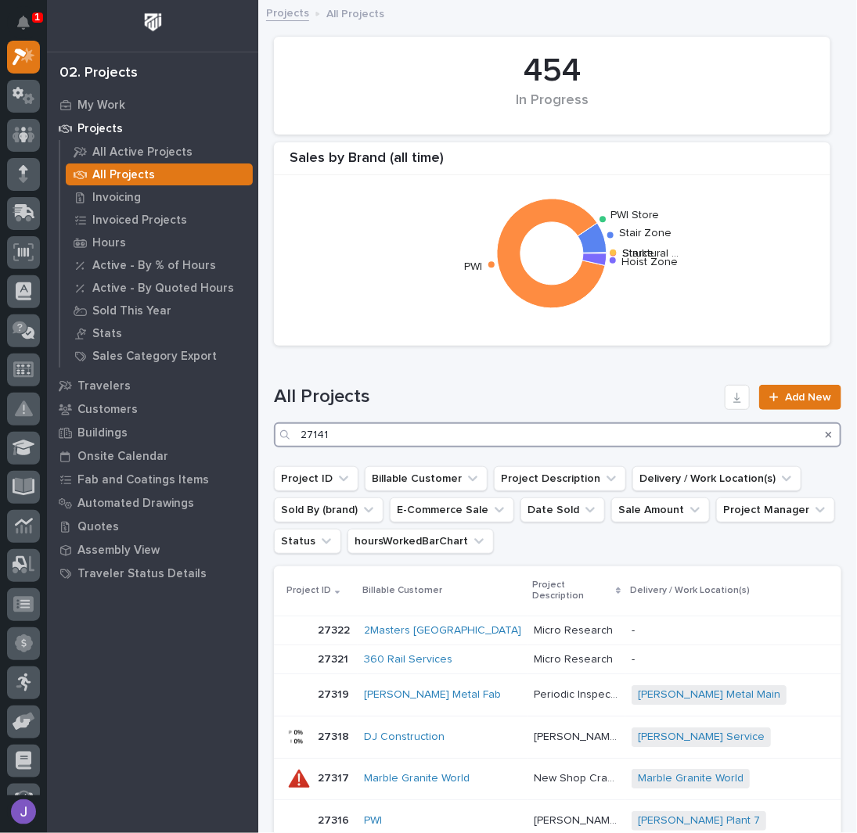
type input "27141"
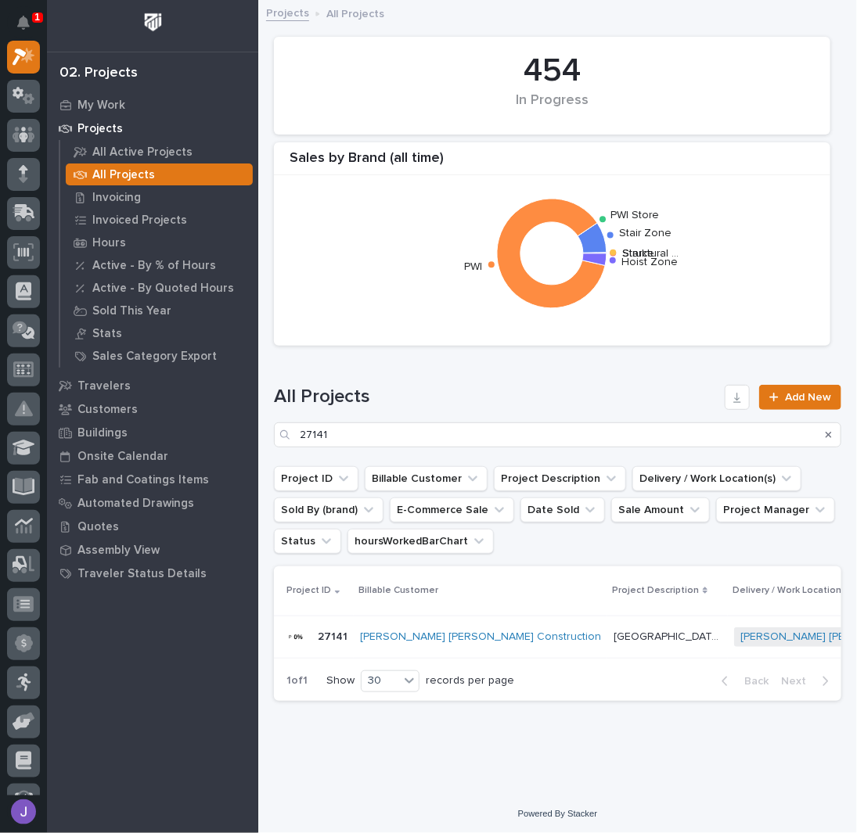
click at [614, 636] on p "NID Rochelle" at bounding box center [669, 636] width 111 height 16
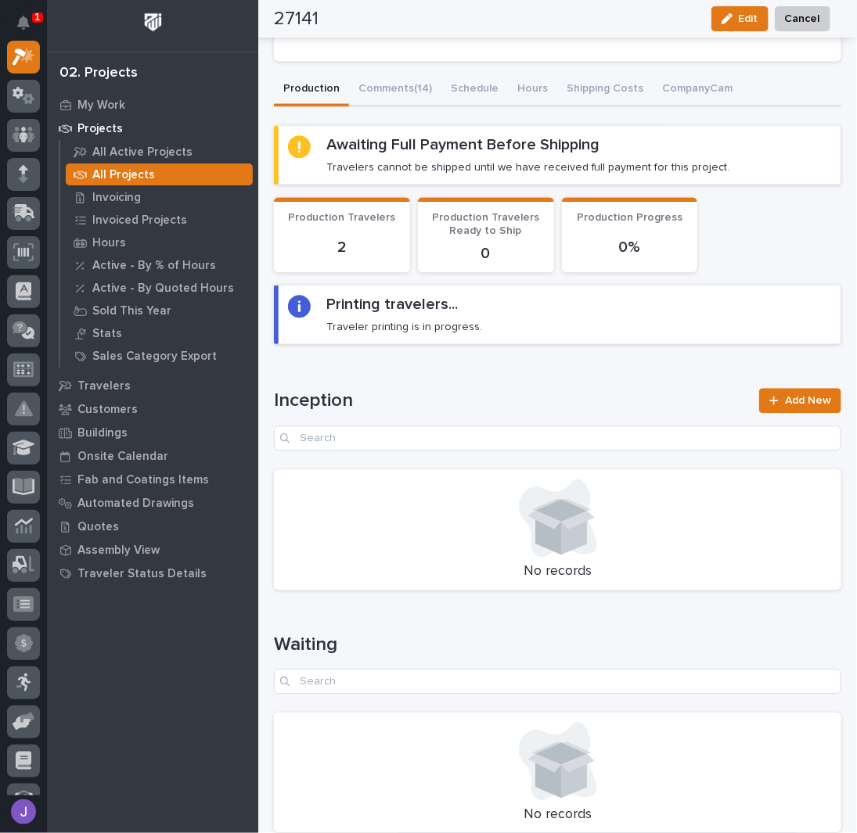
scroll to position [1043, 0]
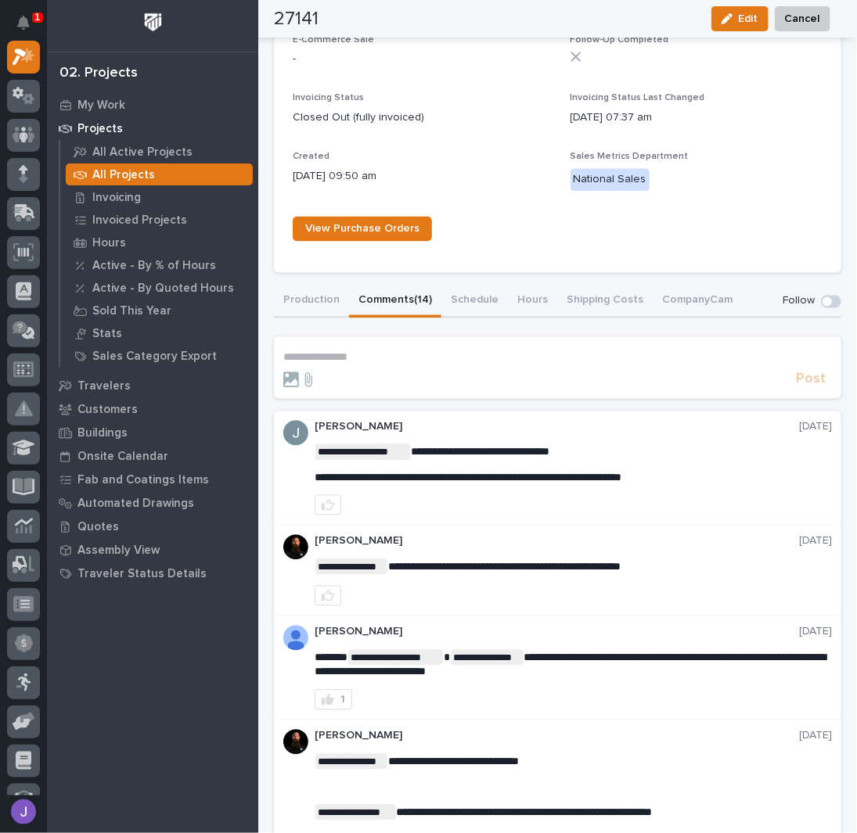
scroll to position [934, 0]
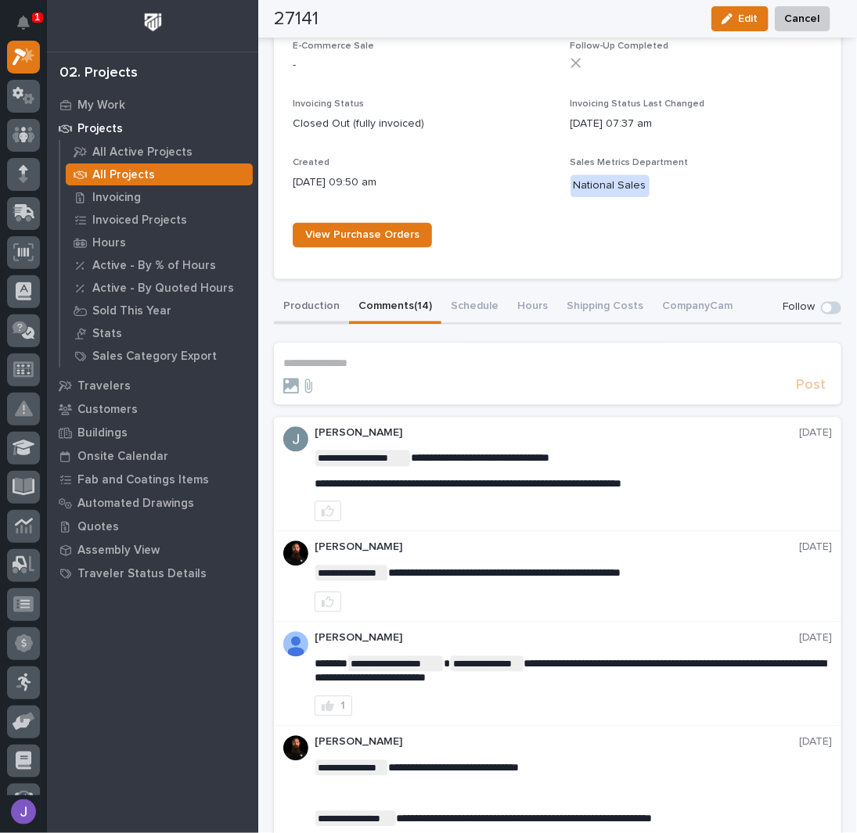
click at [323, 280] on div "27141 Status In Progress Billable Customer Ringland Johnson Construction Custom…" at bounding box center [557, 810] width 567 height 3339
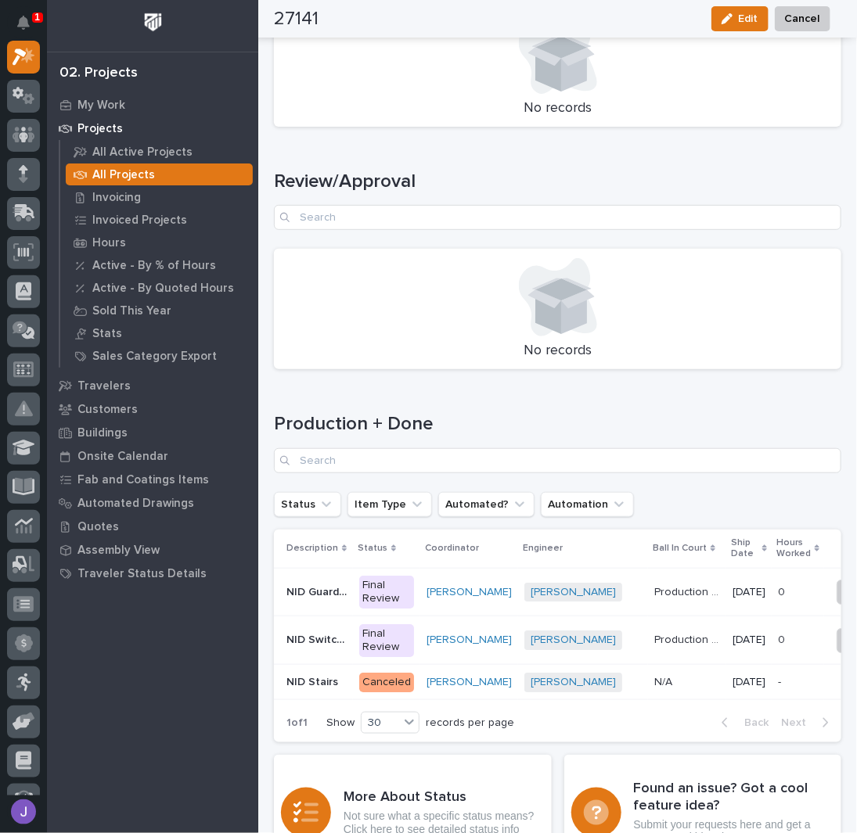
scroll to position [2247, 0]
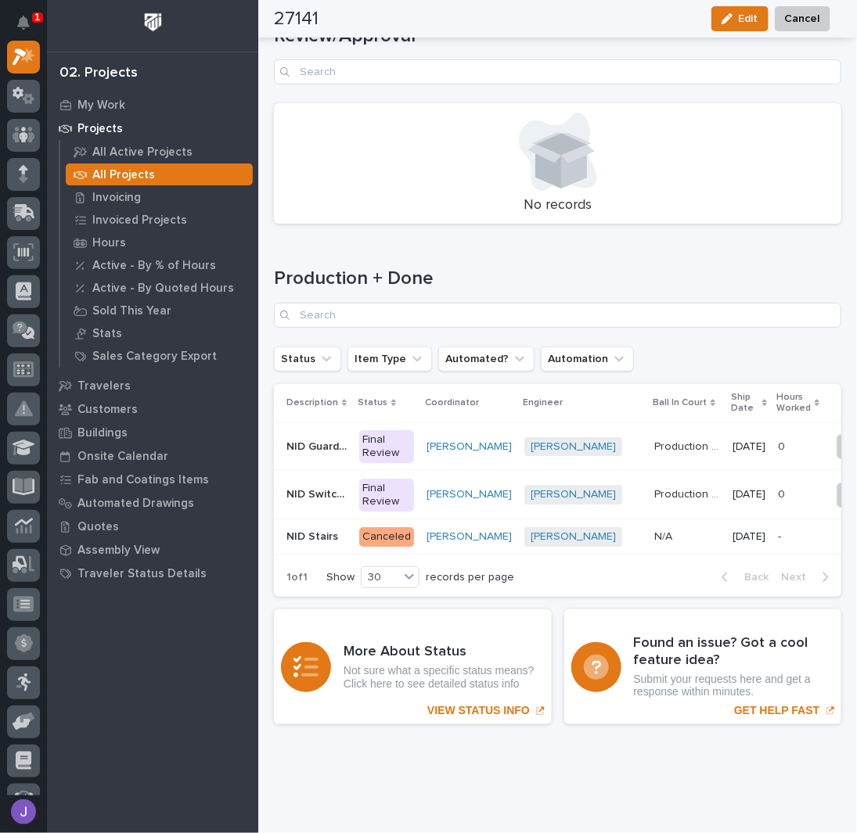
click at [336, 482] on div "NID Switchback Stair NID Switchback Stair" at bounding box center [316, 495] width 60 height 26
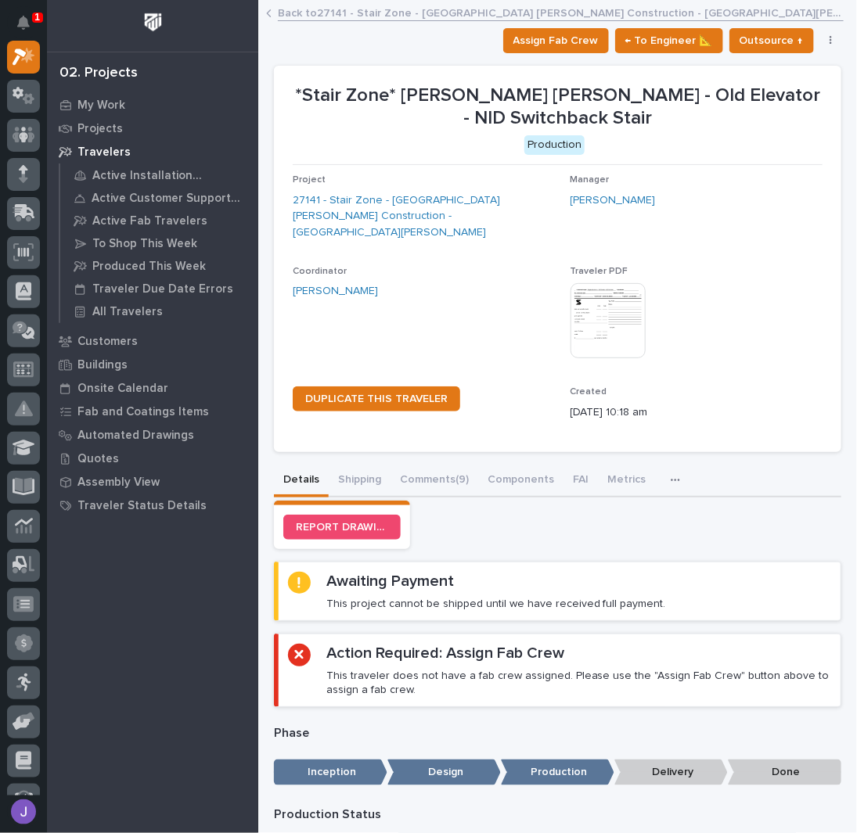
click at [314, 13] on link "Back to 27141 - Stair Zone - Ringland Johnson Construction - NID Rochelle" at bounding box center [561, 12] width 566 height 18
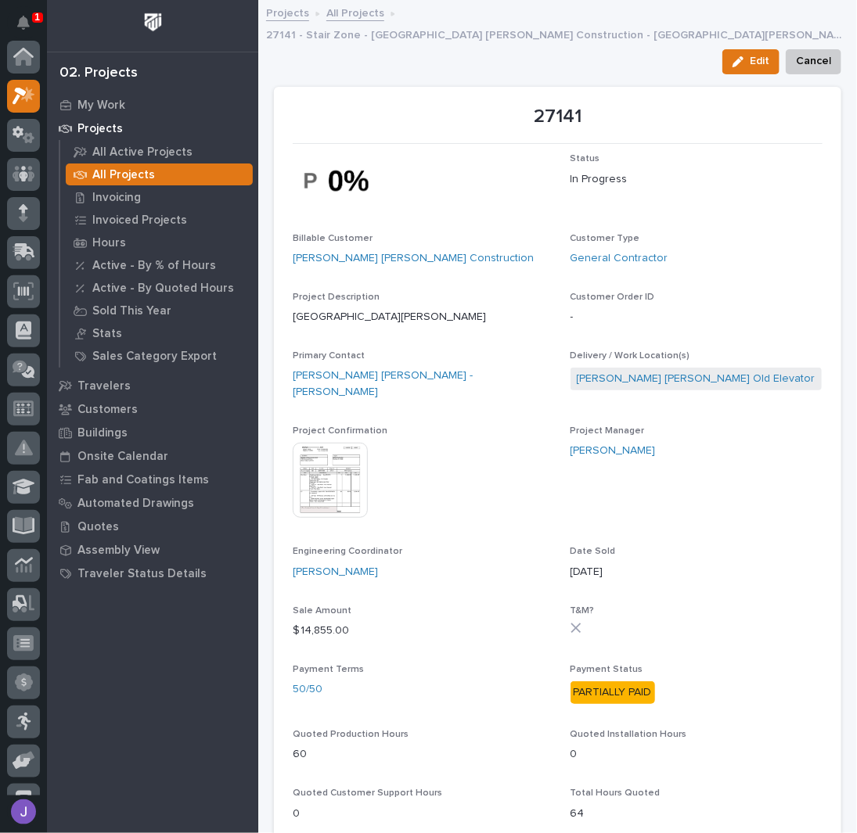
scroll to position [39, 0]
click at [329, 443] on img at bounding box center [330, 480] width 75 height 75
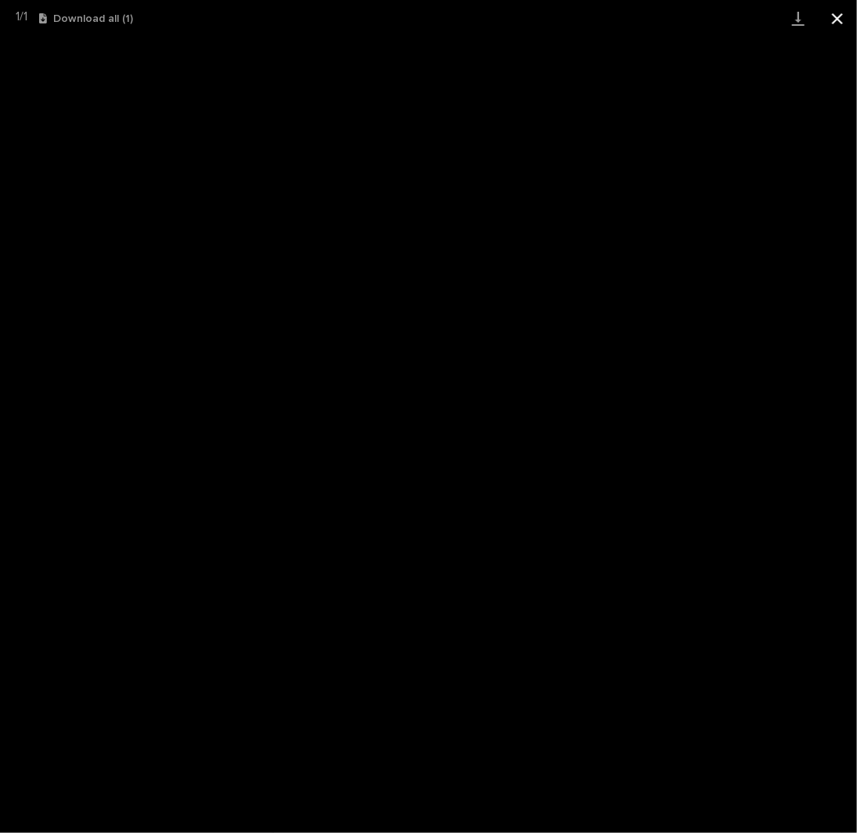
click at [840, 24] on button "Close gallery" at bounding box center [837, 18] width 39 height 37
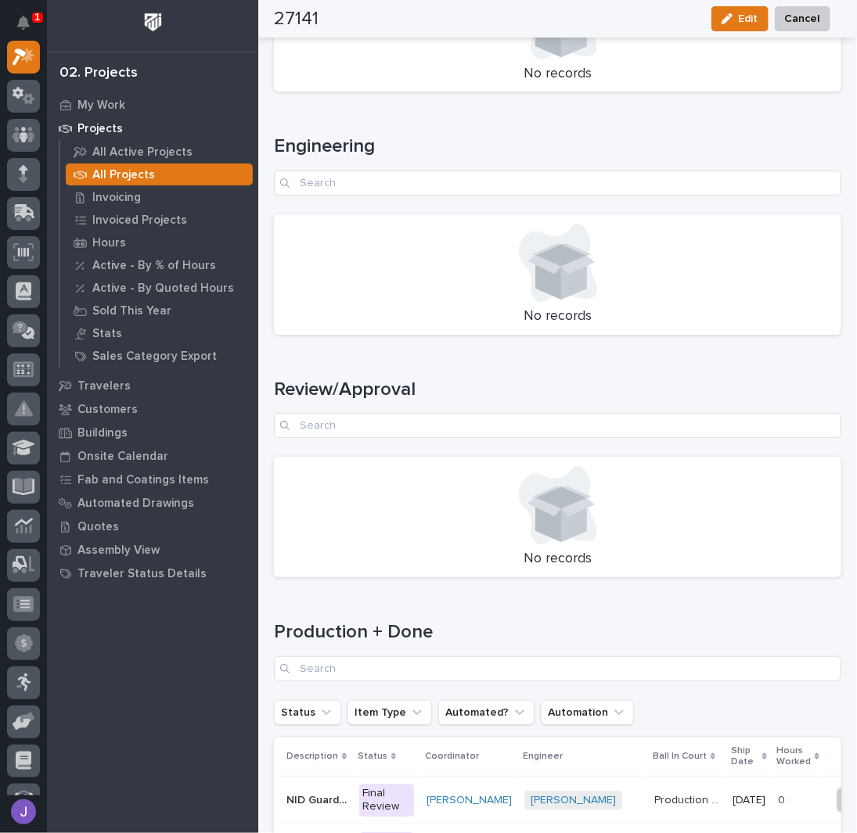
scroll to position [2247, 0]
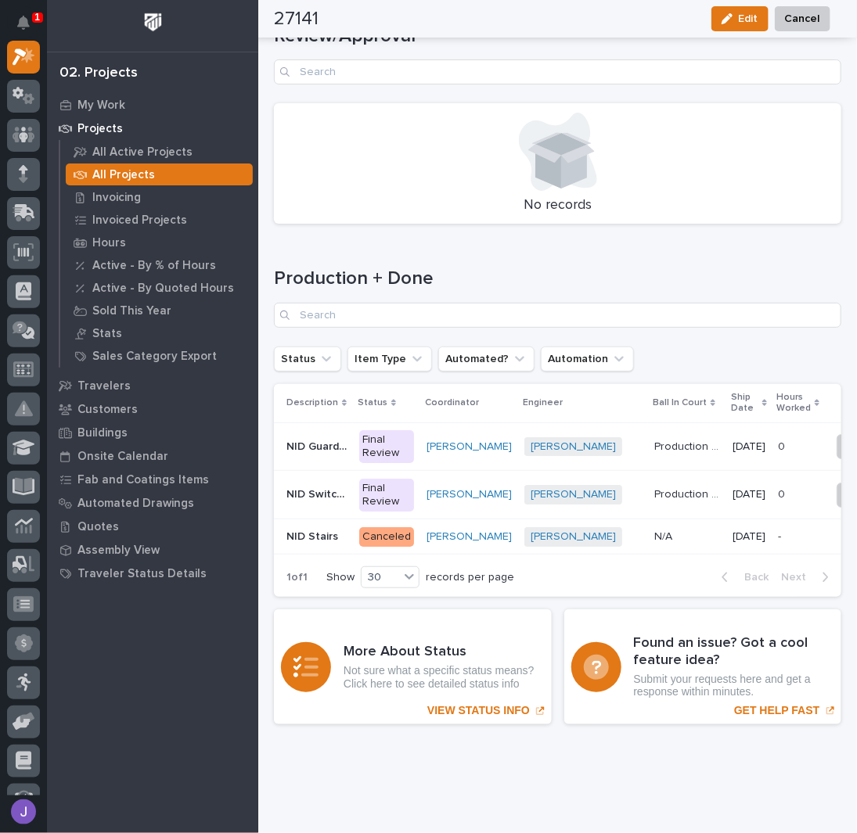
click at [311, 485] on p "NID Switchback Stair" at bounding box center [317, 493] width 63 height 16
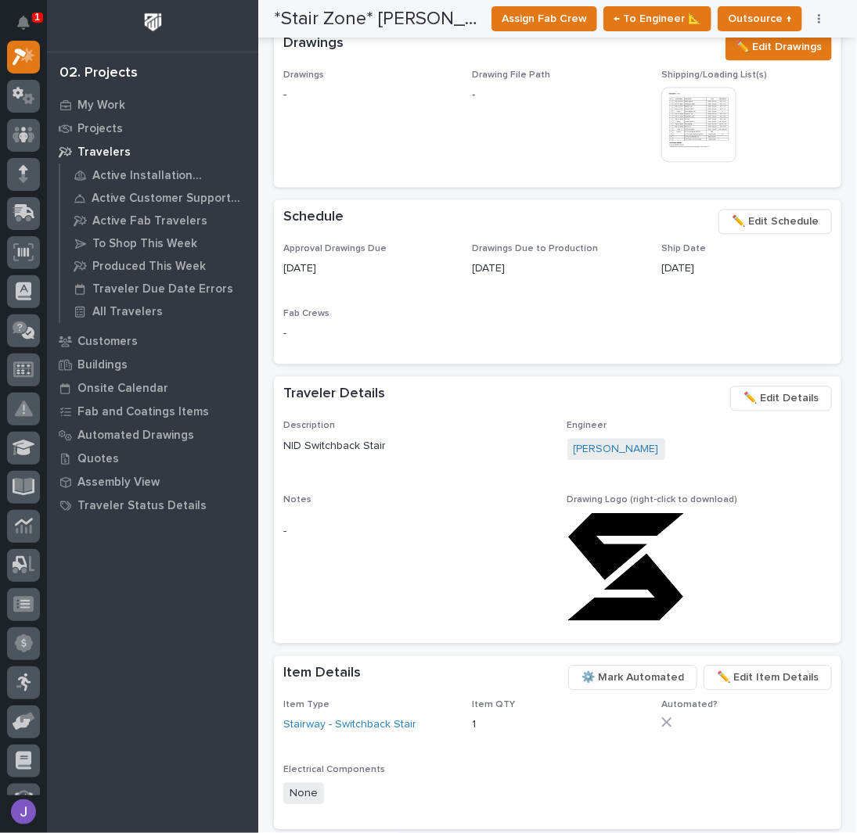
scroll to position [959, 0]
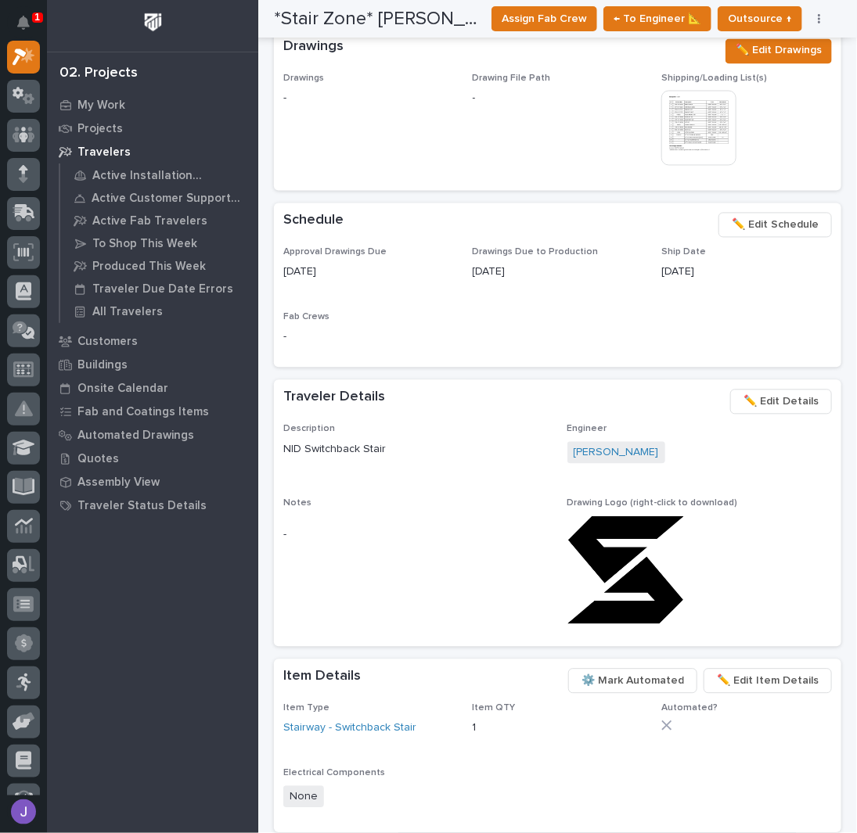
click at [757, 216] on span "✏️ Edit Schedule" at bounding box center [775, 225] width 87 height 19
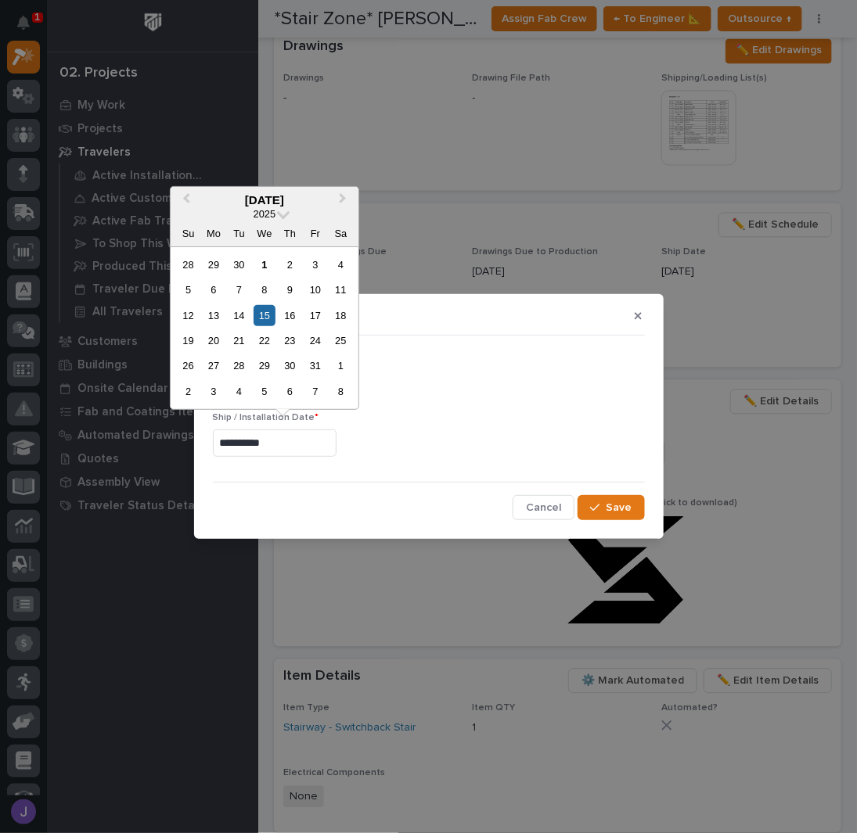
click at [300, 438] on input "**********" at bounding box center [275, 443] width 124 height 27
click at [318, 363] on div "31" at bounding box center [314, 365] width 21 height 21
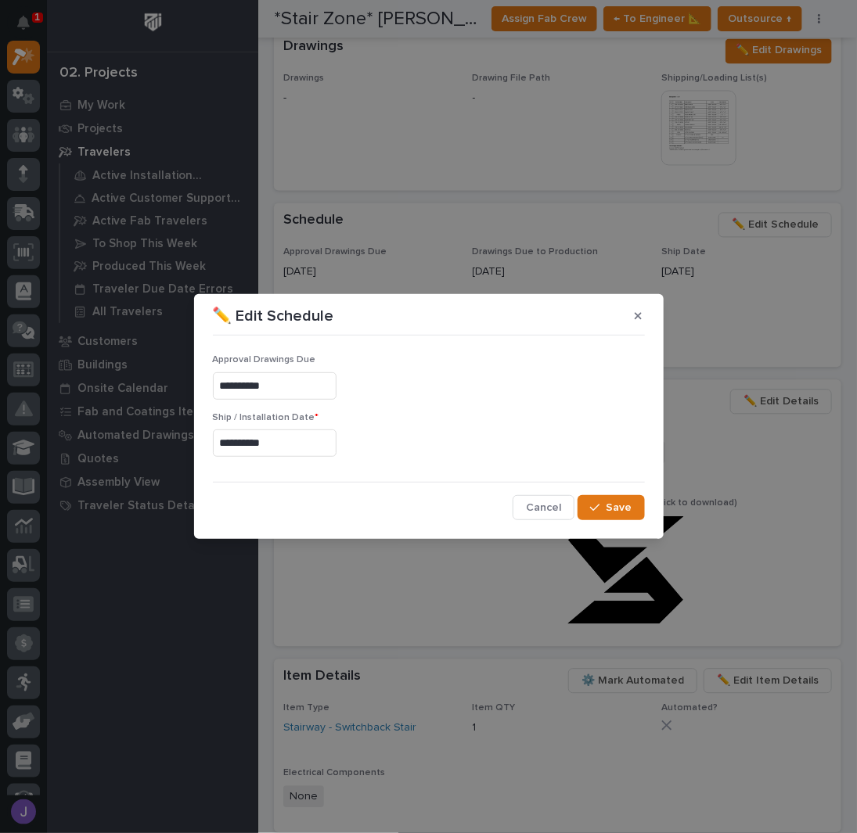
type input "**********"
click at [589, 499] on button "Save" at bounding box center [611, 507] width 67 height 25
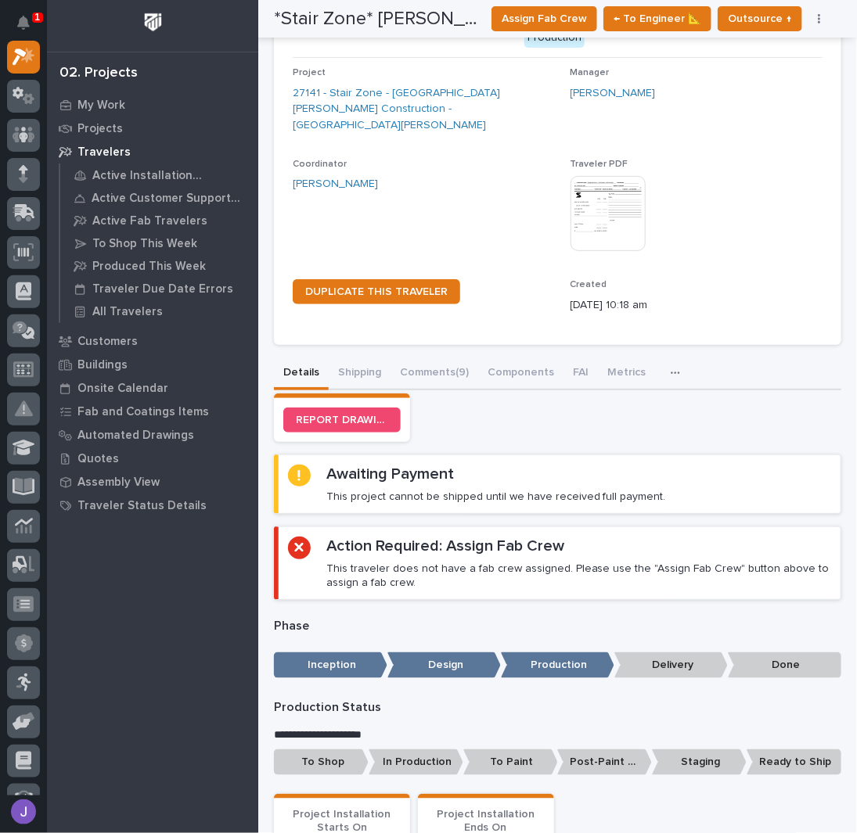
scroll to position [0, 0]
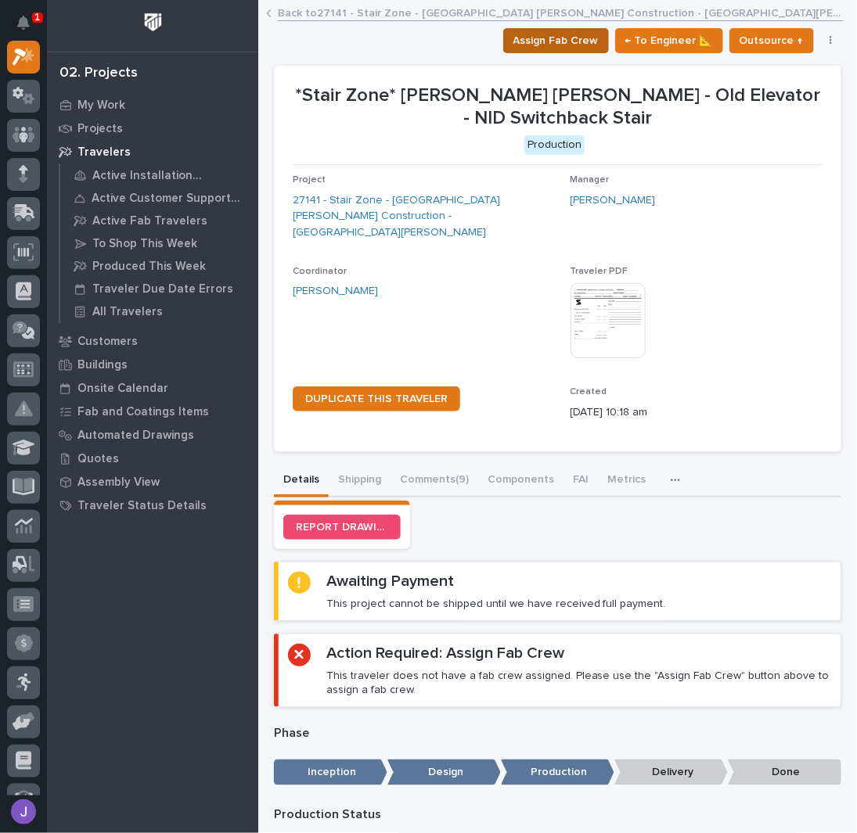
click at [565, 49] on span "Assign Fab Crew" at bounding box center [555, 40] width 85 height 19
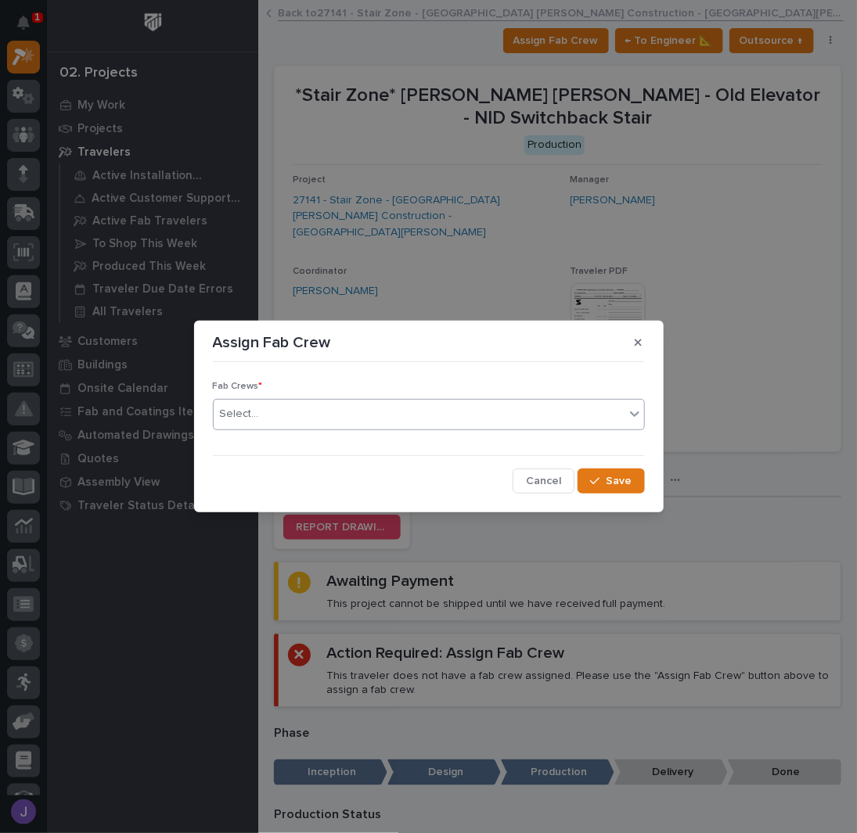
click at [358, 412] on div "Select..." at bounding box center [419, 414] width 411 height 26
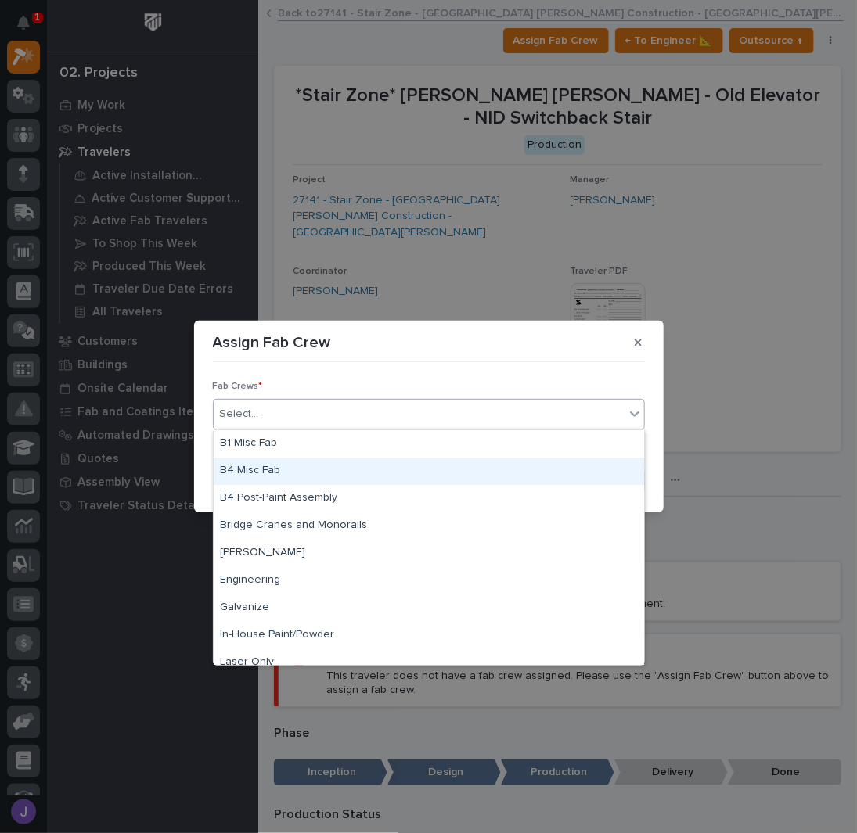
scroll to position [368, 0]
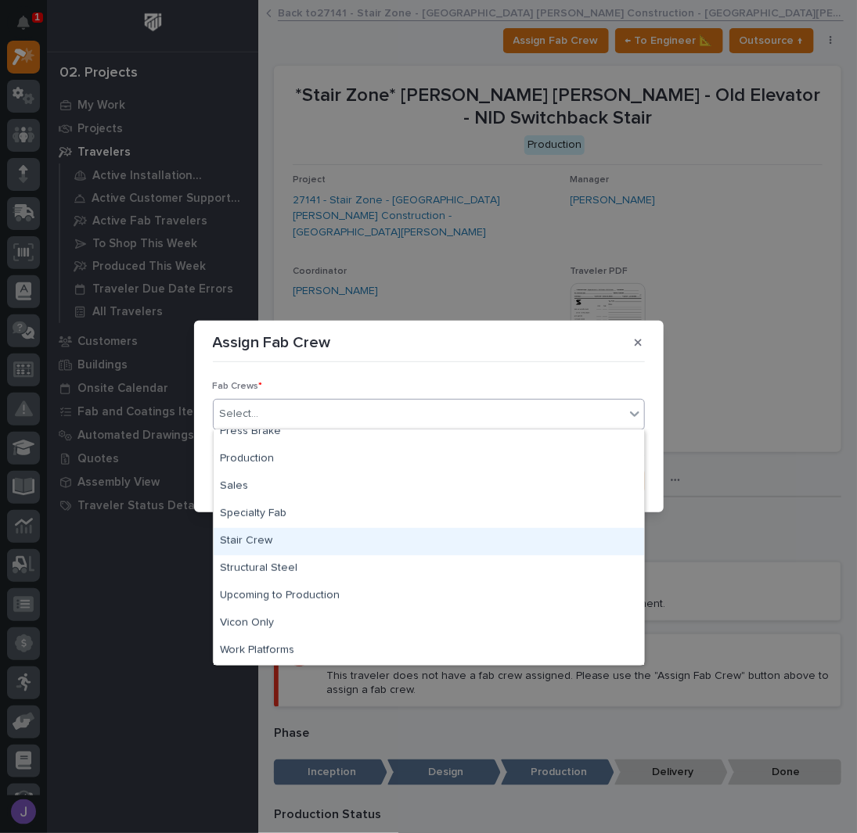
click at [292, 545] on div "Stair Crew" at bounding box center [429, 541] width 430 height 27
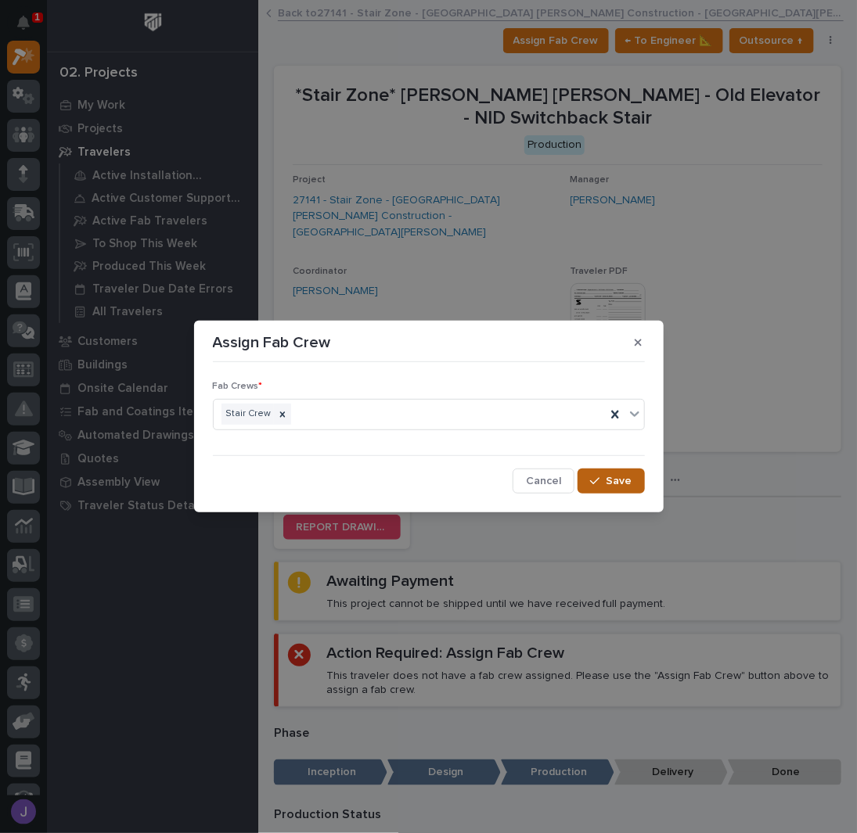
click at [583, 472] on button "Save" at bounding box center [611, 481] width 67 height 25
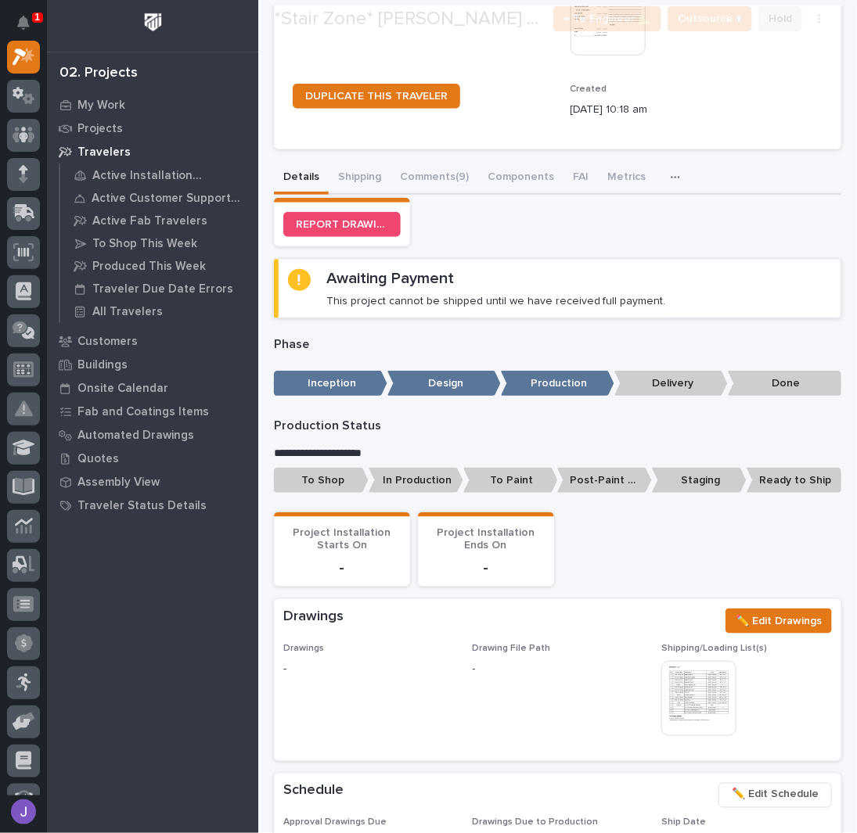
scroll to position [313, 0]
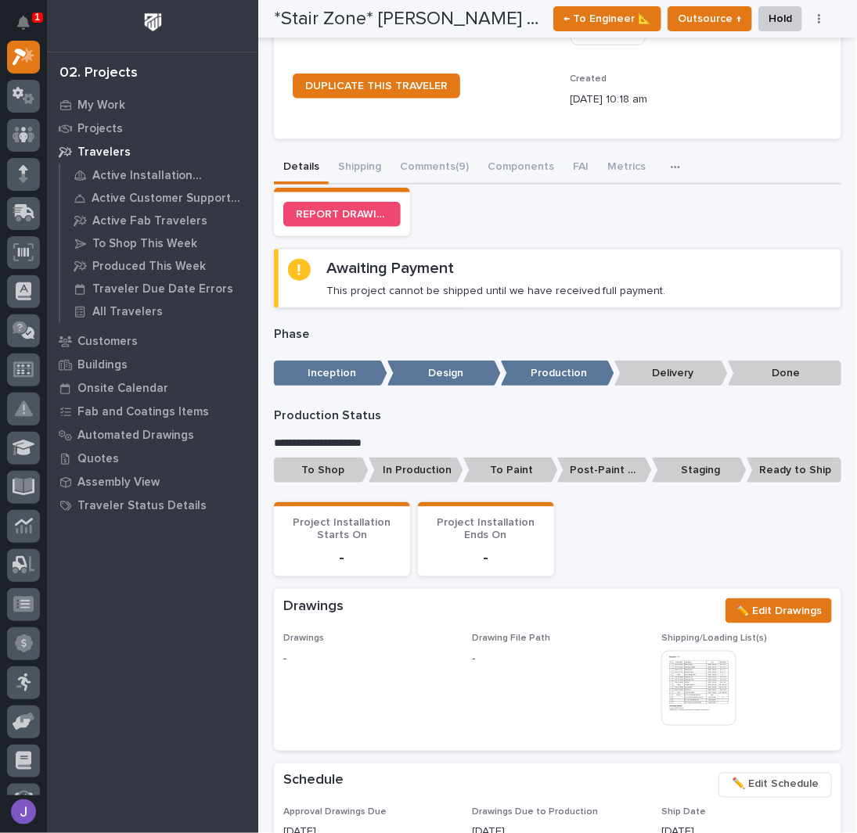
click at [337, 458] on p "To Shop" at bounding box center [321, 471] width 95 height 26
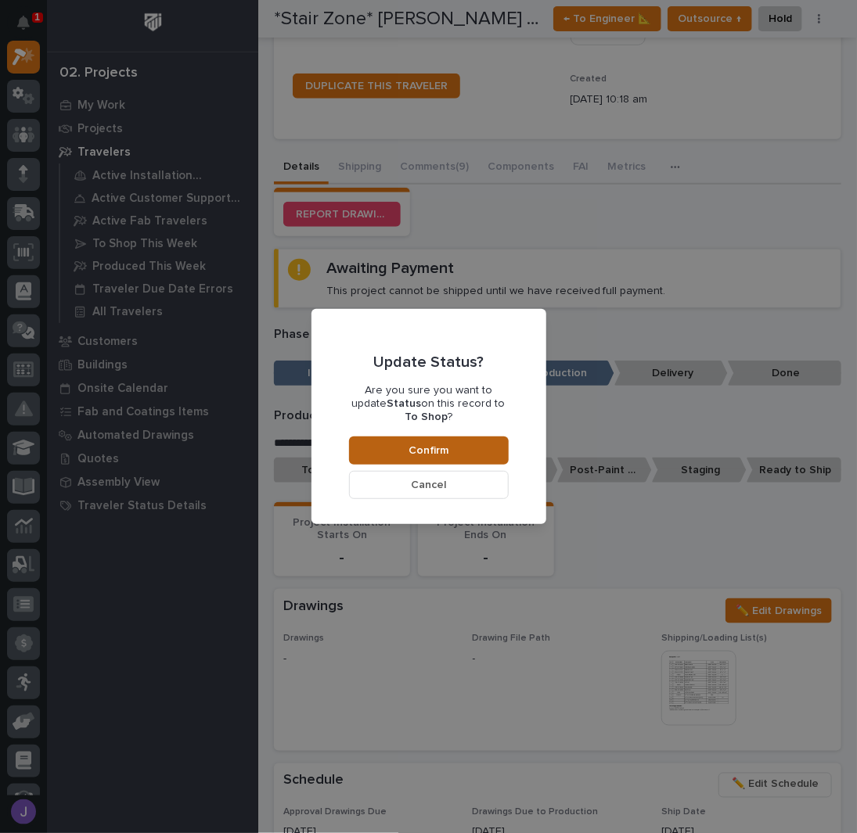
click at [466, 446] on button "Confirm" at bounding box center [429, 451] width 160 height 28
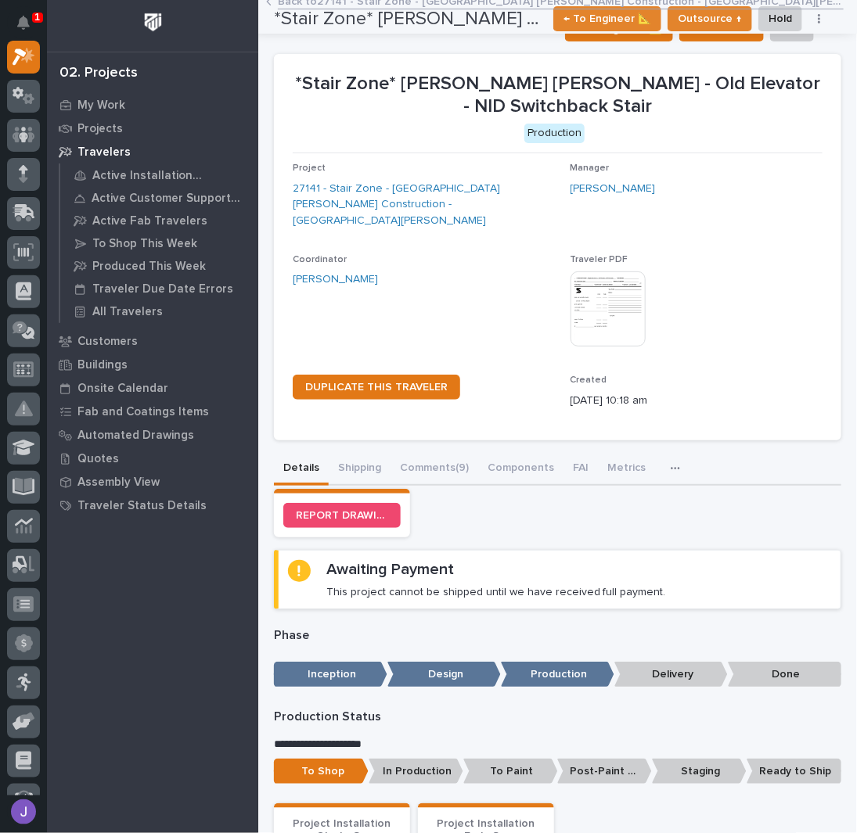
scroll to position [0, 0]
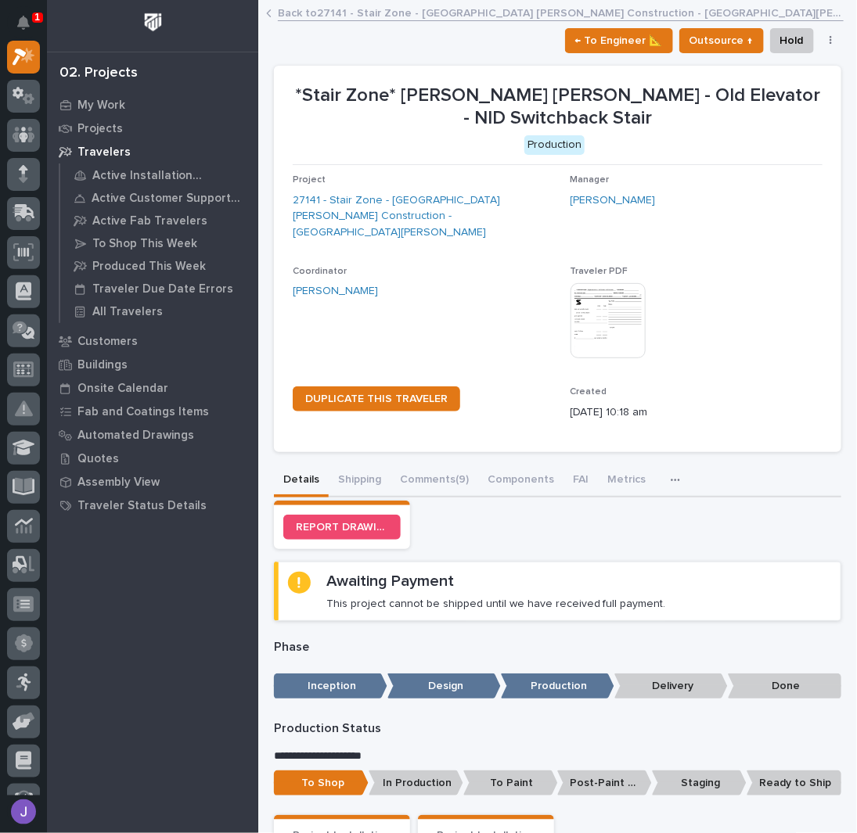
click at [314, 9] on link "Back to 27141 - Stair Zone - Ringland Johnson Construction - NID Rochelle" at bounding box center [561, 12] width 566 height 18
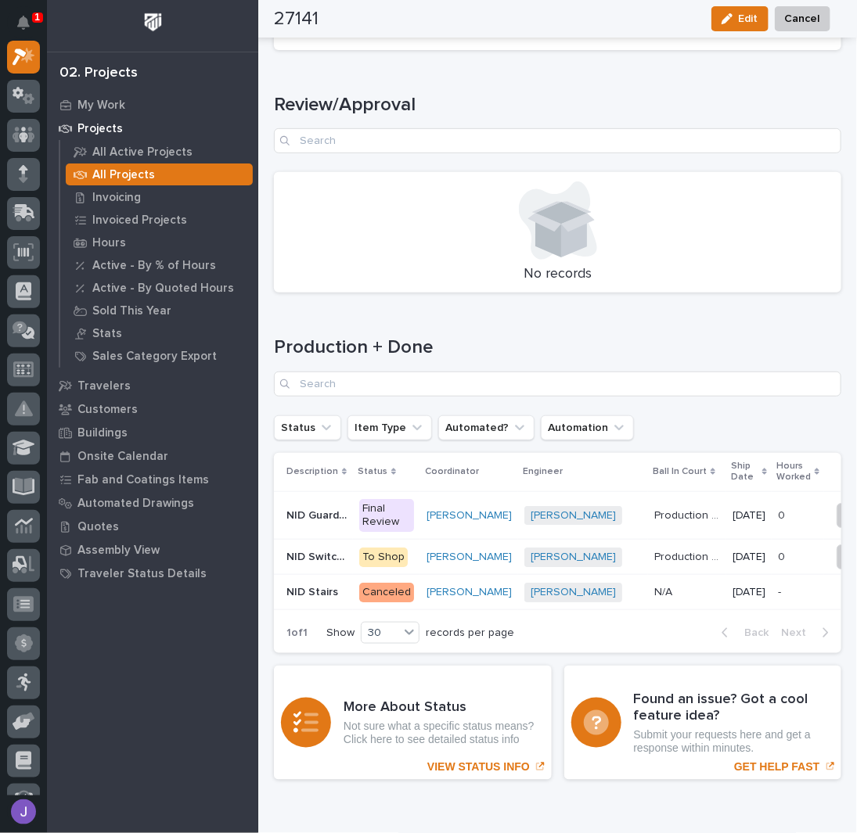
scroll to position [2191, 0]
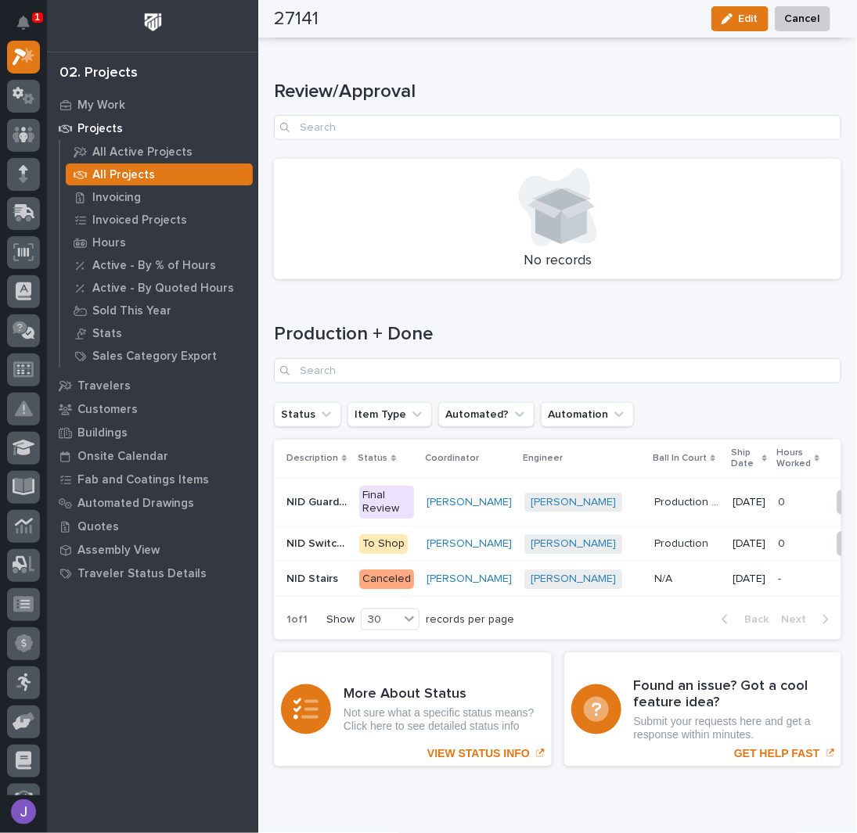
click at [338, 493] on p "NID Guardrailing" at bounding box center [317, 501] width 63 height 16
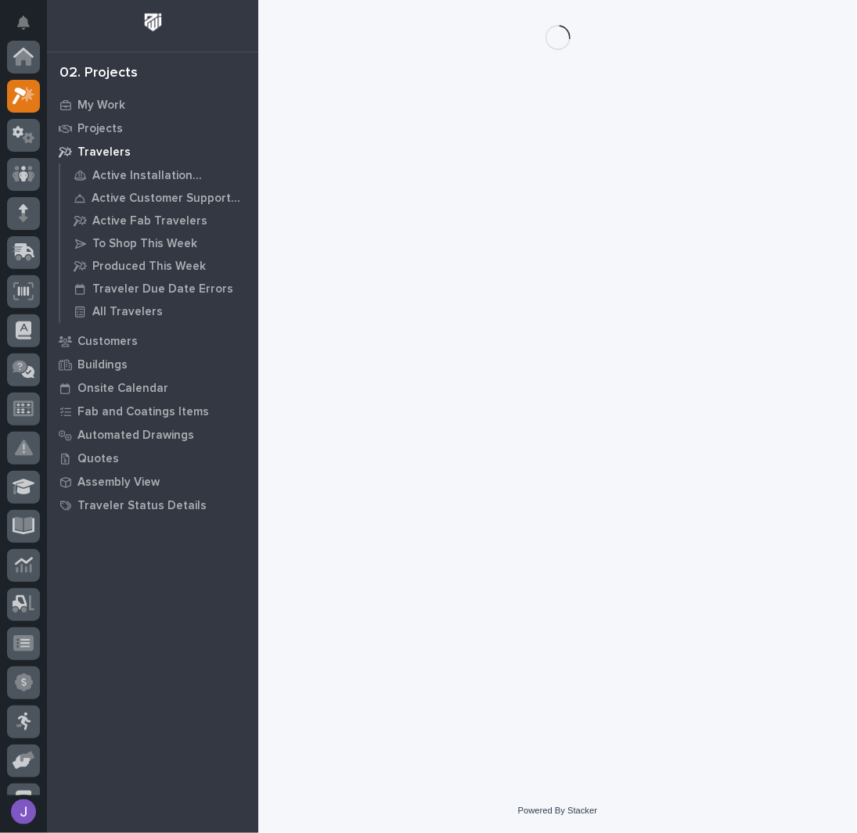
scroll to position [39, 0]
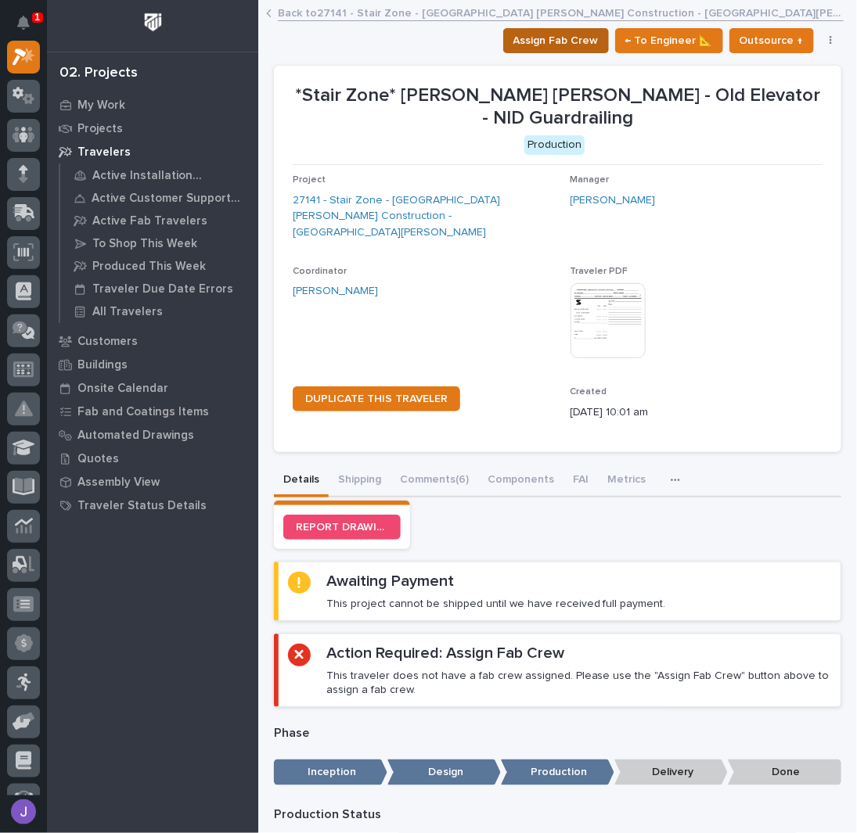
click at [568, 35] on span "Assign Fab Crew" at bounding box center [555, 40] width 85 height 19
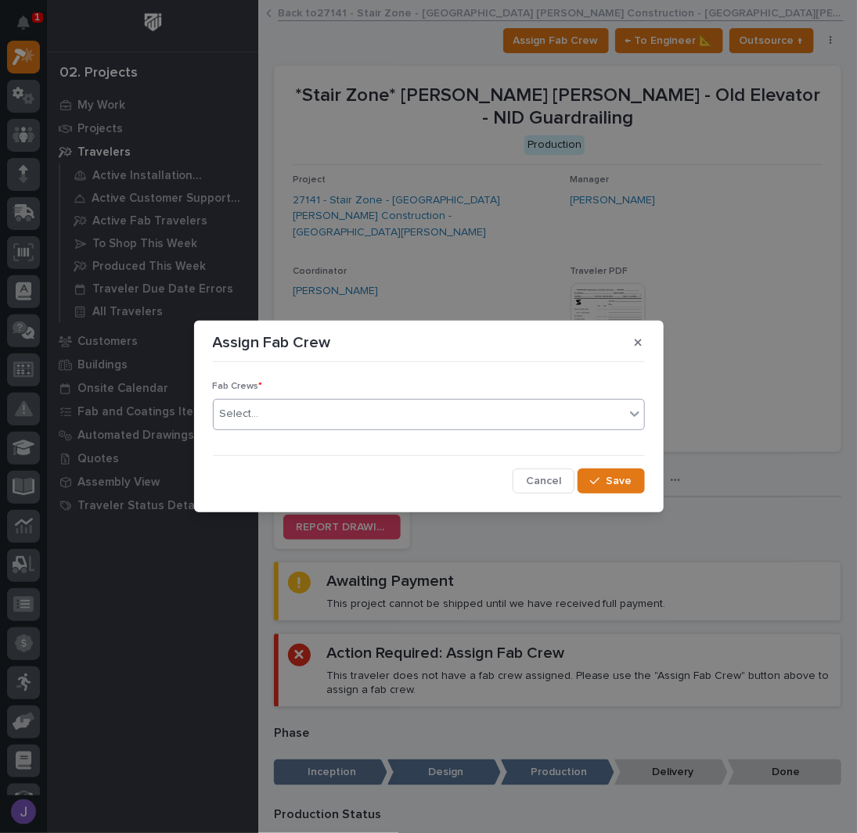
click at [302, 416] on div "Select..." at bounding box center [419, 414] width 411 height 26
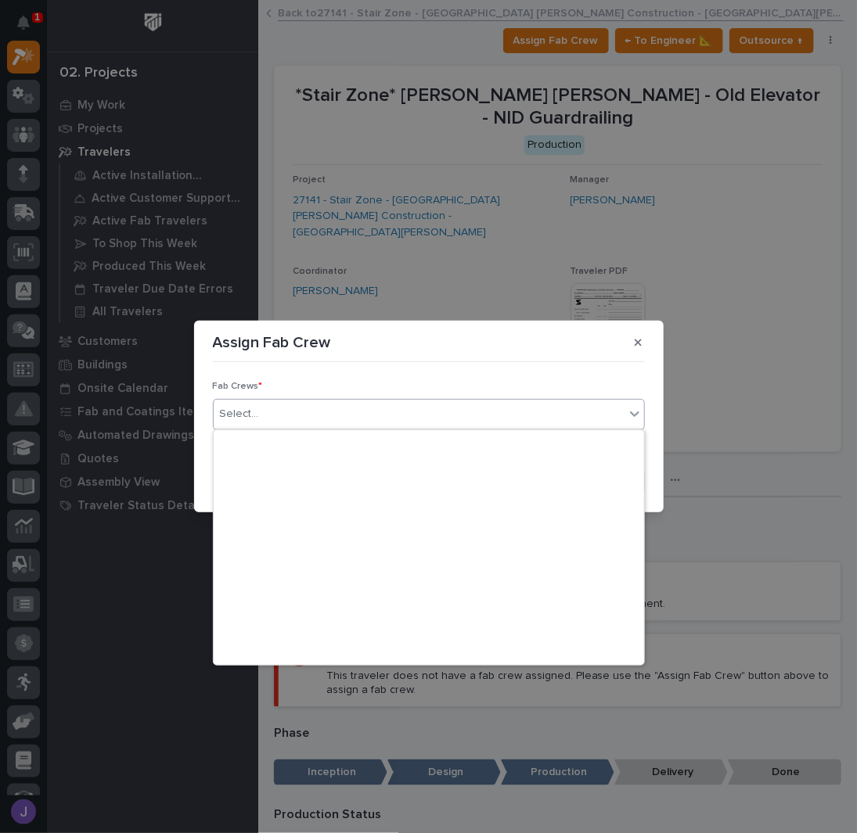
scroll to position [368, 0]
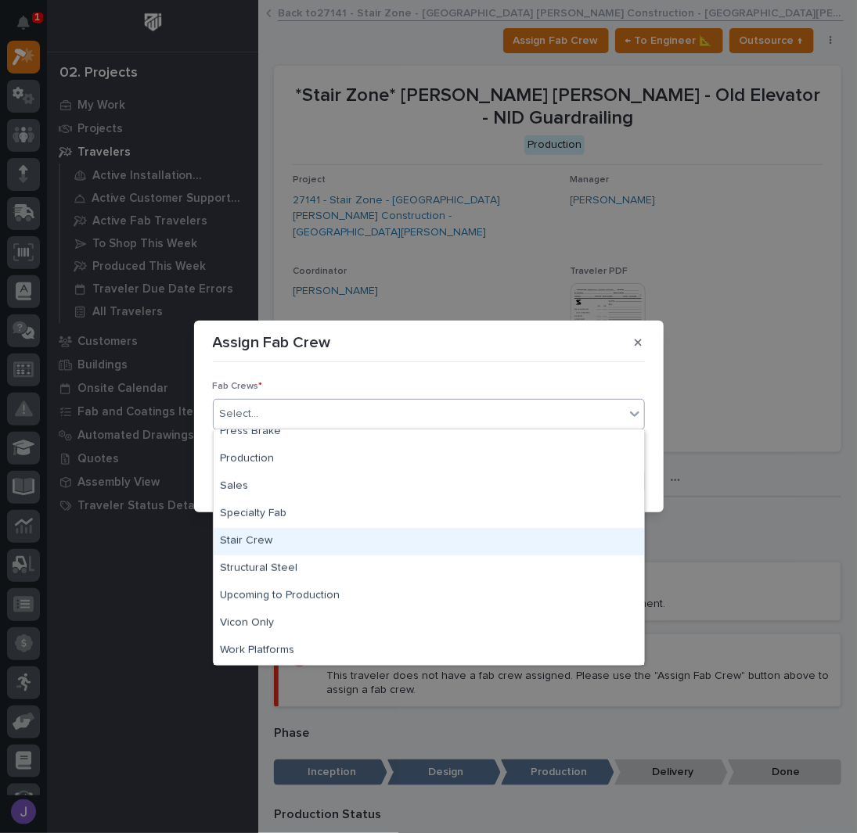
click at [266, 544] on div "Stair Crew" at bounding box center [429, 541] width 430 height 27
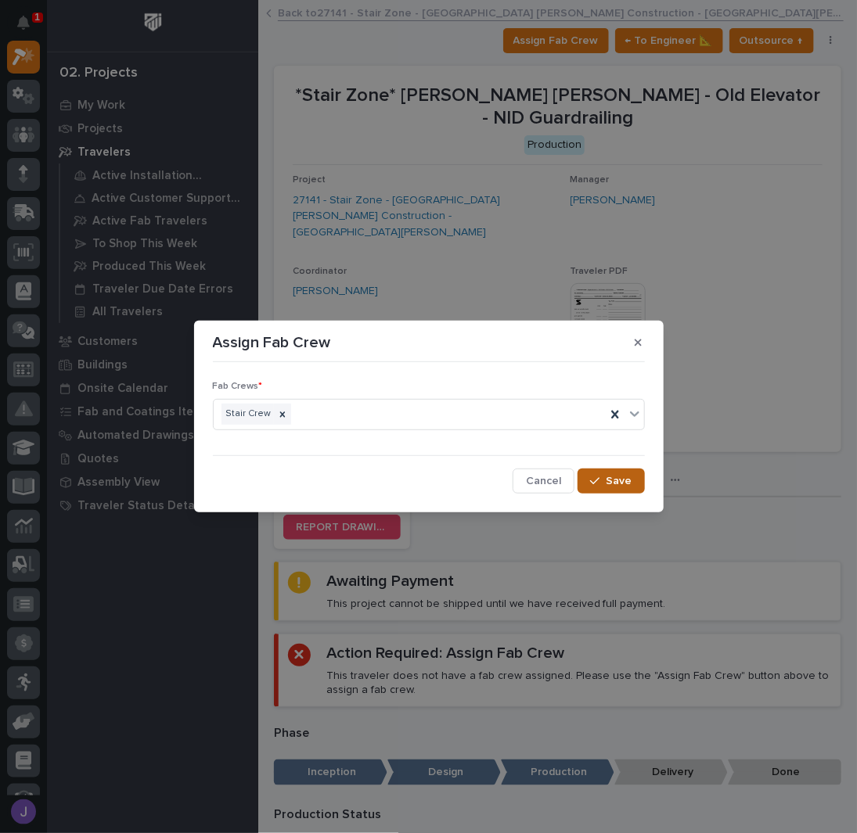
click at [612, 481] on span "Save" at bounding box center [620, 481] width 26 height 14
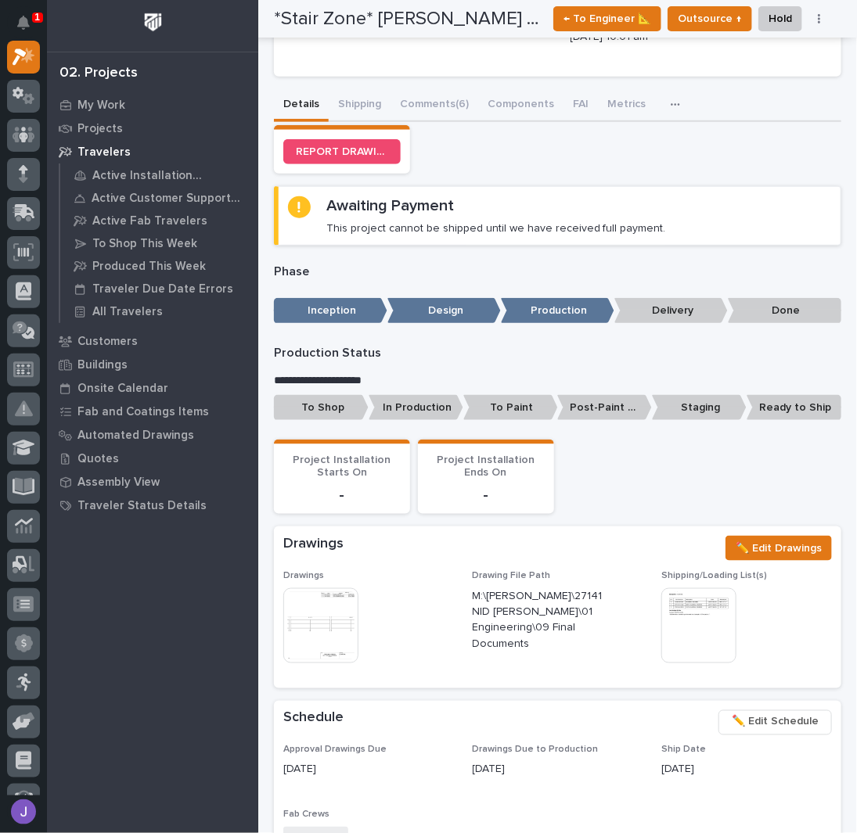
scroll to position [626, 0]
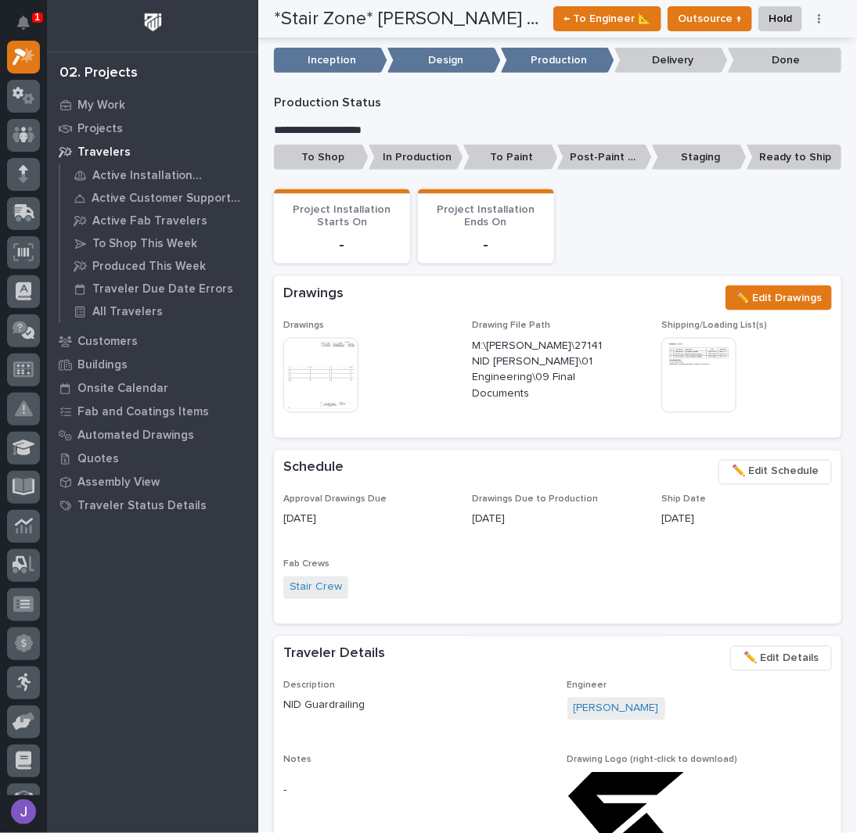
click at [783, 463] on span "✏️ Edit Schedule" at bounding box center [775, 472] width 87 height 19
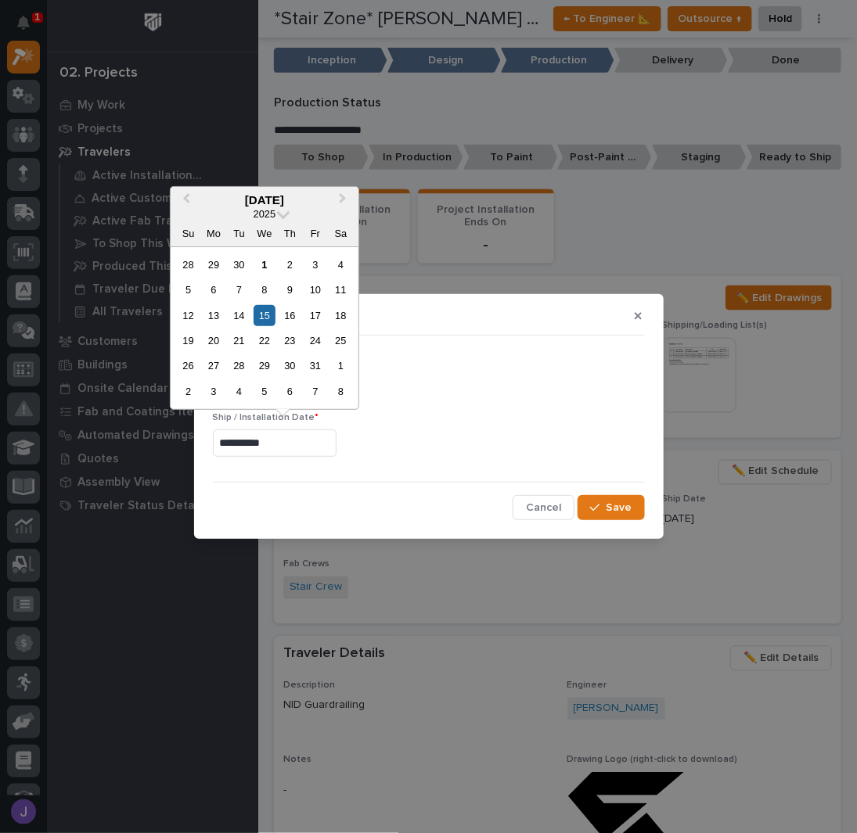
click at [300, 453] on input "**********" at bounding box center [275, 443] width 124 height 27
click at [314, 368] on div "31" at bounding box center [314, 365] width 21 height 21
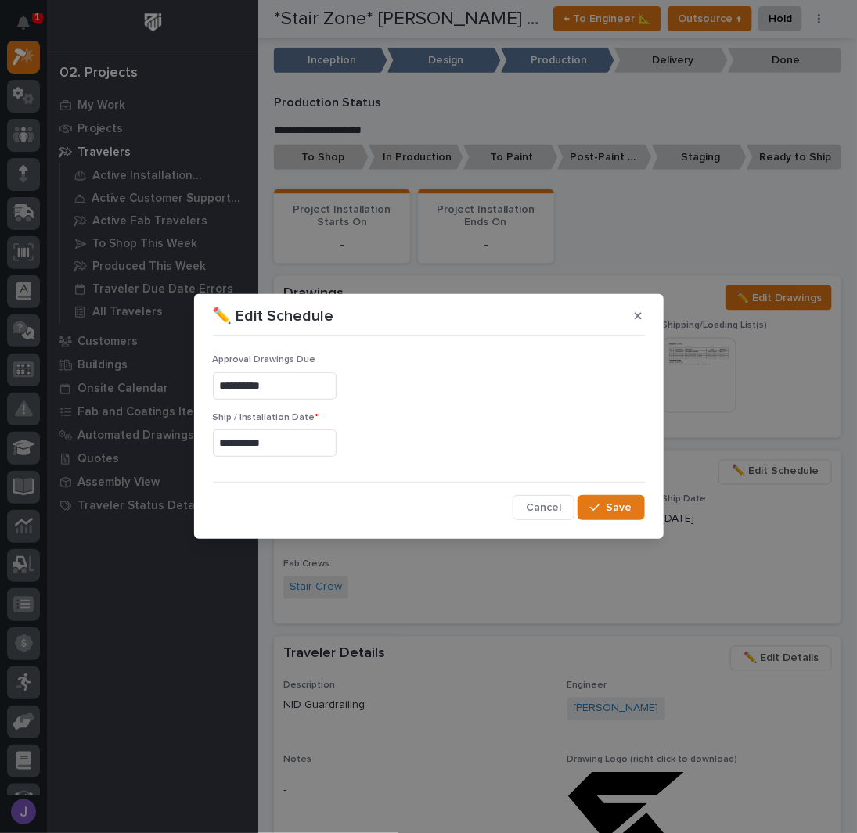
type input "**********"
click at [624, 509] on span "Save" at bounding box center [620, 508] width 26 height 14
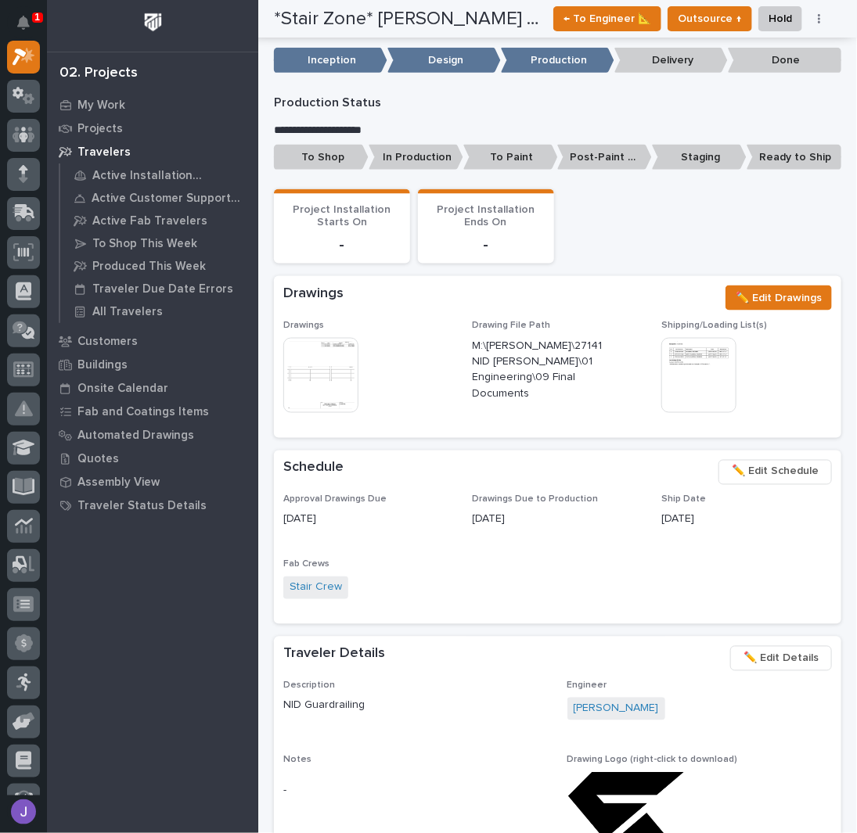
scroll to position [313, 0]
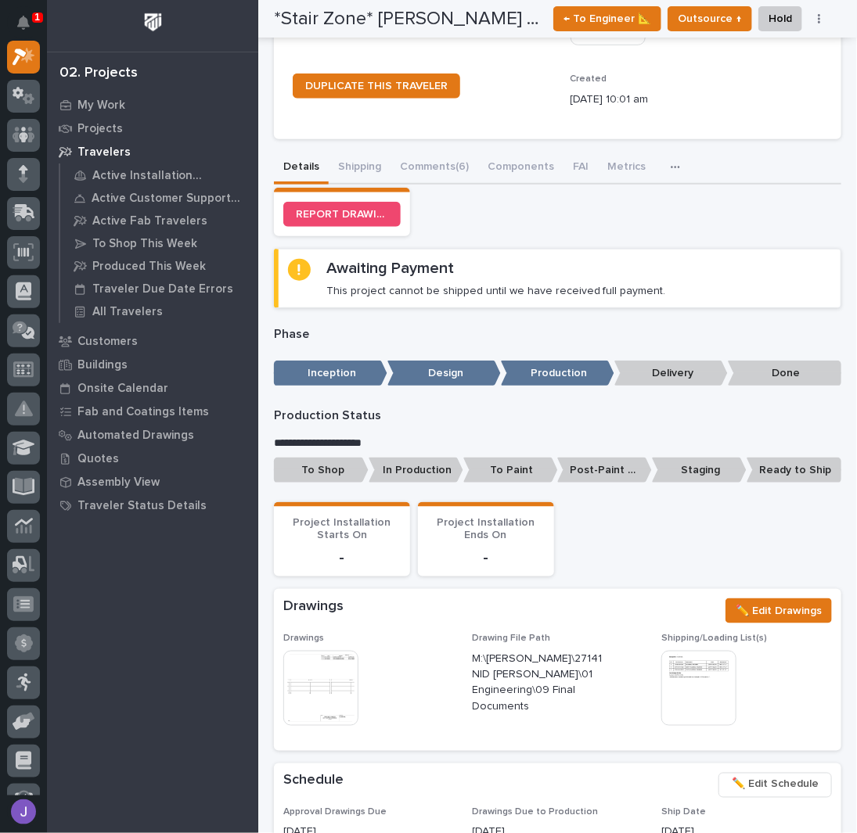
click at [342, 458] on p "To Shop" at bounding box center [321, 471] width 95 height 26
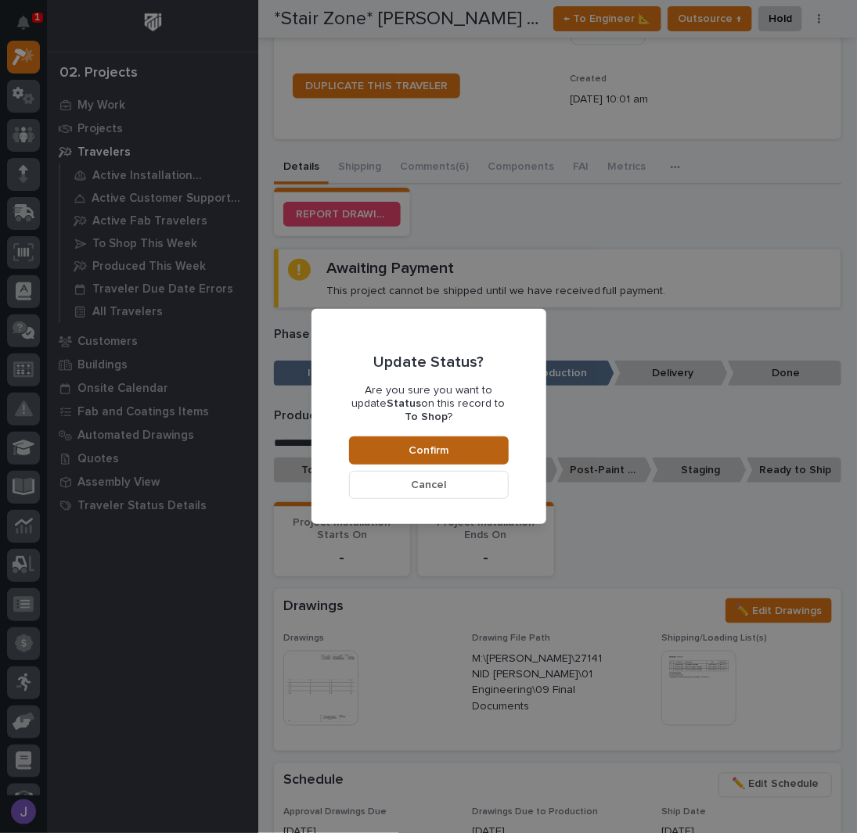
click at [393, 437] on button "Confirm" at bounding box center [429, 451] width 160 height 28
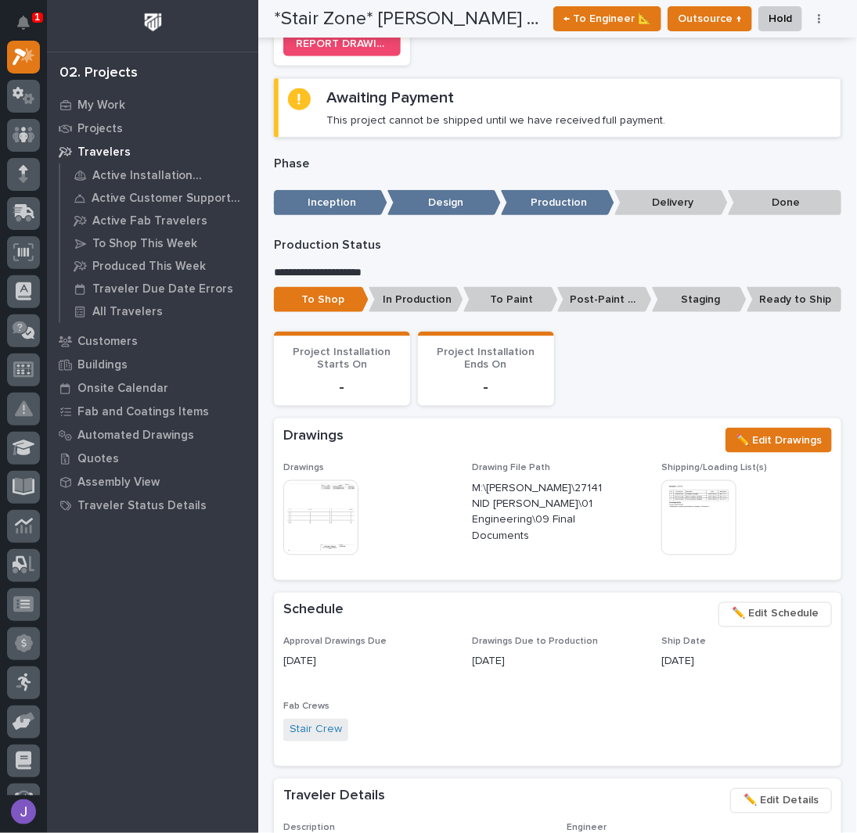
scroll to position [0, 0]
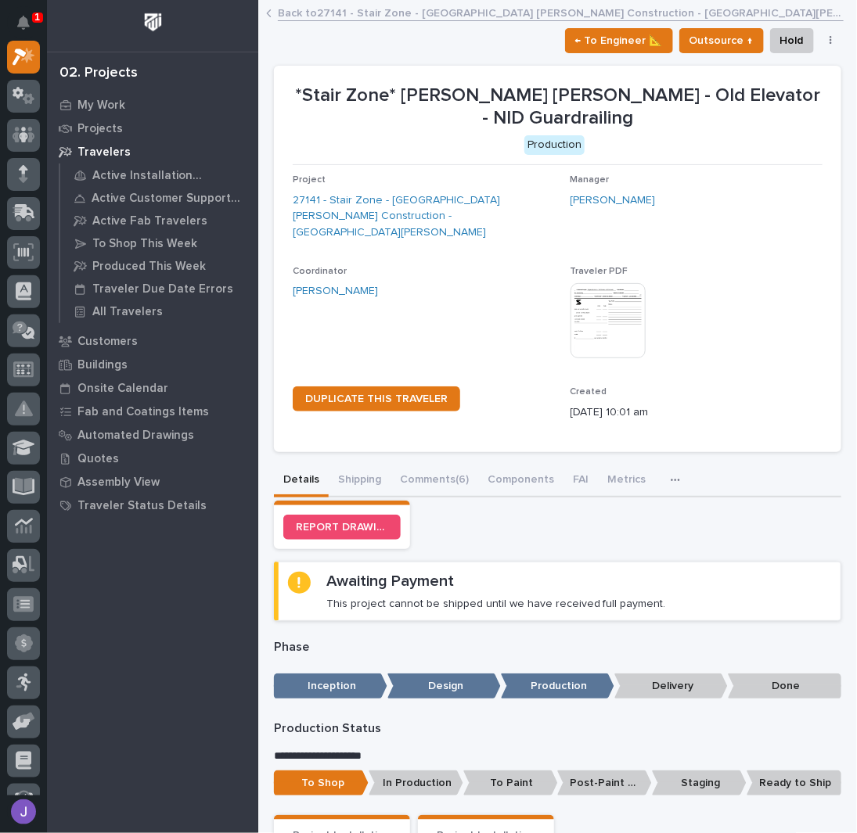
click at [318, 12] on link "Back to 27141 - Stair Zone - Ringland Johnson Construction - NID Rochelle" at bounding box center [561, 12] width 566 height 18
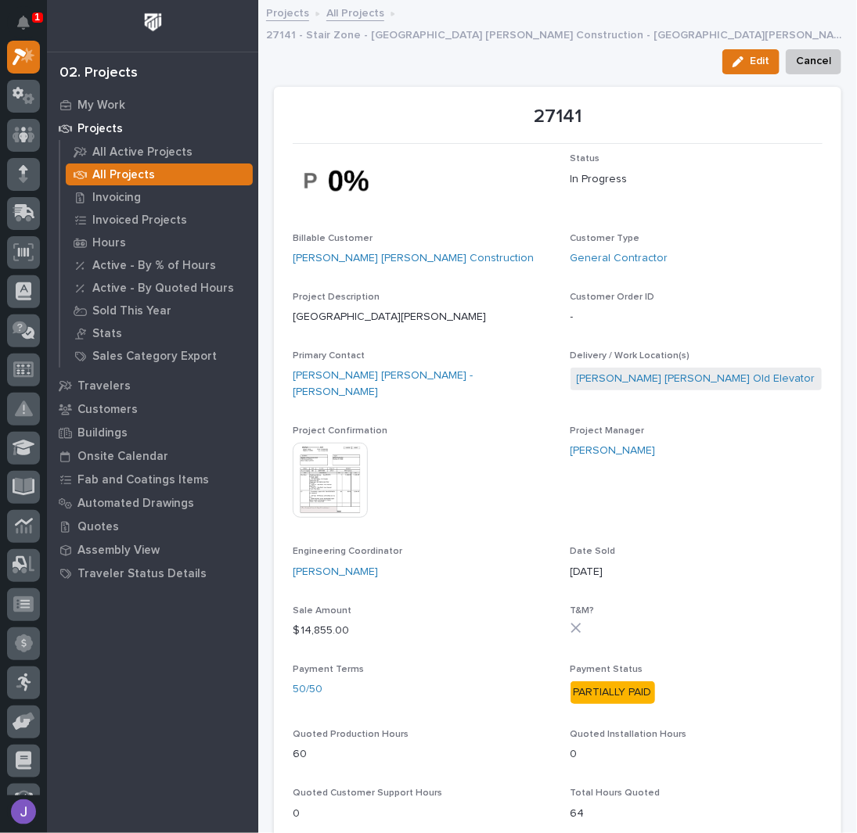
click at [362, 14] on link "All Projects" at bounding box center [355, 12] width 58 height 18
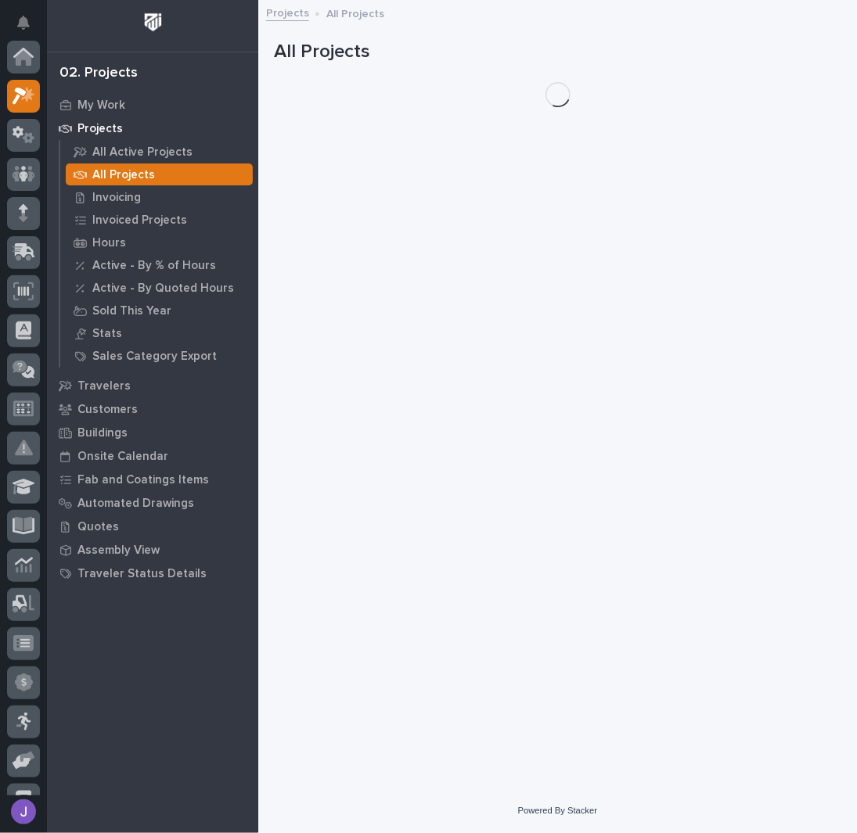
scroll to position [39, 0]
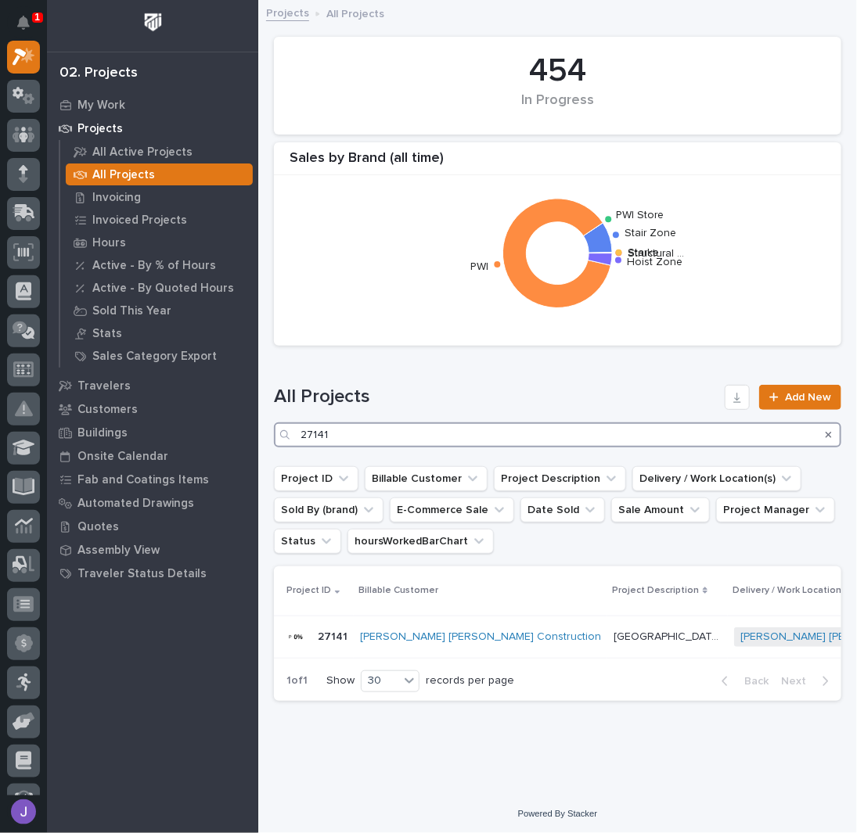
click at [363, 441] on input "27141" at bounding box center [557, 435] width 567 height 25
type input "2"
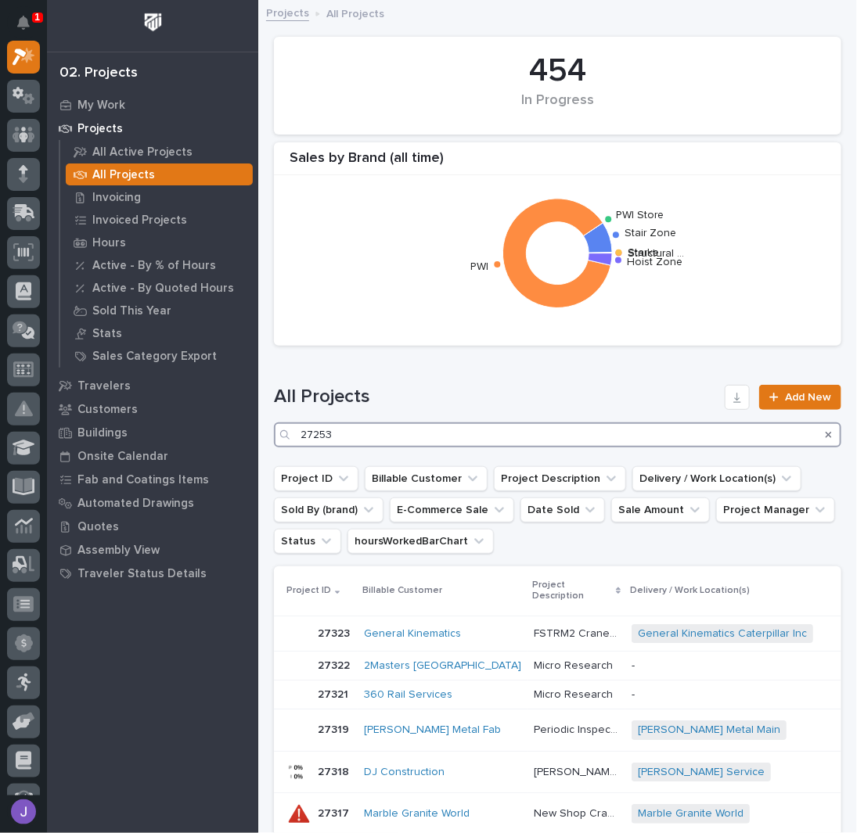
type input "27253"
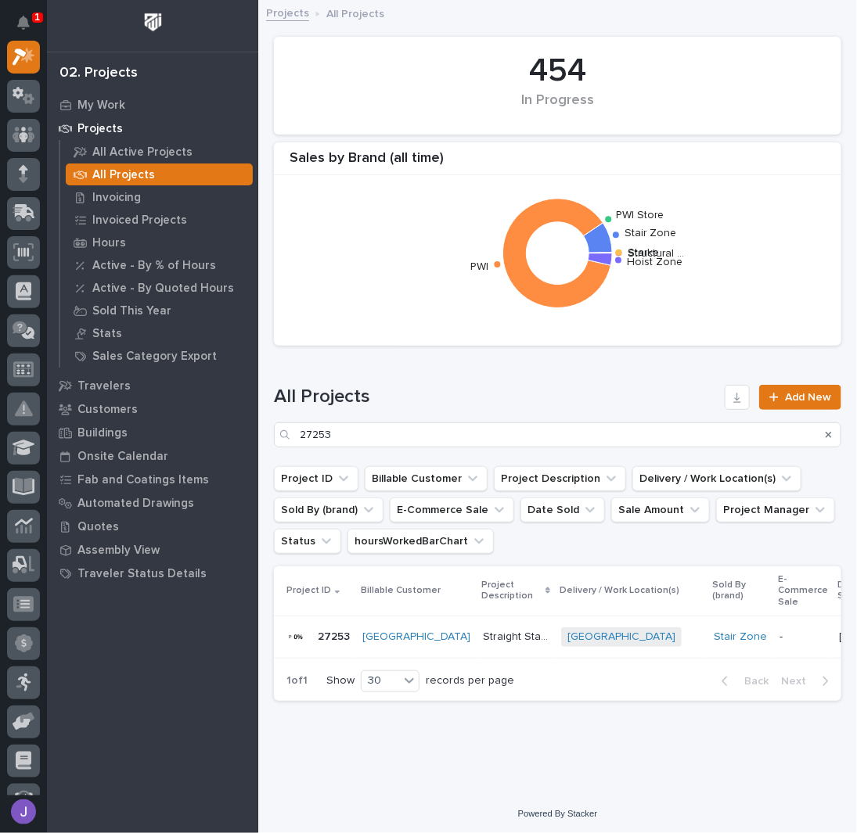
click at [511, 635] on p "Straight Stairs" at bounding box center [517, 636] width 69 height 16
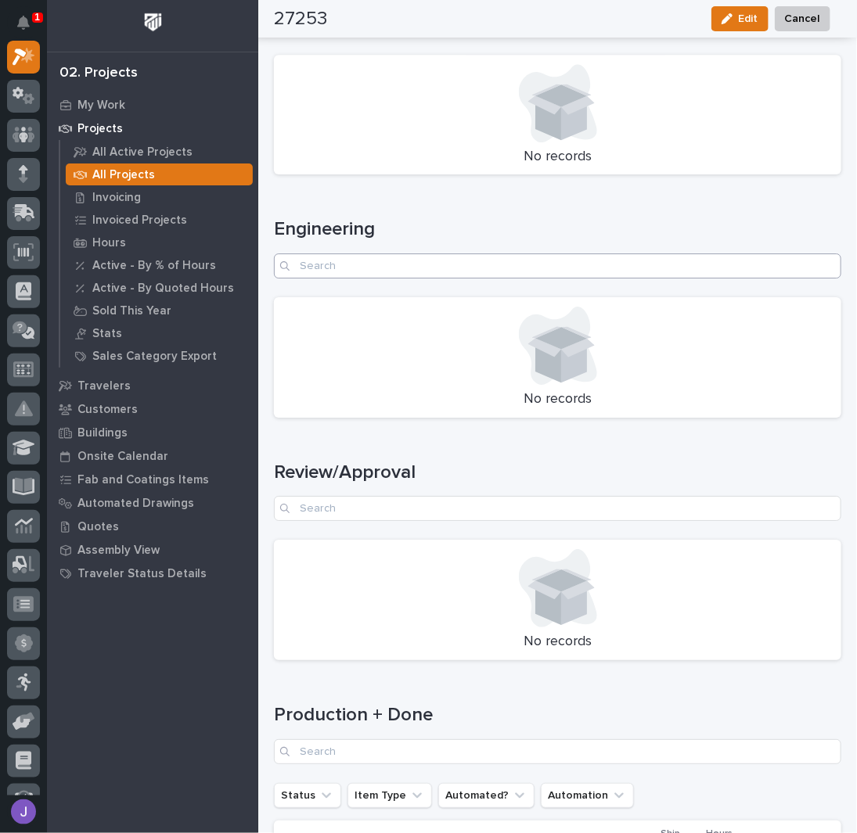
scroll to position [1951, 0]
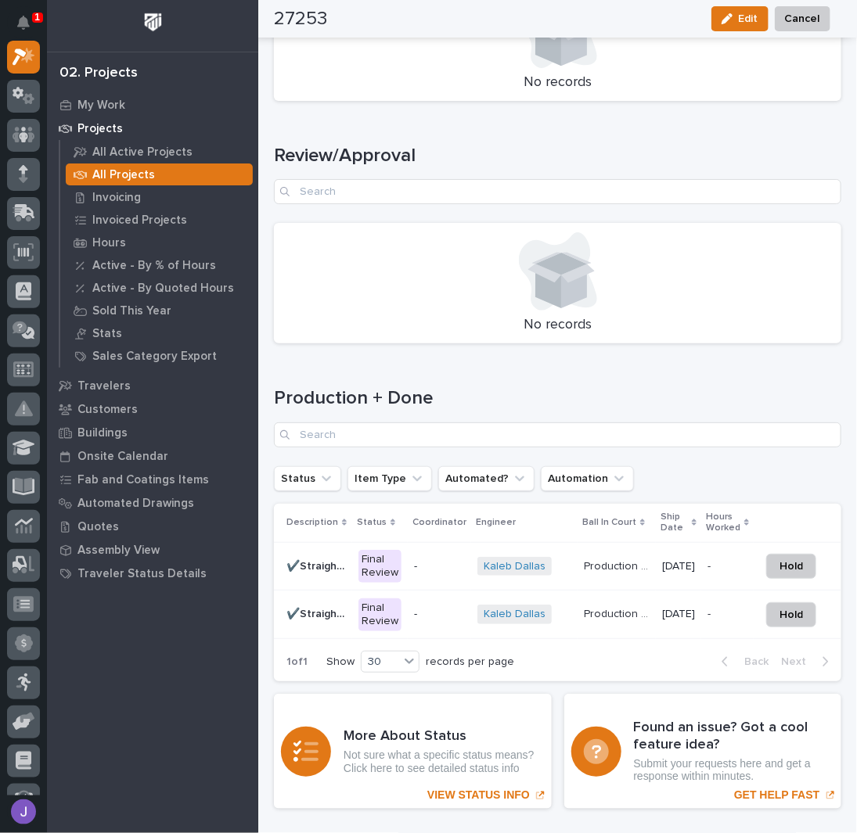
click at [340, 607] on p "✔️Straight Stair B" at bounding box center [317, 613] width 63 height 16
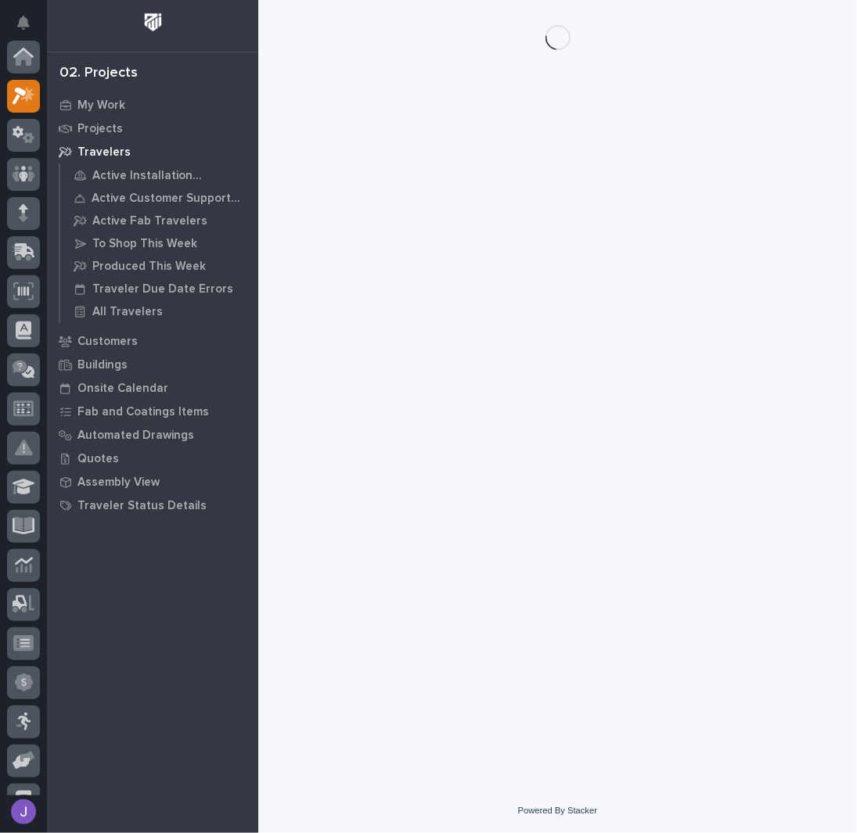
scroll to position [39, 0]
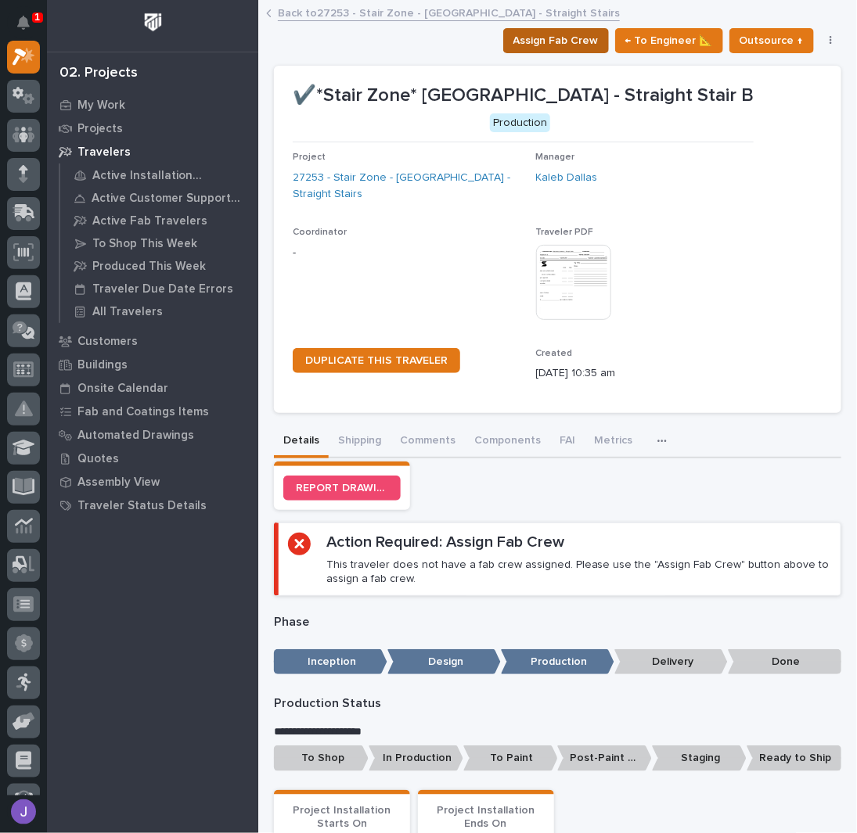
click at [572, 41] on span "Assign Fab Crew" at bounding box center [555, 40] width 85 height 19
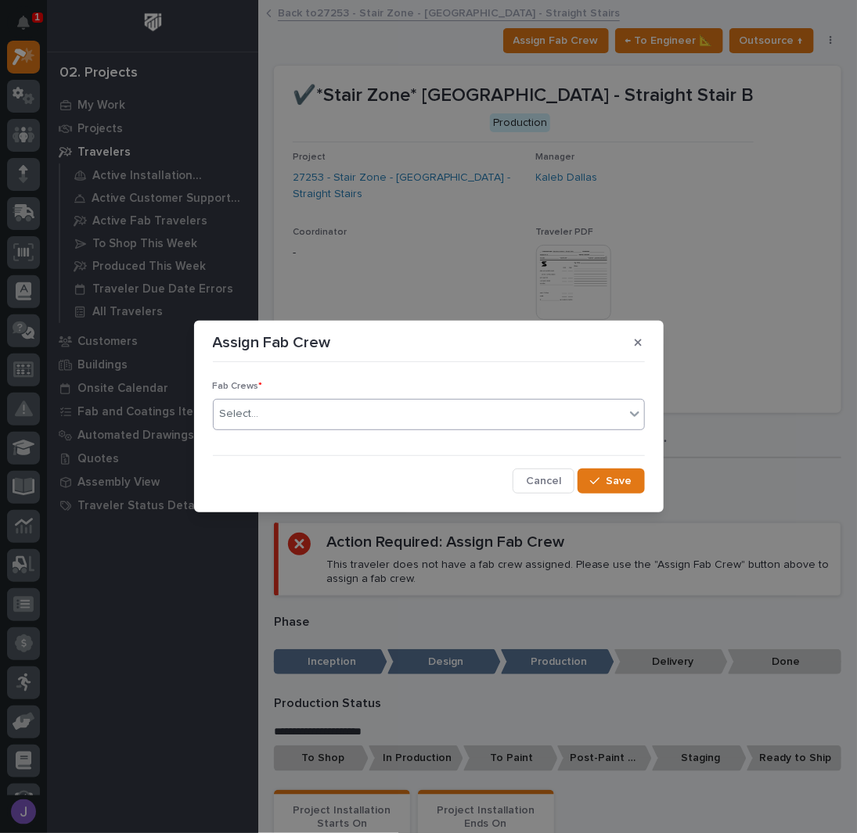
click at [337, 409] on div "Select..." at bounding box center [419, 414] width 411 height 26
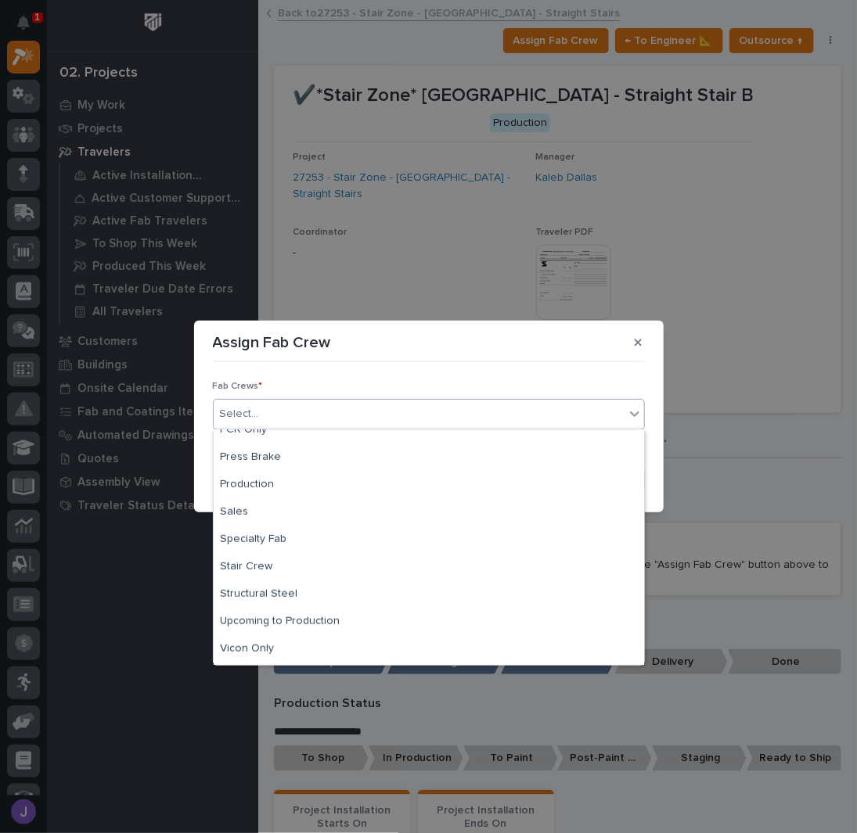
scroll to position [368, 0]
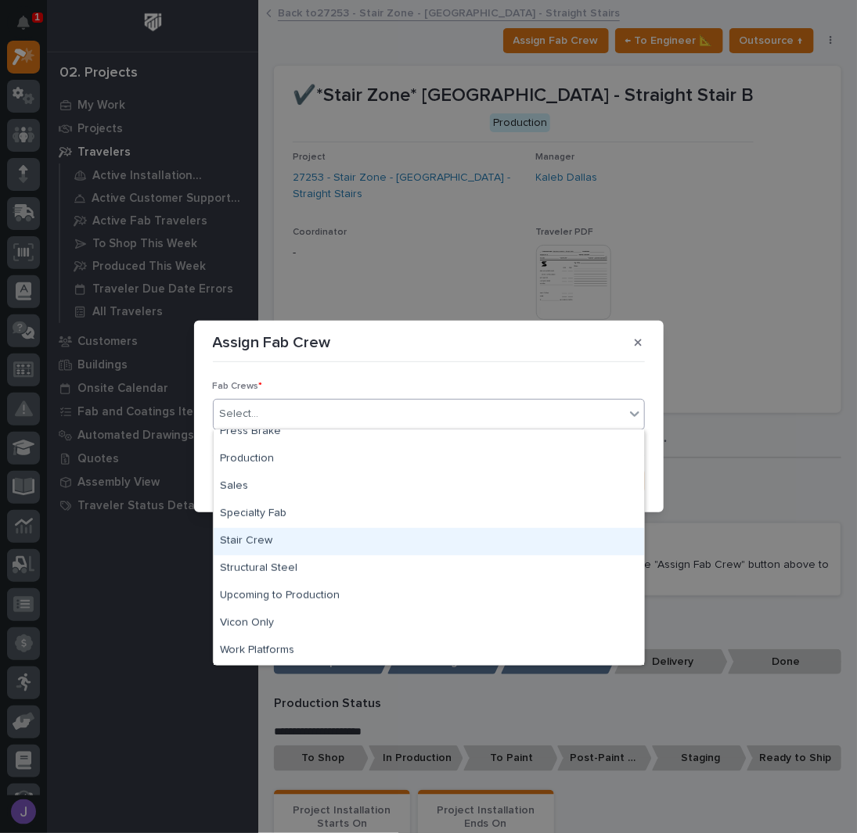
click at [263, 543] on div "Stair Crew" at bounding box center [429, 541] width 430 height 27
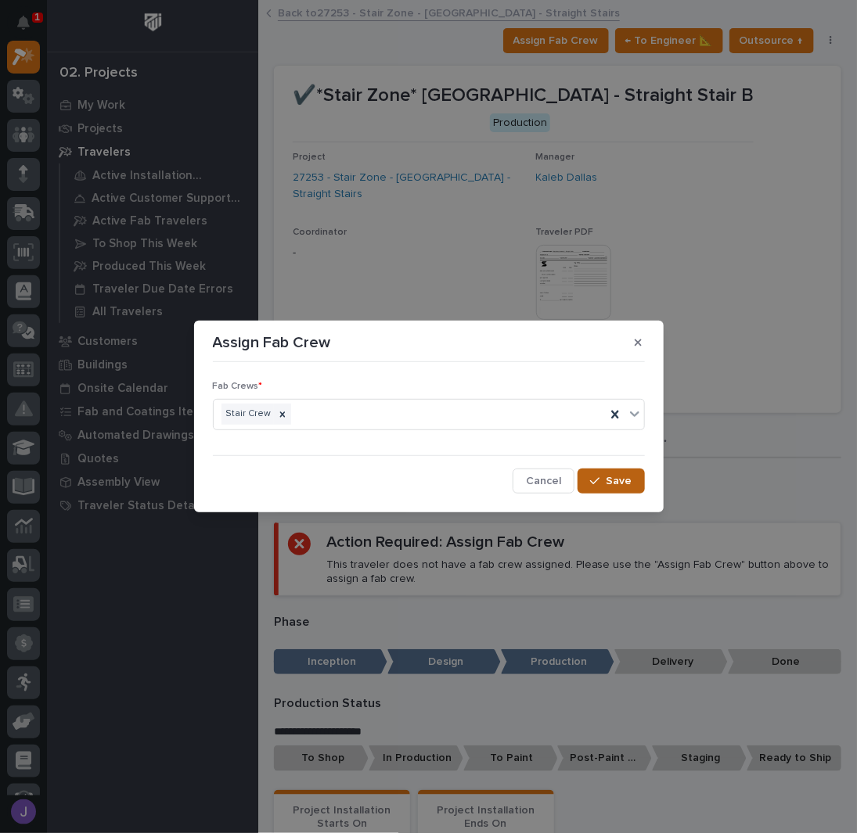
click at [617, 477] on span "Save" at bounding box center [620, 481] width 26 height 14
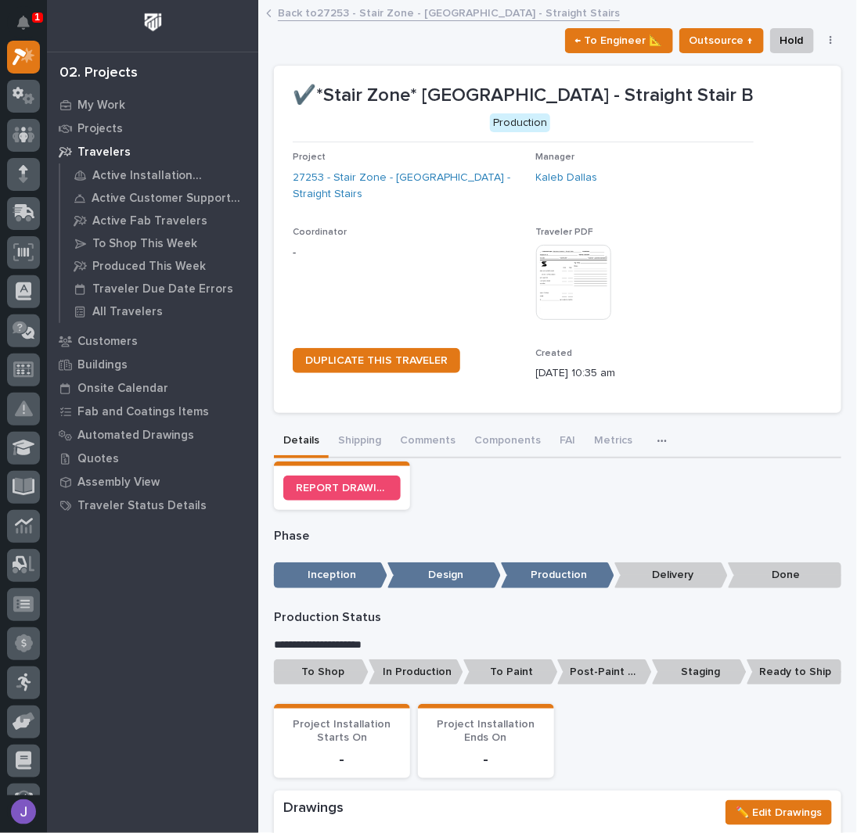
click at [329, 674] on p "To Shop" at bounding box center [321, 673] width 95 height 26
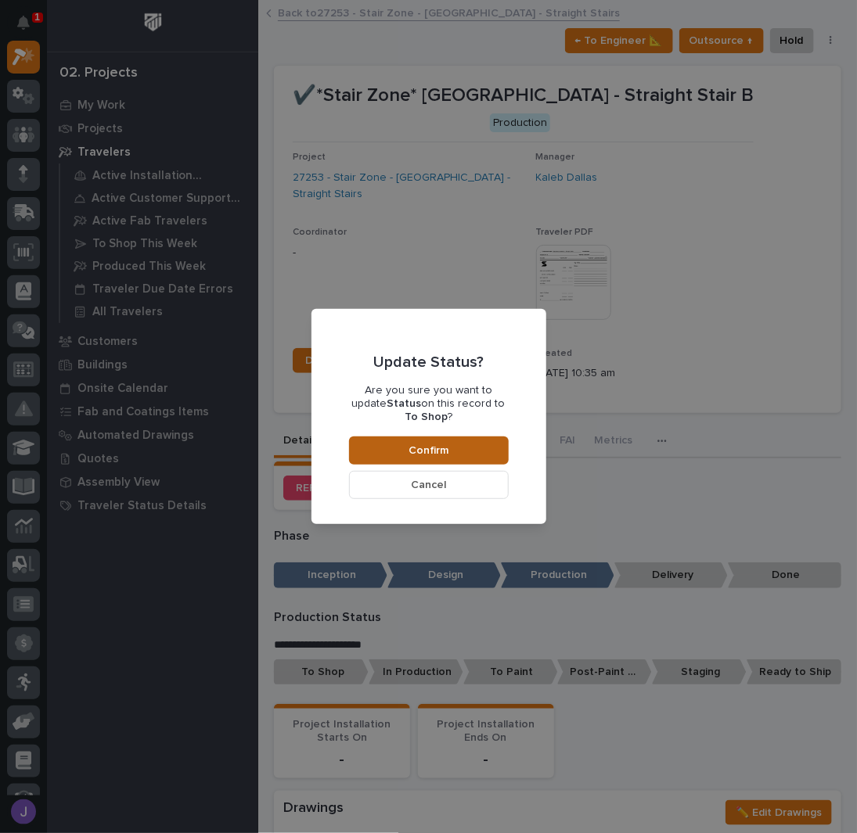
click at [477, 443] on button "Confirm" at bounding box center [429, 451] width 160 height 28
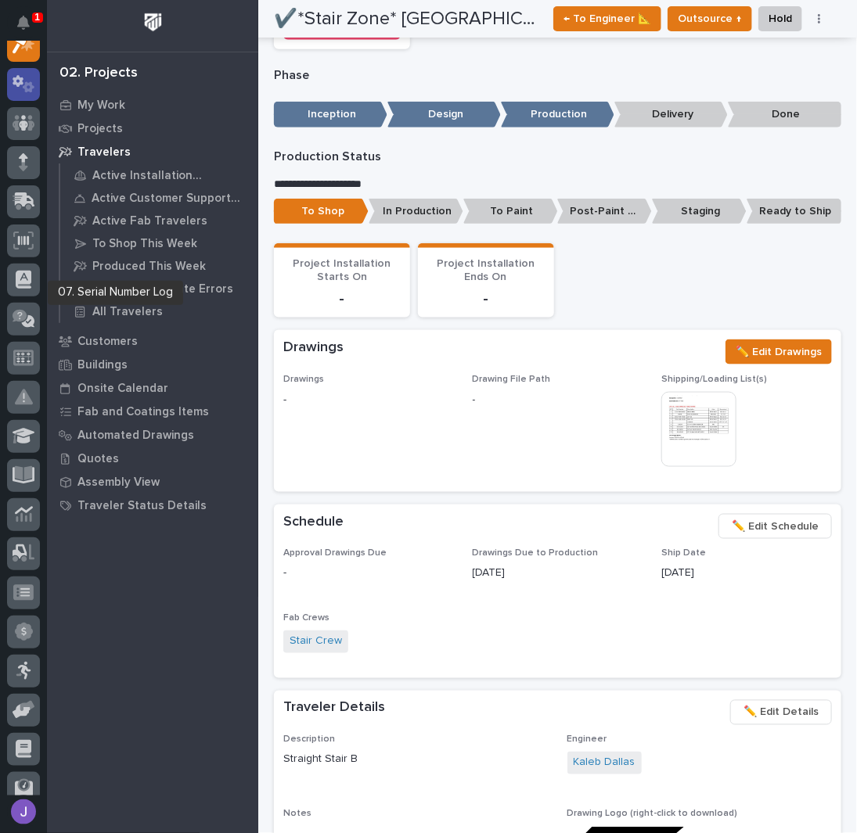
scroll to position [0, 0]
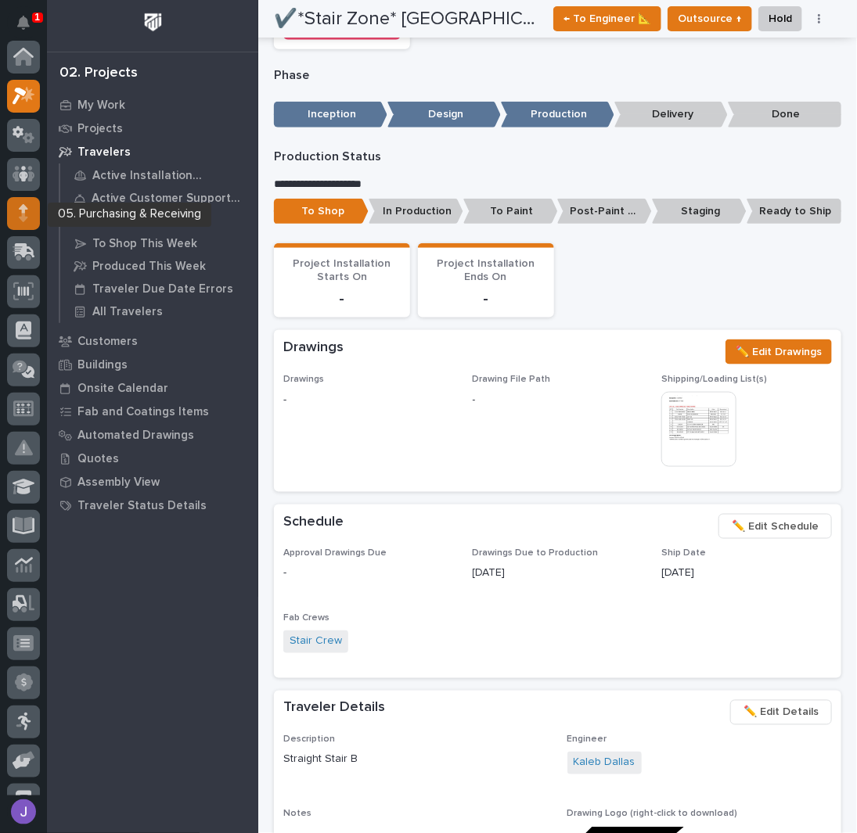
click at [27, 217] on icon at bounding box center [23, 217] width 9 height 9
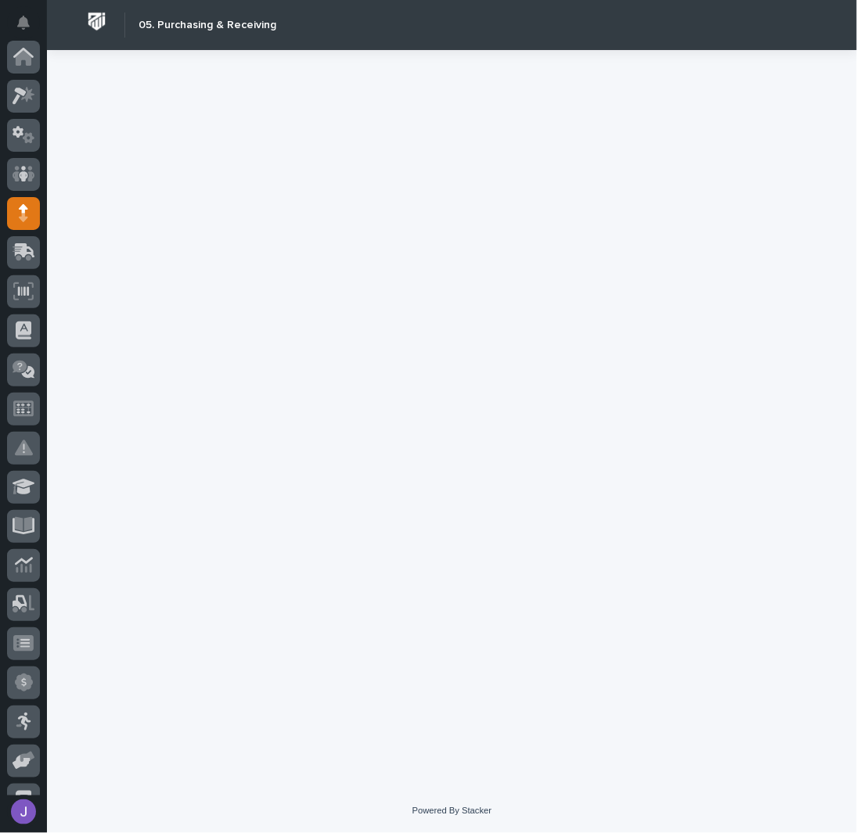
scroll to position [157, 0]
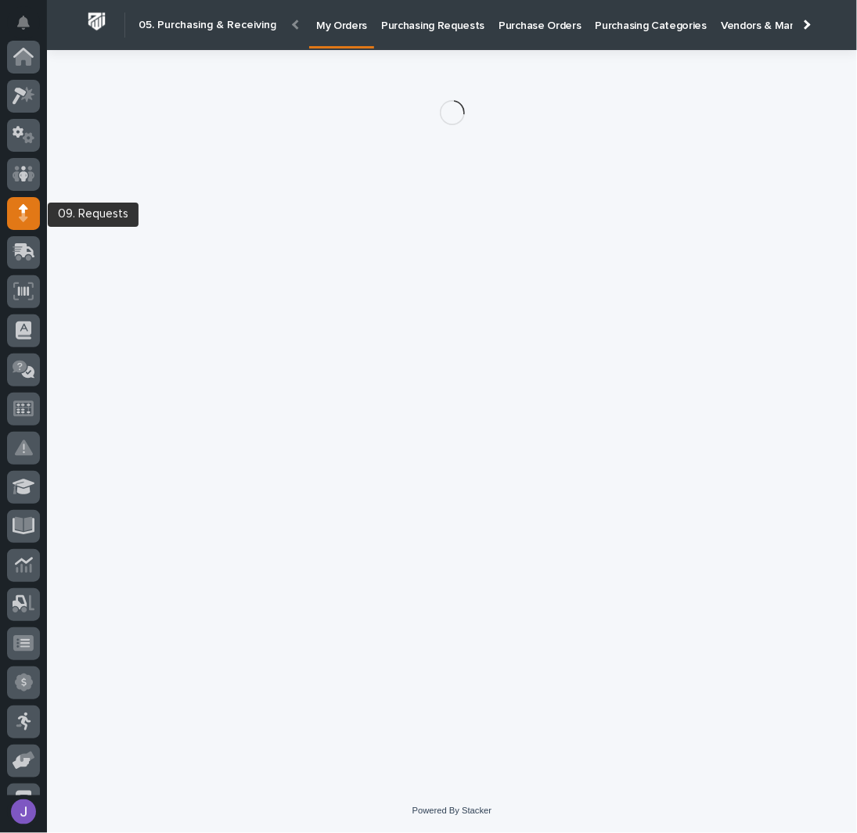
scroll to position [157, 0]
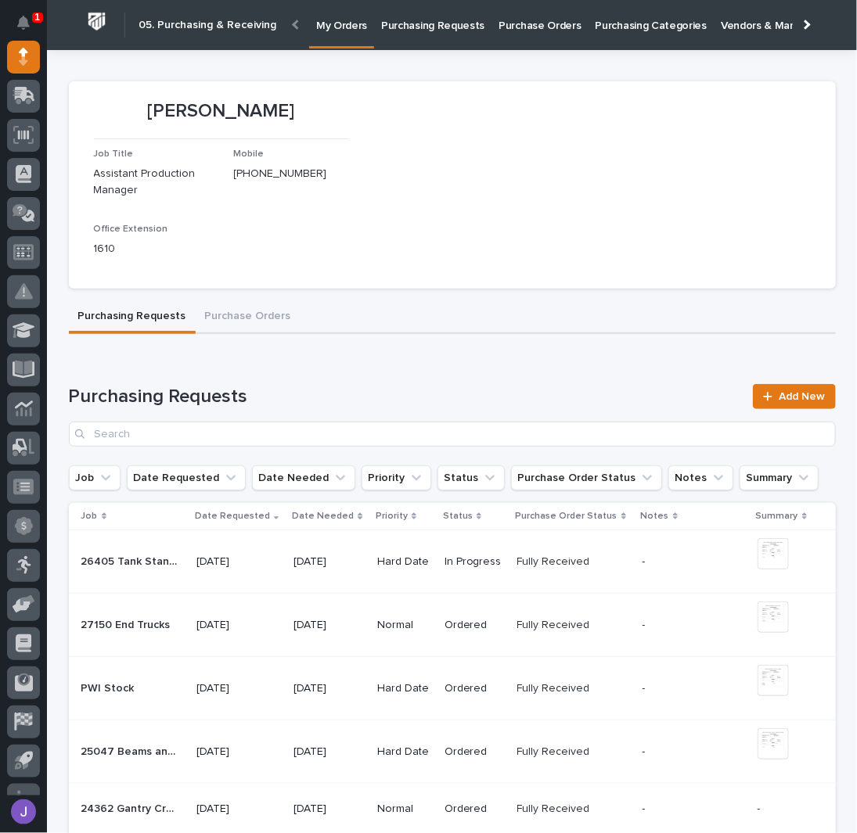
click at [451, 34] on link "Purchasing Requests" at bounding box center [432, 24] width 117 height 49
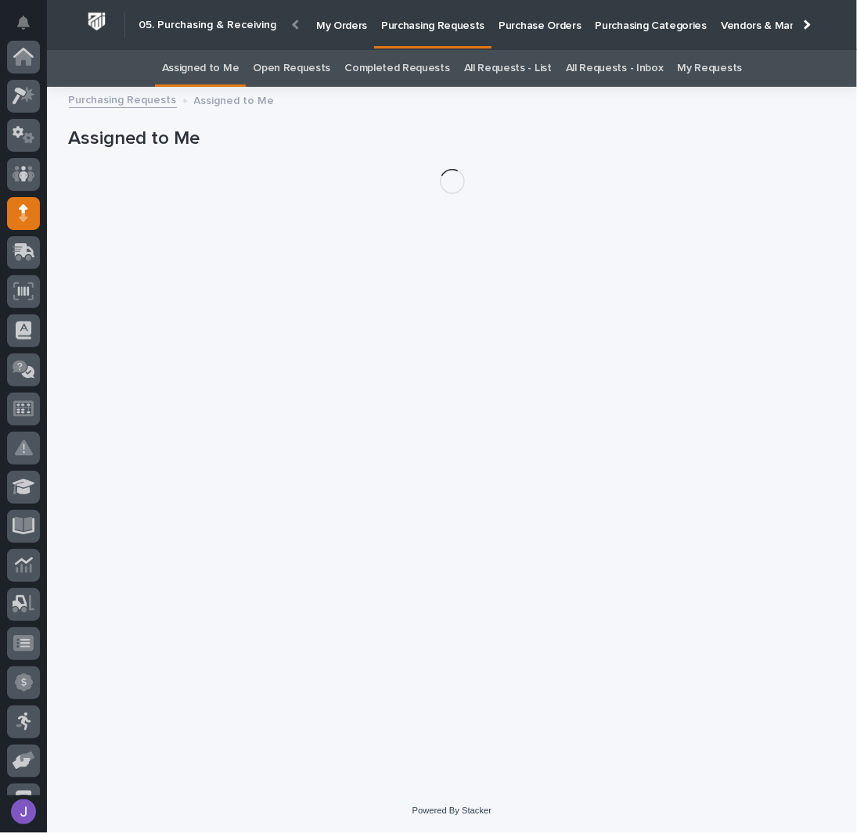
scroll to position [157, 0]
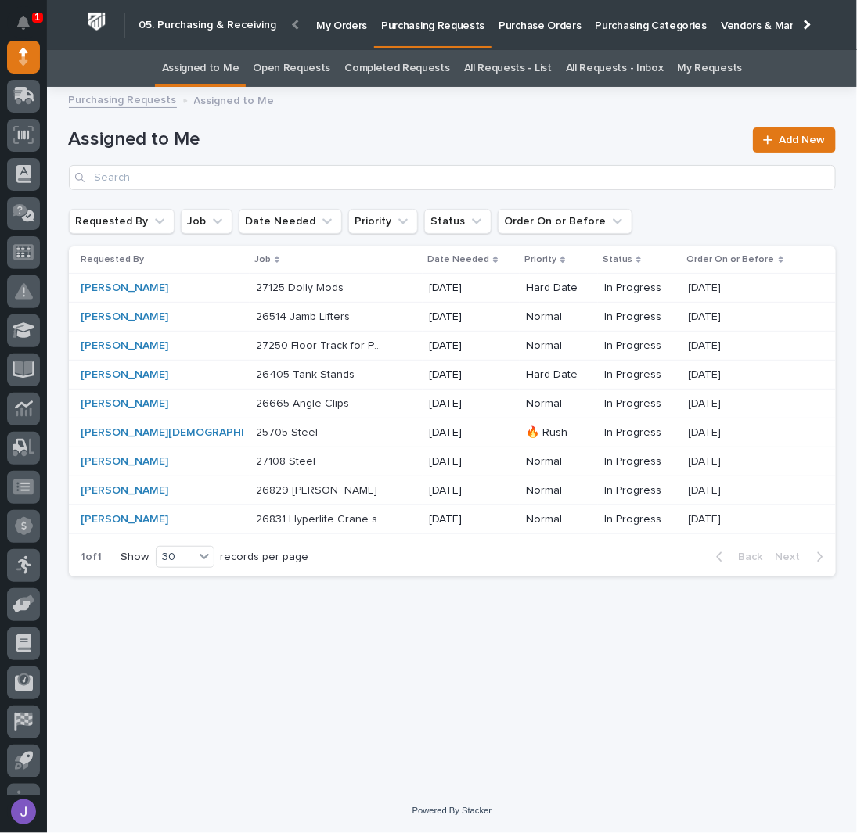
click at [510, 138] on h1 "Assigned to Me" at bounding box center [406, 139] width 675 height 23
